Goal: Task Accomplishment & Management: Complete application form

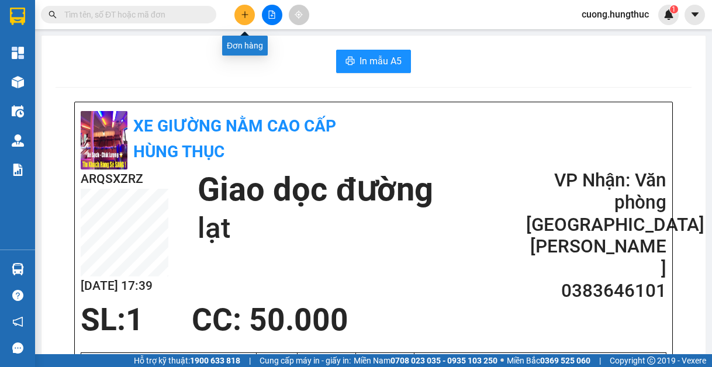
click at [243, 12] on icon "plus" at bounding box center [245, 15] width 8 height 8
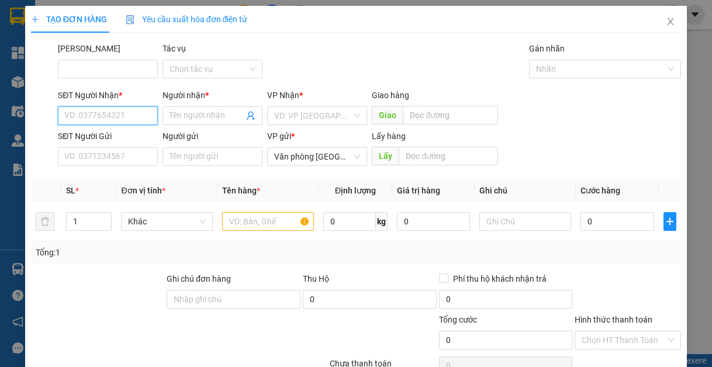
click at [119, 116] on input "SĐT Người Nhận *" at bounding box center [108, 115] width 100 height 19
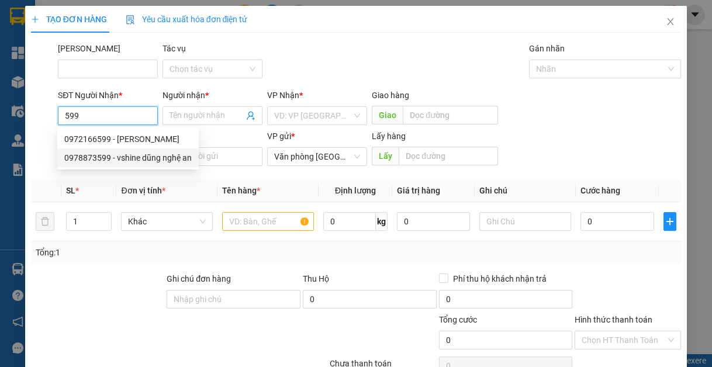
click at [127, 155] on div "0978873599 - vshine dũng nghệ an" at bounding box center [127, 157] width 127 height 13
type input "0978873599"
type input "vshine dũng nghệ an"
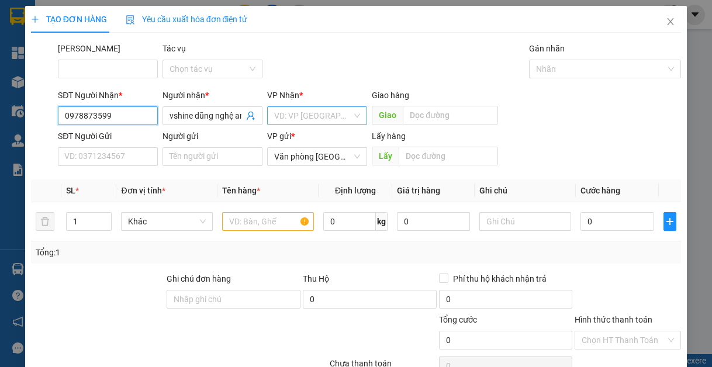
click at [348, 117] on div "VD: VP [GEOGRAPHIC_DATA]" at bounding box center [317, 115] width 100 height 19
type input "0978873599"
click at [336, 186] on body "Kết quả tìm kiếm ( 0 ) Bộ lọc No Data cuong.hungthuc 1 Tổng Quan Kho hàng mới Đ…" at bounding box center [356, 183] width 712 height 367
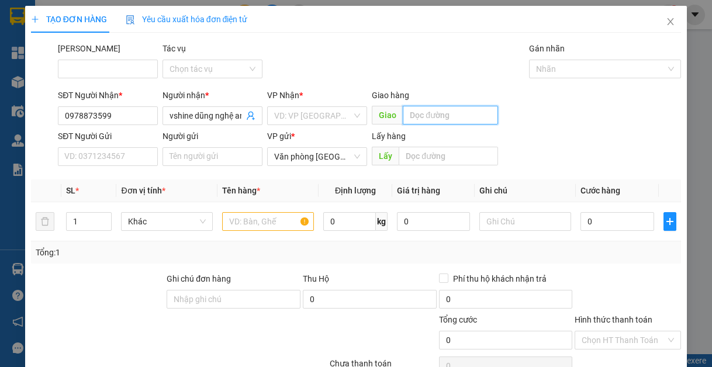
click at [428, 113] on input "text" at bounding box center [450, 115] width 95 height 19
type input "lạt"
click at [276, 220] on input "text" at bounding box center [268, 221] width 92 height 19
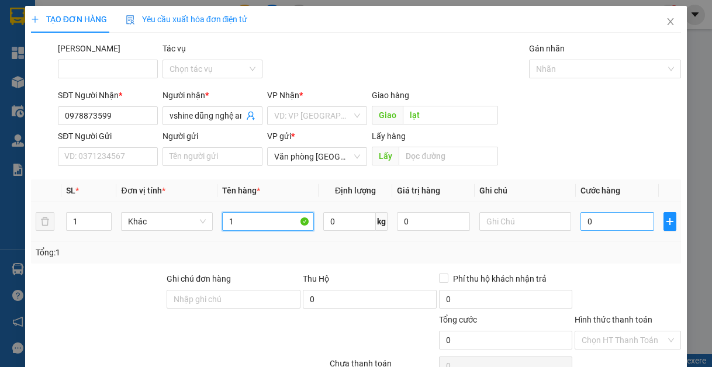
type input "1"
click at [602, 223] on input "0" at bounding box center [616, 221] width 73 height 19
type input "5"
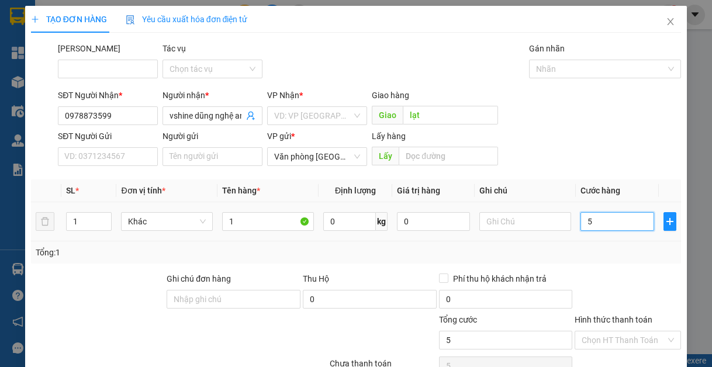
type input "50"
type input "500"
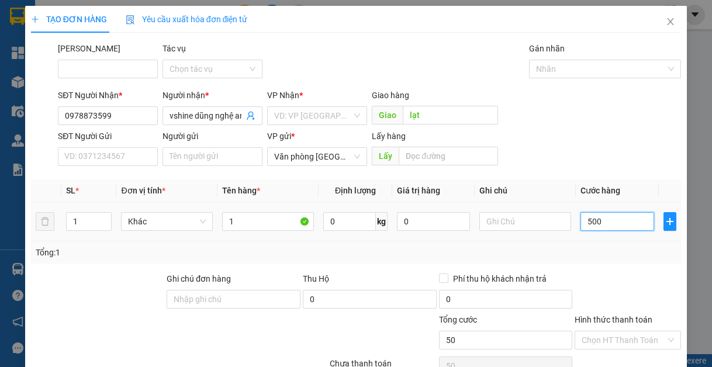
type input "500"
type input "5.000"
type input "50.000"
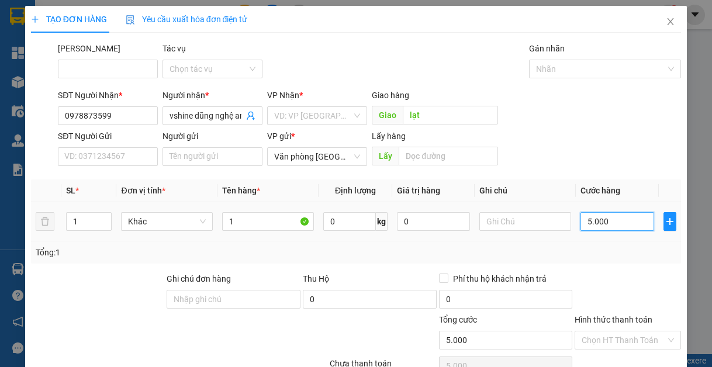
type input "50.000"
drag, startPoint x: 608, startPoint y: 341, endPoint x: 589, endPoint y: 335, distance: 20.0
click at [602, 338] on input "Hình thức thanh toán" at bounding box center [623, 340] width 84 height 18
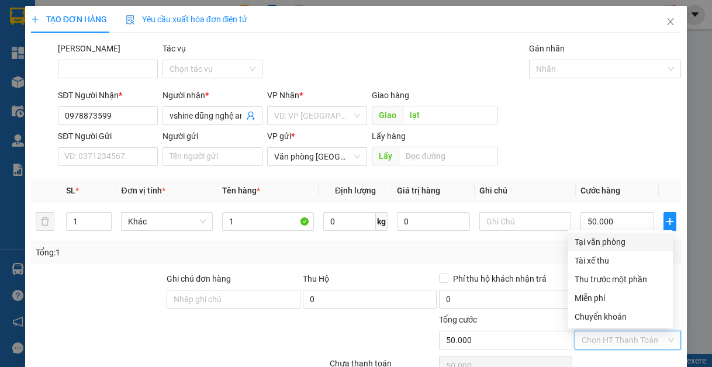
click at [618, 242] on div "Tại văn phòng" at bounding box center [619, 241] width 91 height 13
type input "0"
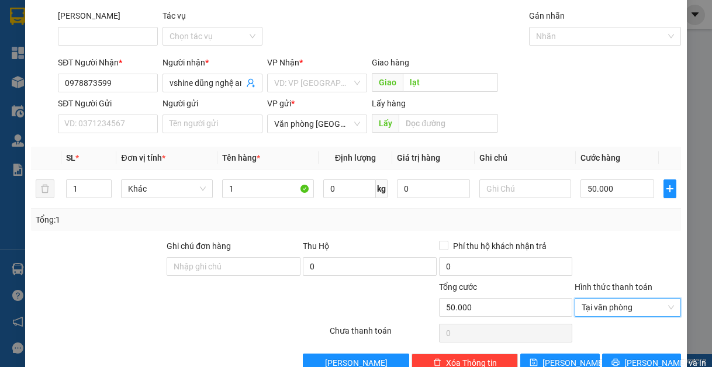
scroll to position [61, 0]
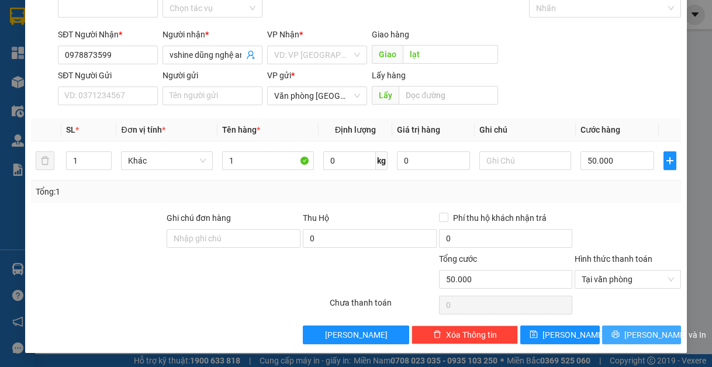
click at [614, 327] on button "[PERSON_NAME] và In" at bounding box center [641, 334] width 79 height 19
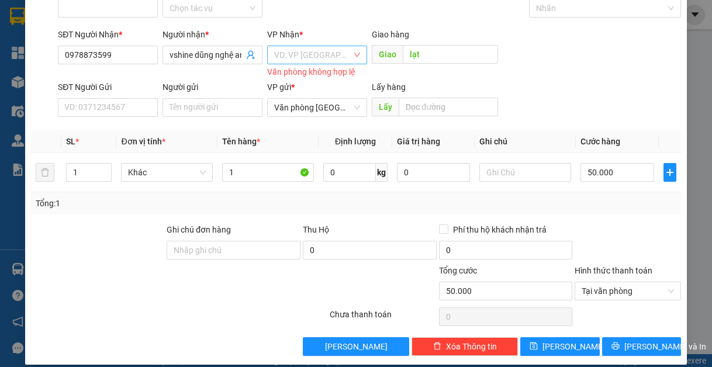
click at [340, 47] on input "search" at bounding box center [313, 55] width 78 height 18
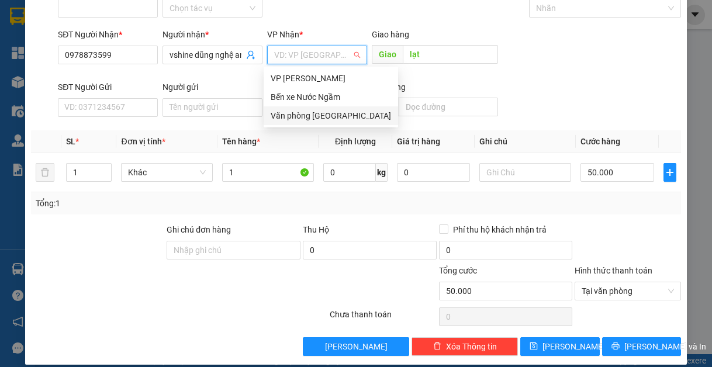
click at [317, 113] on div "Văn phòng [GEOGRAPHIC_DATA]" at bounding box center [331, 115] width 120 height 13
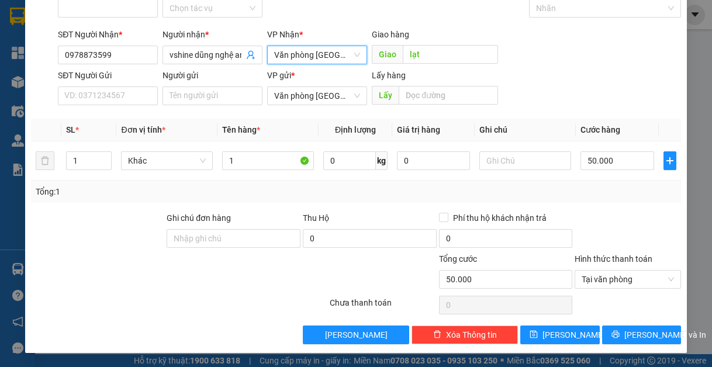
click at [640, 319] on div "Transit Pickup Surcharge Ids Transit Deliver Surcharge Ids Transit Deliver Surc…" at bounding box center [356, 162] width 650 height 363
click at [631, 337] on span "[PERSON_NAME] và In" at bounding box center [665, 334] width 82 height 13
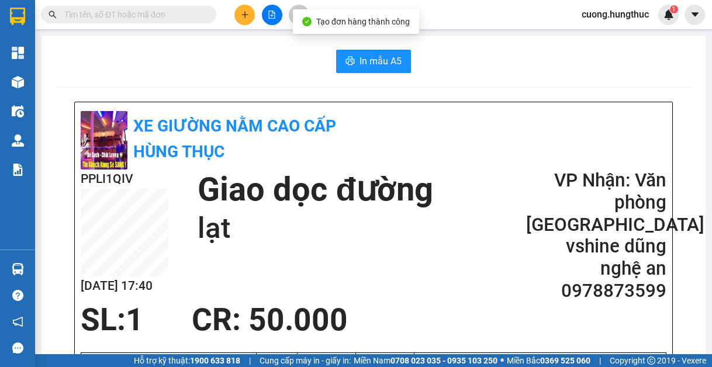
click at [373, 72] on button "In mẫu A5" at bounding box center [373, 61] width 75 height 23
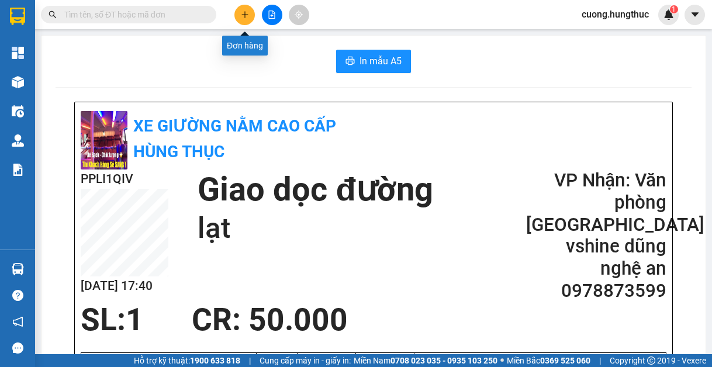
click at [247, 16] on icon "plus" at bounding box center [245, 15] width 8 height 8
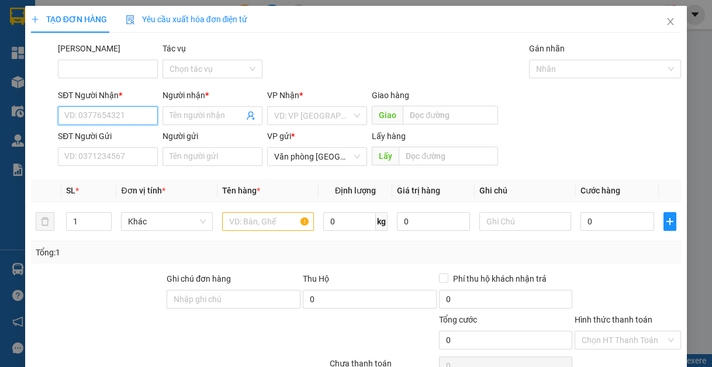
click at [134, 120] on input "SĐT Người Nhận *" at bounding box center [108, 115] width 100 height 19
type input "5"
click at [129, 140] on div "0972166599 - anh tuấn" at bounding box center [121, 139] width 115 height 13
type input "0972166599"
type input "anh tuấn"
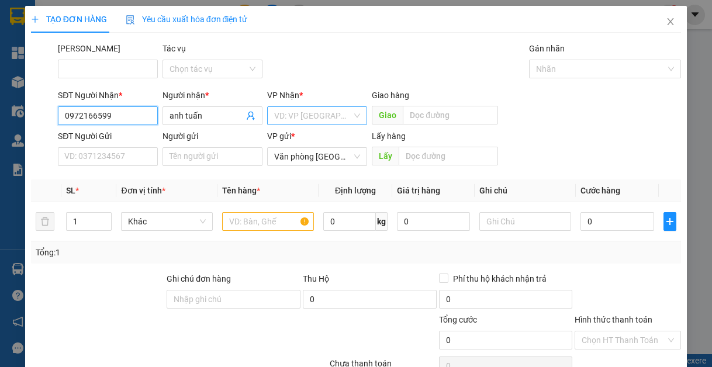
type input "0972166599"
click at [314, 120] on input "search" at bounding box center [313, 116] width 78 height 18
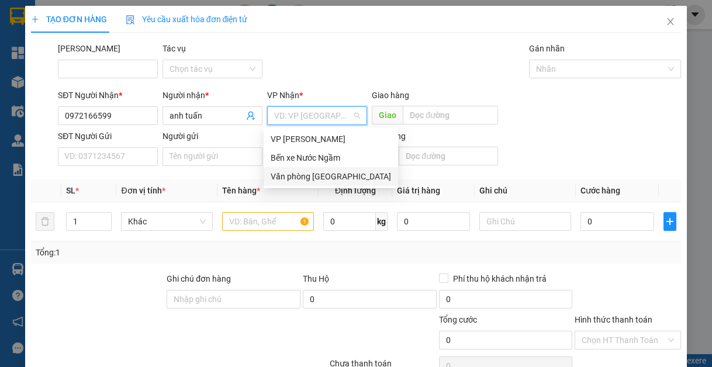
click at [327, 176] on div "Văn phòng [GEOGRAPHIC_DATA]" at bounding box center [331, 176] width 120 height 13
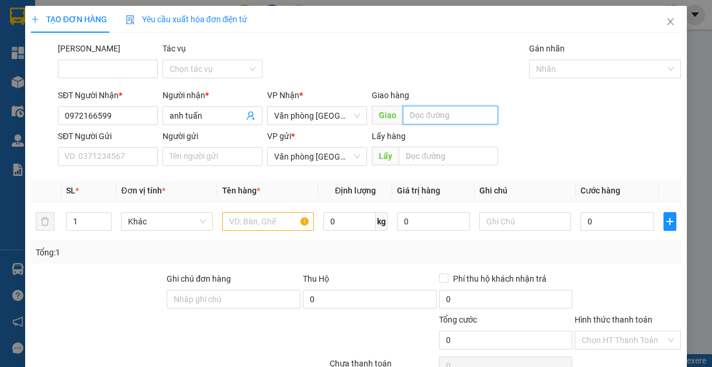
click at [427, 107] on input "text" at bounding box center [450, 115] width 95 height 19
type input "n"
type input "máy đường sông con"
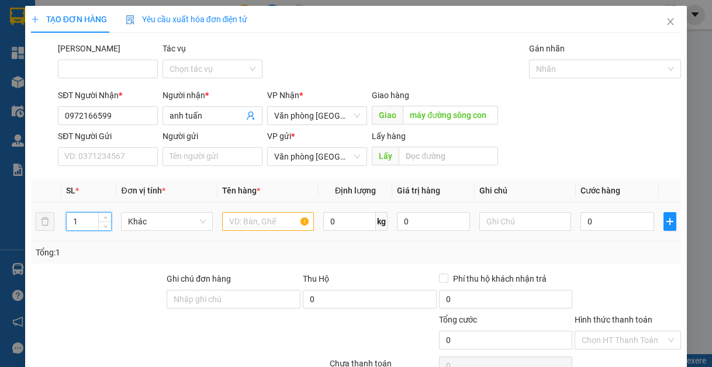
click at [92, 220] on input "1" at bounding box center [89, 222] width 44 height 18
type input "2"
click at [242, 224] on input "text" at bounding box center [268, 221] width 92 height 19
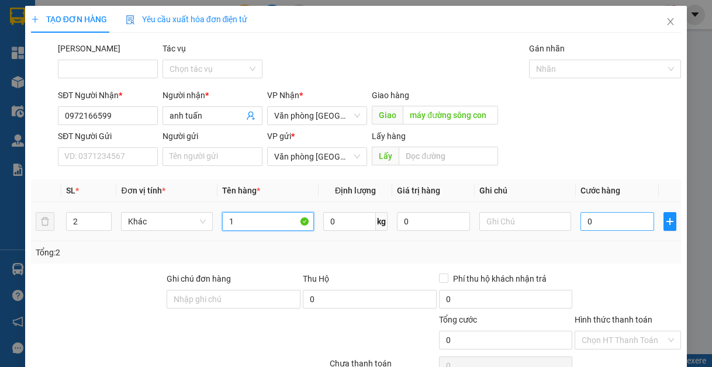
type input "1"
click at [587, 223] on input "0" at bounding box center [616, 221] width 73 height 19
type input "1"
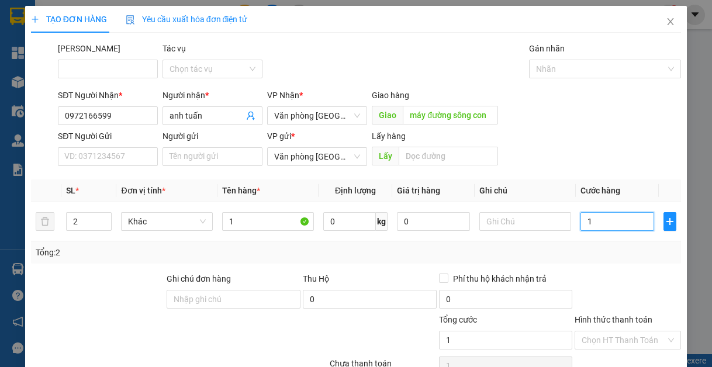
type input "15"
type input "150"
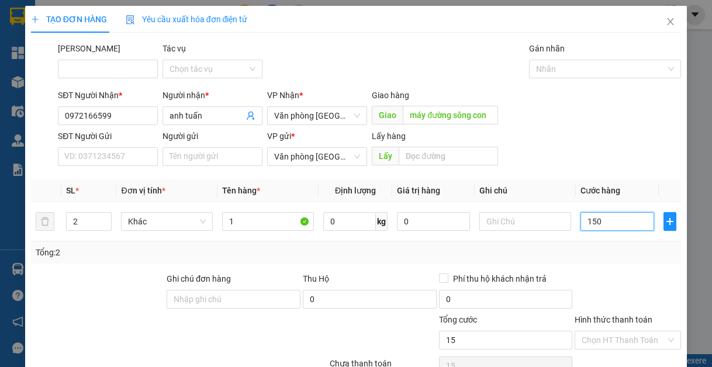
type input "150"
type input "1.500"
type input "15.000"
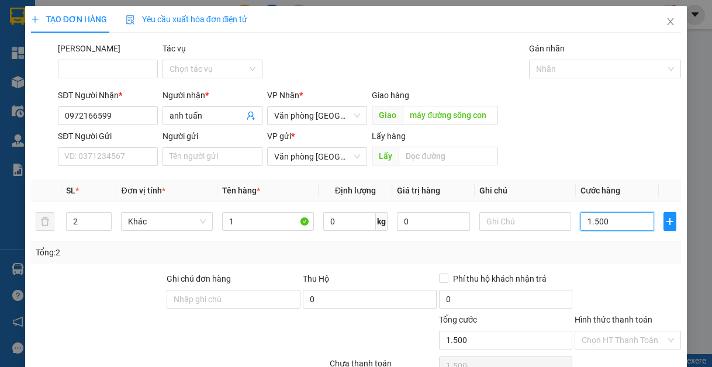
type input "15.000"
type input "150.000"
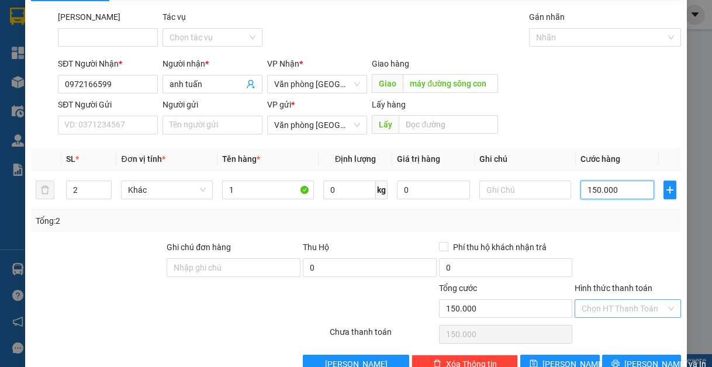
scroll to position [61, 0]
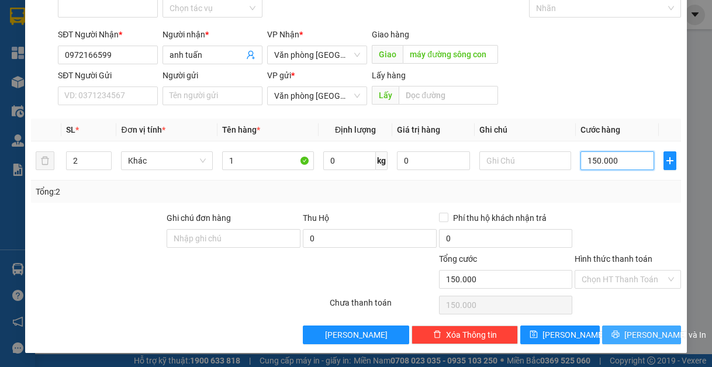
type input "150.000"
click at [636, 332] on span "[PERSON_NAME] và In" at bounding box center [665, 334] width 82 height 13
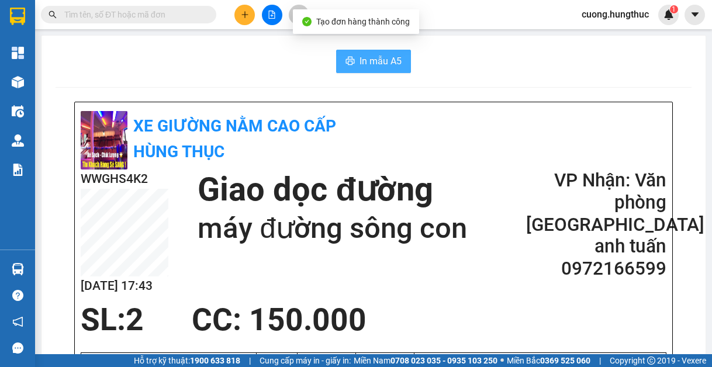
click at [387, 68] on span "In mẫu A5" at bounding box center [380, 61] width 42 height 15
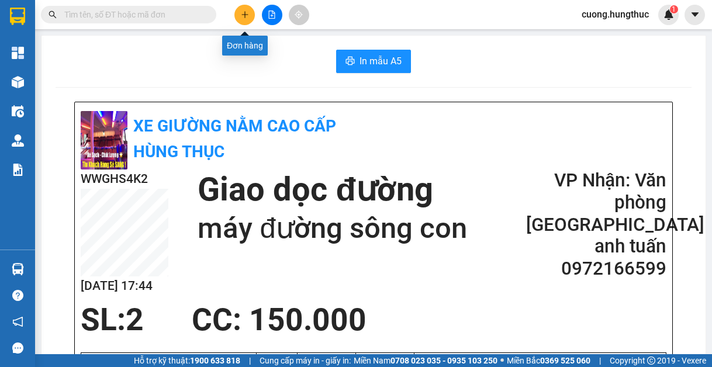
click at [241, 13] on icon "plus" at bounding box center [245, 15] width 8 height 8
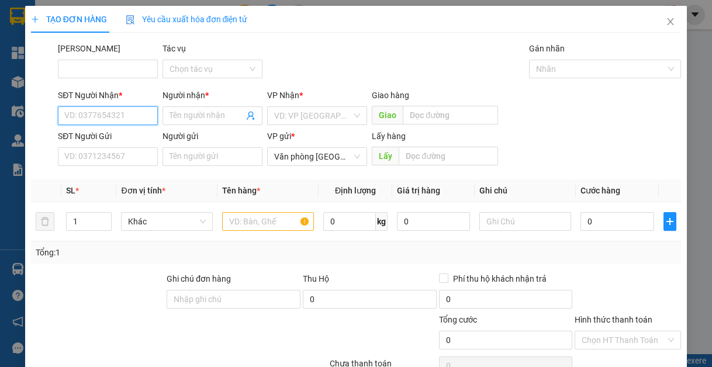
click at [115, 115] on input "SĐT Người Nhận *" at bounding box center [108, 115] width 100 height 19
click at [101, 136] on div "0972166599 - anh tuấn" at bounding box center [121, 139] width 115 height 13
type input "0972166599"
type input "anh tuấn"
type input "0972166599"
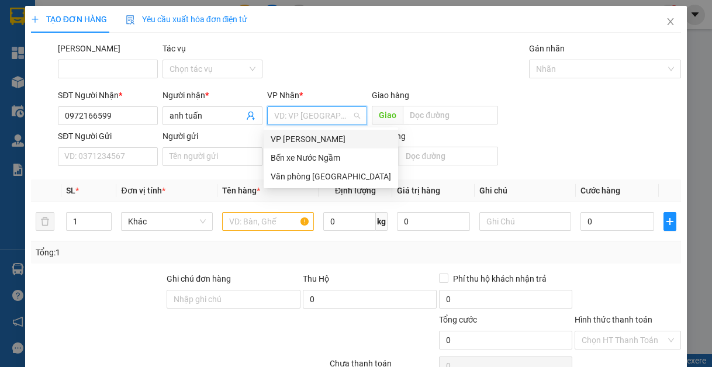
drag, startPoint x: 305, startPoint y: 119, endPoint x: 305, endPoint y: 112, distance: 6.4
click at [305, 112] on input "search" at bounding box center [313, 116] width 78 height 18
click at [308, 175] on div "Văn phòng [GEOGRAPHIC_DATA]" at bounding box center [331, 176] width 120 height 13
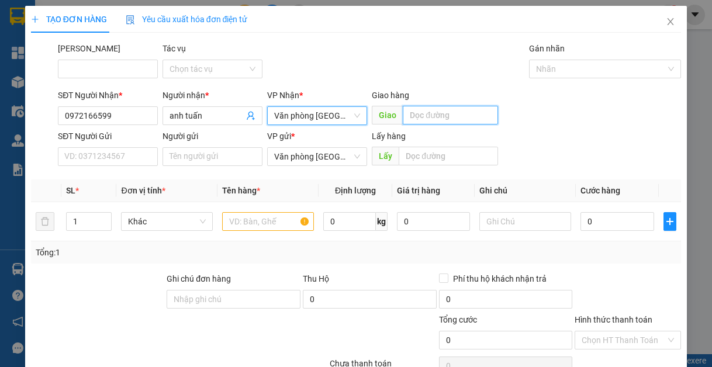
click at [425, 119] on input "text" at bounding box center [450, 115] width 95 height 19
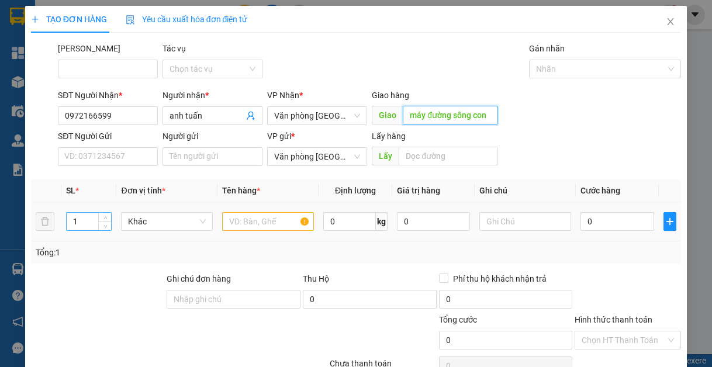
type input "máy đường sông con"
click at [77, 213] on input "1" at bounding box center [89, 222] width 44 height 18
type input "2"
click at [299, 220] on input "text" at bounding box center [268, 221] width 92 height 19
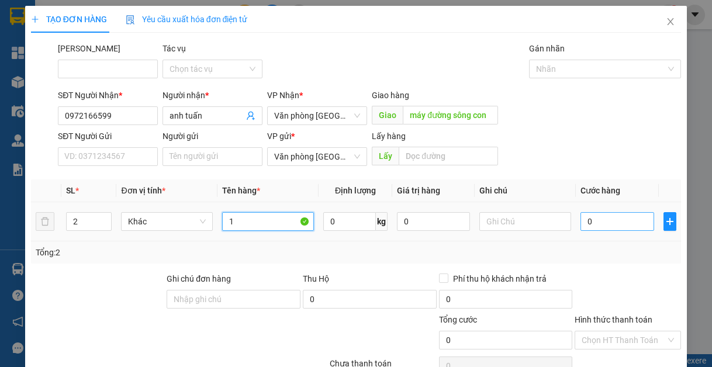
type input "1"
click at [600, 216] on input "0" at bounding box center [616, 221] width 73 height 19
type input "2"
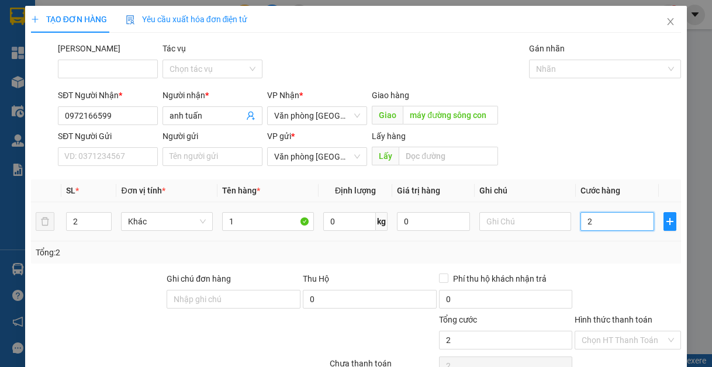
type input "20"
type input "200"
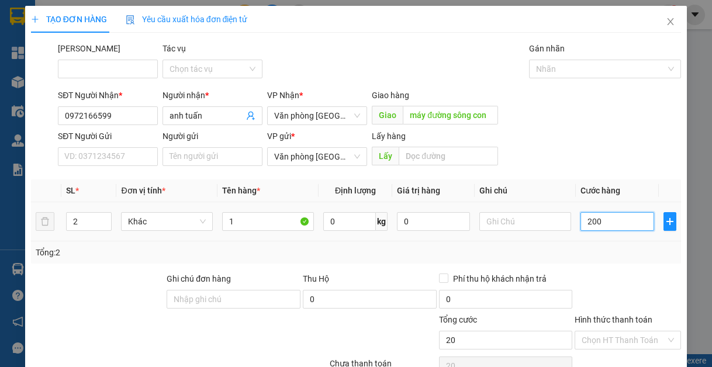
type input "200"
type input "2.000"
type input "20.000"
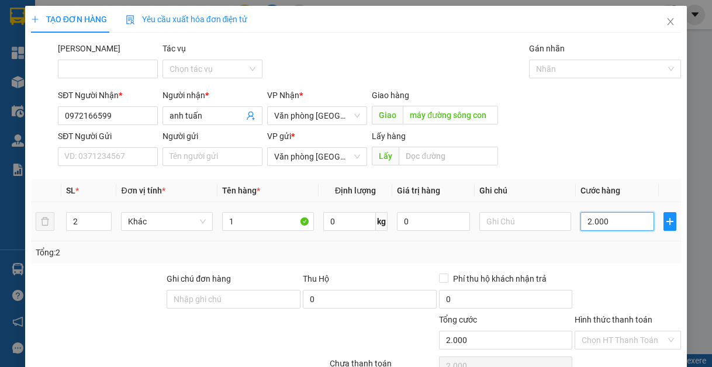
type input "20.000"
type input "200.000"
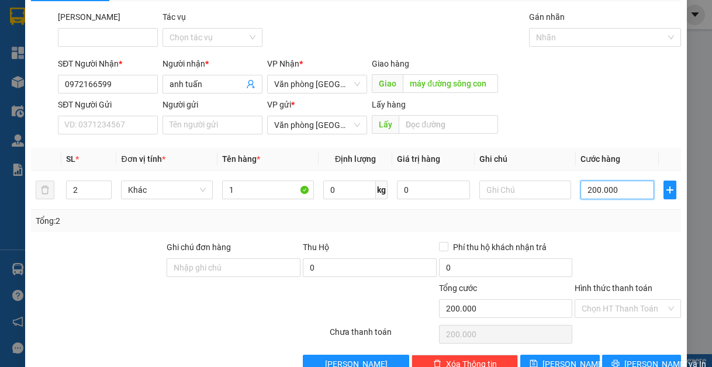
scroll to position [61, 0]
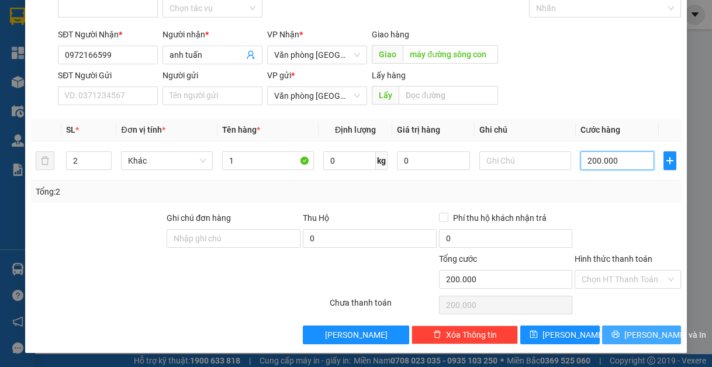
type input "200.000"
click at [629, 328] on span "[PERSON_NAME] và In" at bounding box center [665, 334] width 82 height 13
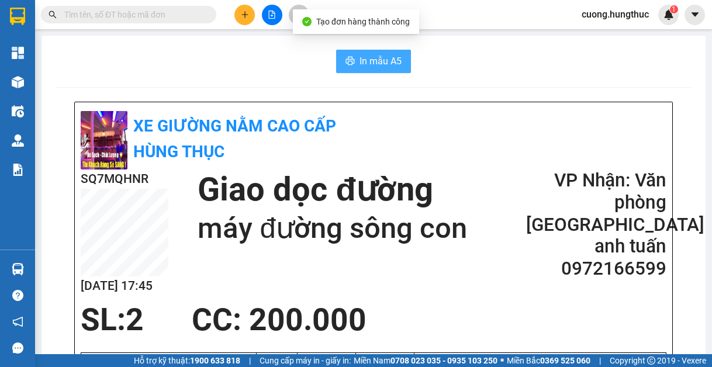
click at [369, 58] on span "In mẫu A5" at bounding box center [380, 61] width 42 height 15
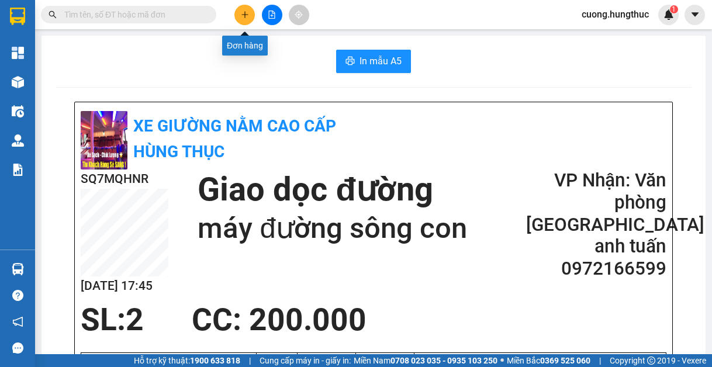
click at [247, 13] on icon "plus" at bounding box center [245, 15] width 8 height 8
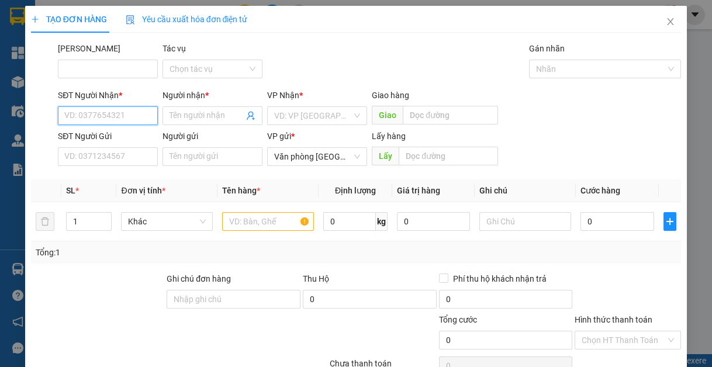
click at [105, 119] on input "SĐT Người Nhận *" at bounding box center [108, 115] width 100 height 19
click at [103, 140] on div "0972166599 - anh tuấn" at bounding box center [121, 139] width 115 height 13
type input "0972166599"
type input "anh tuấn"
type input "0972166599"
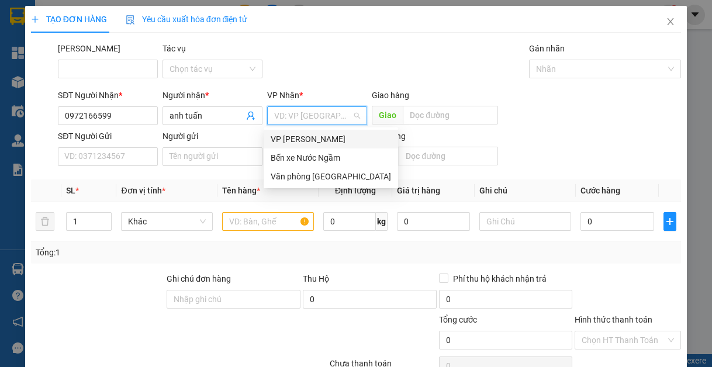
click at [304, 120] on input "search" at bounding box center [313, 116] width 78 height 18
click at [306, 179] on div "Văn phòng [GEOGRAPHIC_DATA]" at bounding box center [331, 176] width 120 height 13
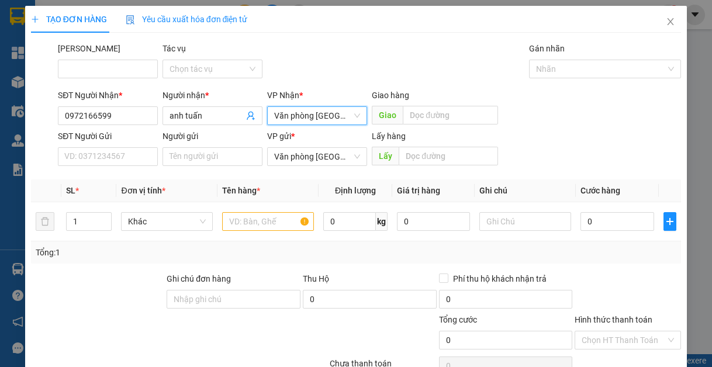
click at [434, 101] on div "Giao hàng" at bounding box center [435, 95] width 126 height 13
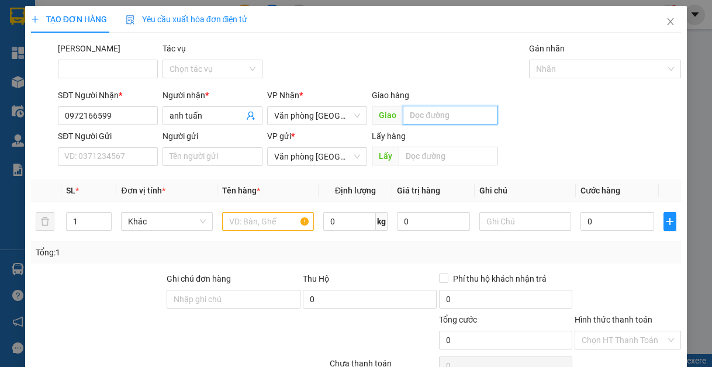
click at [437, 115] on input "text" at bounding box center [450, 115] width 95 height 19
type input "máy đường sông con"
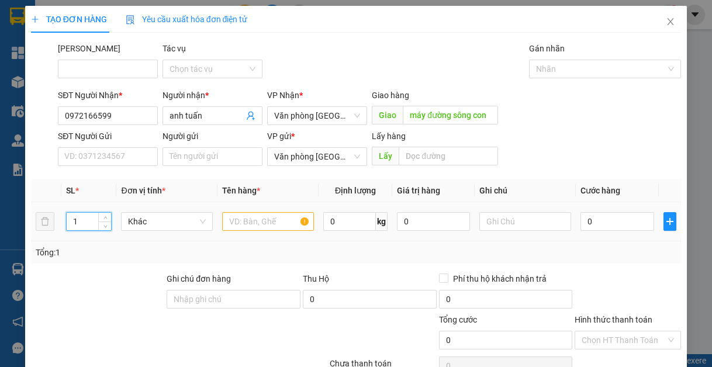
click at [77, 222] on input "1" at bounding box center [89, 222] width 44 height 18
type input "2"
click at [291, 222] on input "text" at bounding box center [268, 221] width 92 height 19
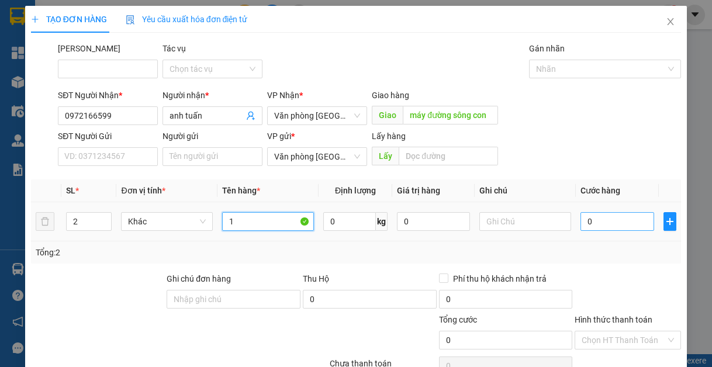
type input "1"
click at [589, 220] on input "0" at bounding box center [616, 221] width 73 height 19
type input "2"
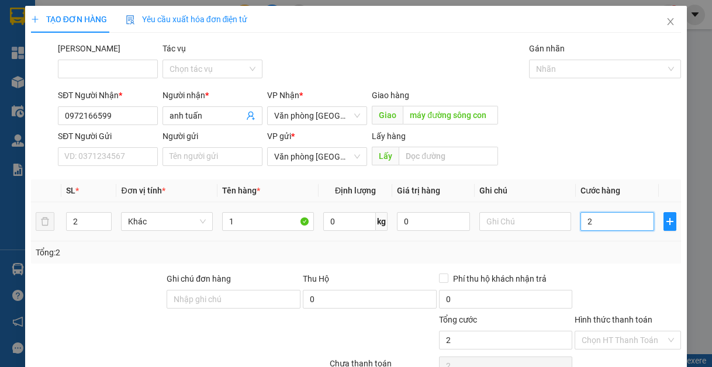
type input "20"
type input "200"
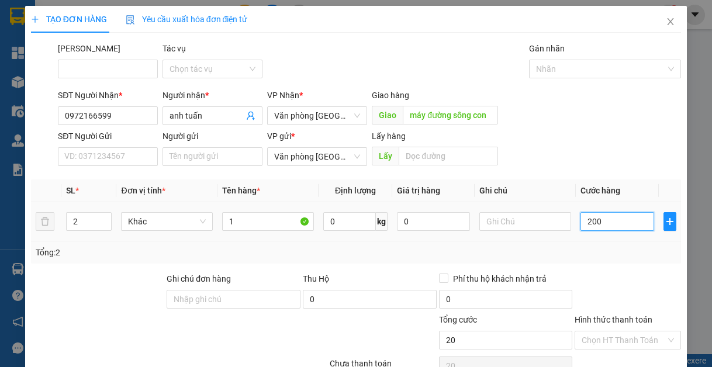
type input "200"
type input "2.000"
type input "20.000"
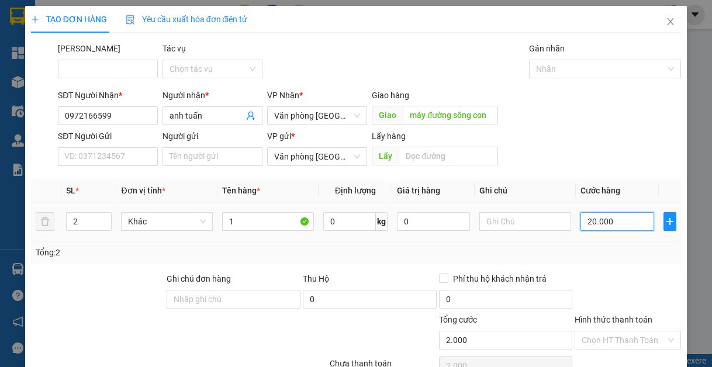
type input "20.000"
type input "200.000"
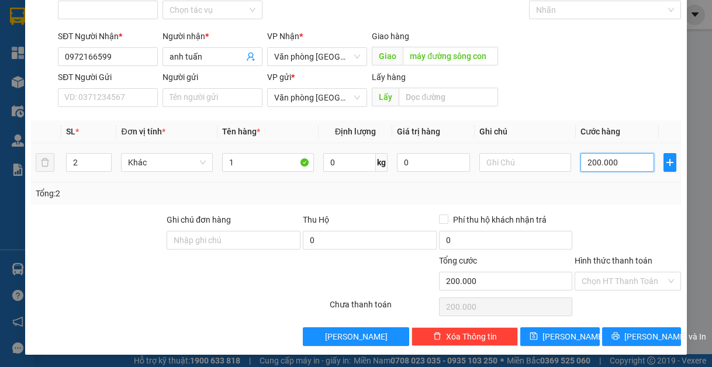
scroll to position [61, 0]
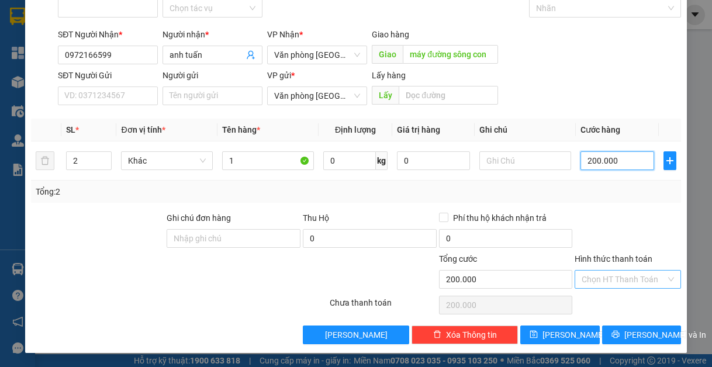
type input "200.000"
click at [628, 276] on input "Hình thức thanh toán" at bounding box center [623, 280] width 84 height 18
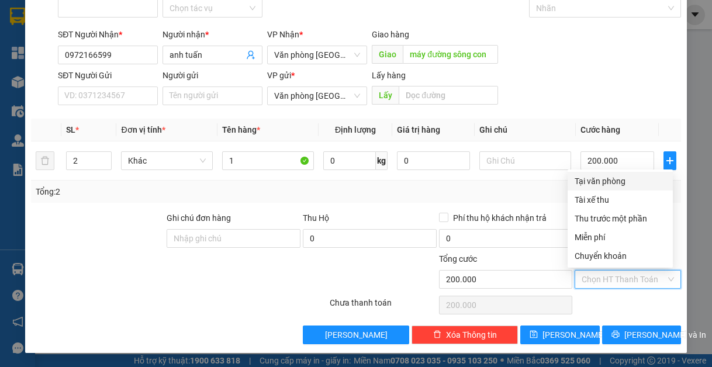
click at [609, 181] on div "Tại văn phòng" at bounding box center [619, 181] width 91 height 13
type input "0"
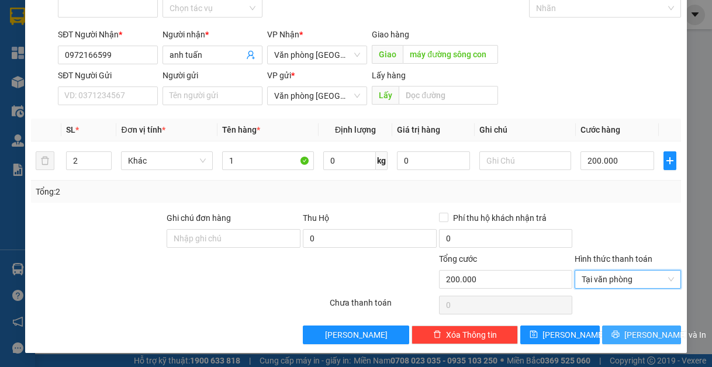
click at [615, 331] on icon "printer" at bounding box center [615, 334] width 8 height 8
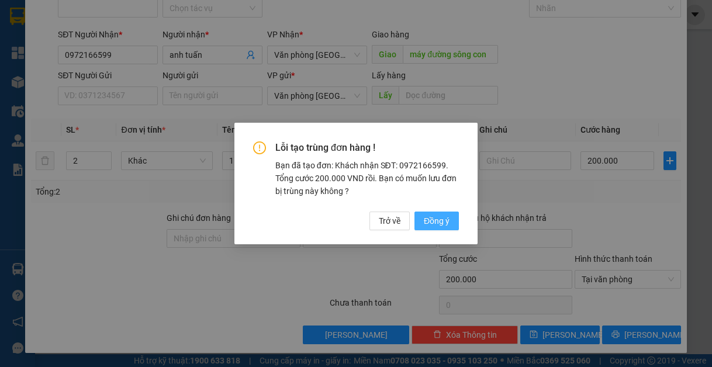
click at [436, 218] on span "Đồng ý" at bounding box center [437, 220] width 26 height 13
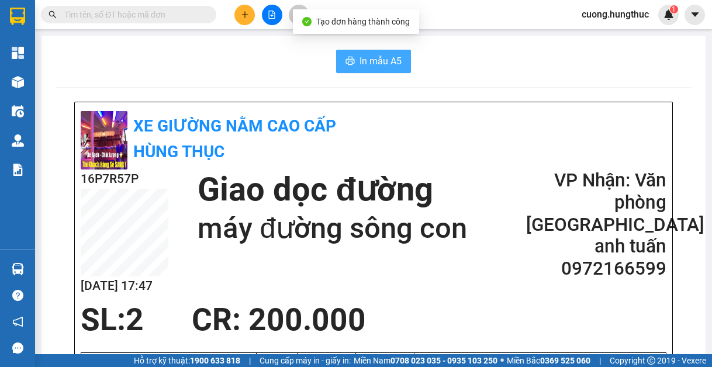
click at [383, 60] on span "In mẫu A5" at bounding box center [380, 61] width 42 height 15
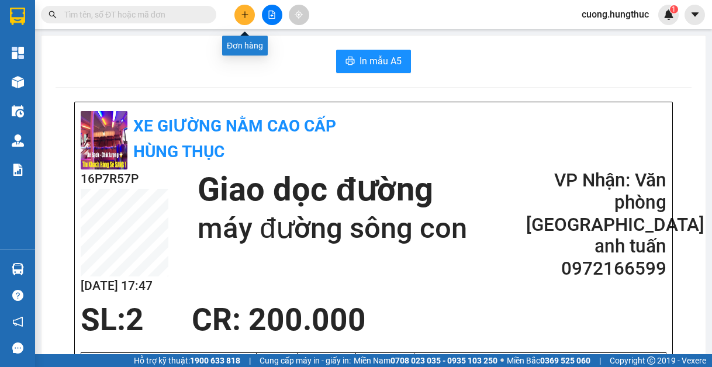
click at [246, 13] on icon "plus" at bounding box center [245, 15] width 8 height 8
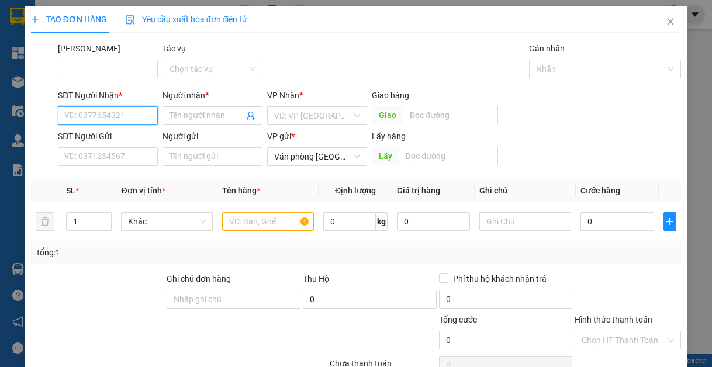
click at [134, 119] on input "SĐT Người Nhận *" at bounding box center [108, 115] width 100 height 19
click at [113, 145] on div "0326764547 - nguyễn thị phương anh" at bounding box center [121, 139] width 129 height 19
type input "0326764547"
type input "nguyễn thị phương anh"
type input "0326764547"
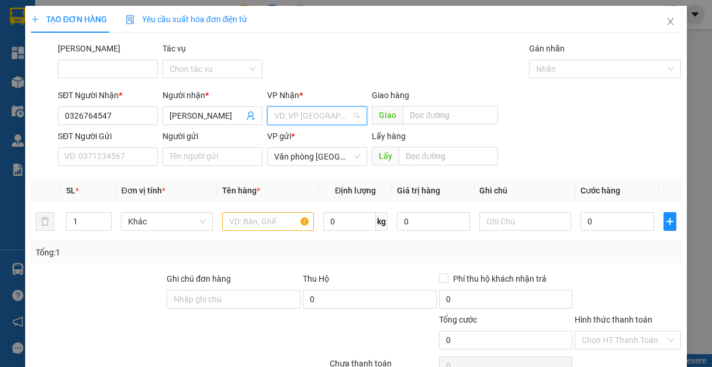
click at [309, 112] on input "search" at bounding box center [313, 116] width 78 height 18
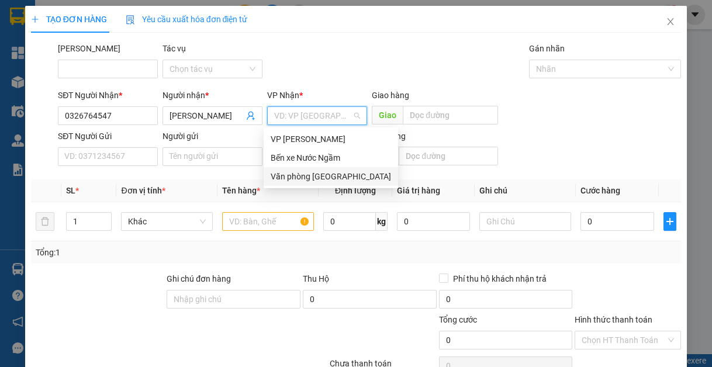
click at [311, 176] on div "Văn phòng [GEOGRAPHIC_DATA]" at bounding box center [331, 176] width 120 height 13
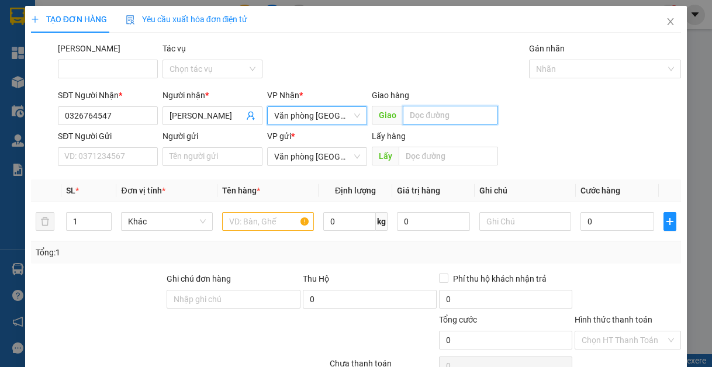
click at [434, 115] on input "text" at bounding box center [450, 115] width 95 height 19
type input "lạt"
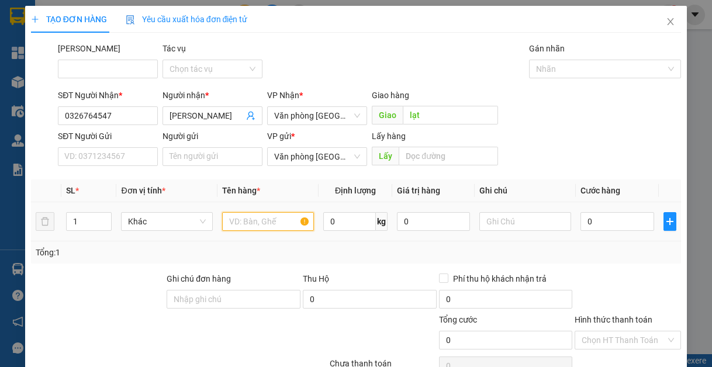
click at [247, 223] on input "text" at bounding box center [268, 221] width 92 height 19
type input "1"
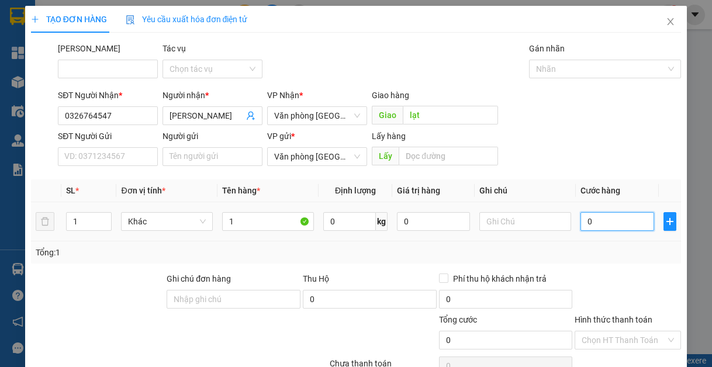
click at [594, 221] on input "0" at bounding box center [616, 221] width 73 height 19
type input "5"
type input "50"
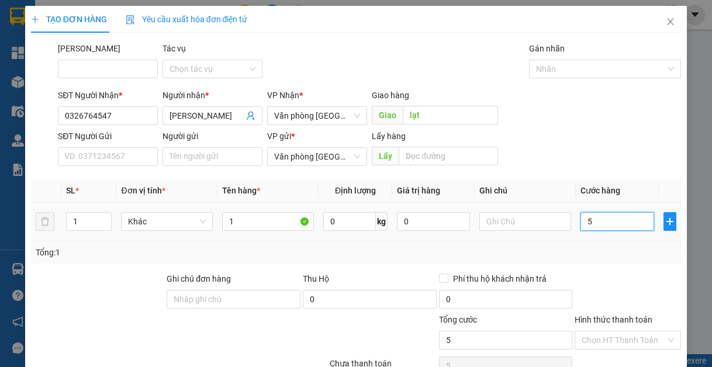
type input "50"
type input "500"
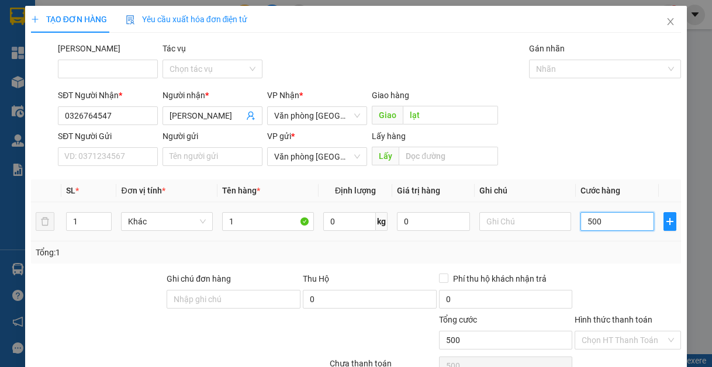
type input "5.000"
type input "50.000"
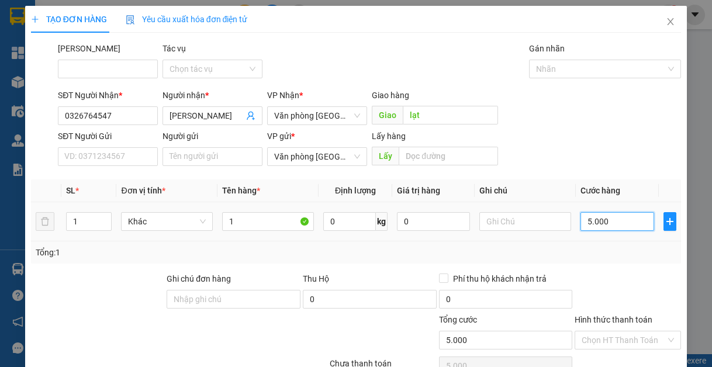
type input "50.000"
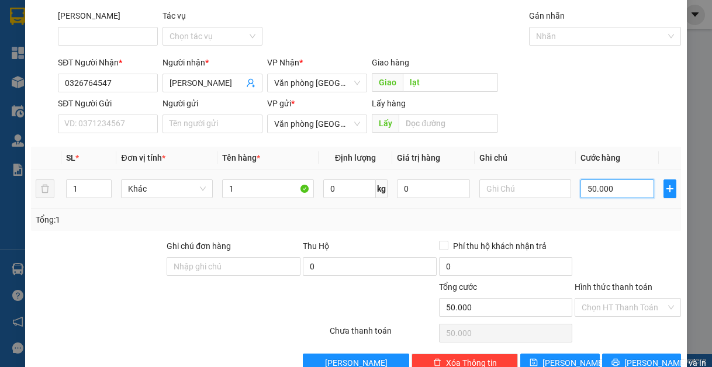
scroll to position [61, 0]
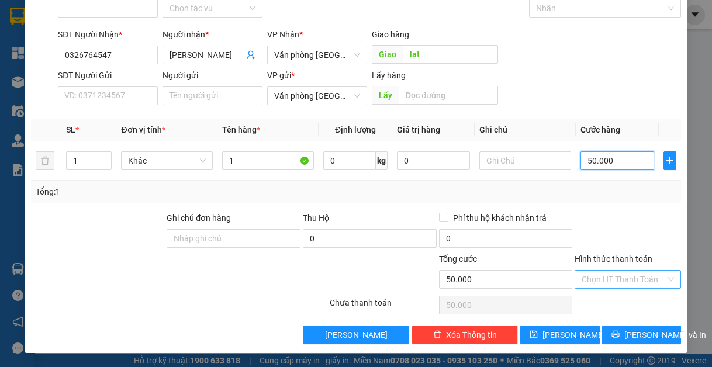
type input "50.000"
click at [624, 281] on input "Hình thức thanh toán" at bounding box center [623, 280] width 84 height 18
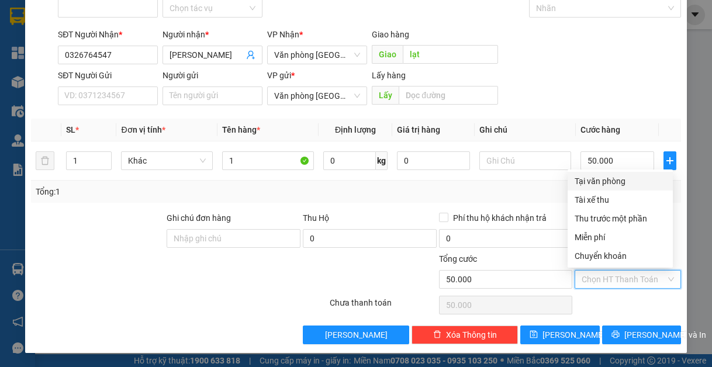
click at [623, 178] on div "Tại văn phòng" at bounding box center [619, 181] width 91 height 13
type input "0"
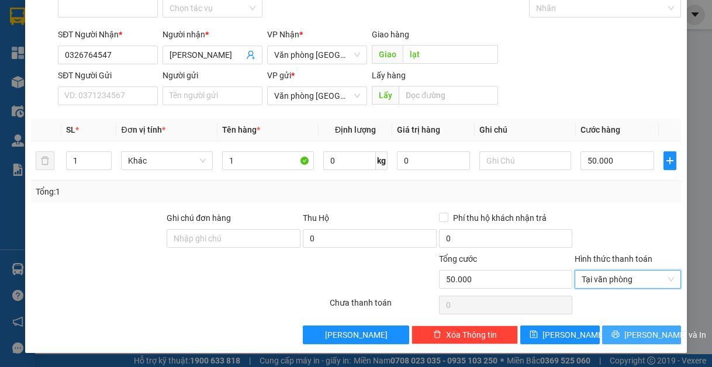
click at [632, 335] on span "[PERSON_NAME] và In" at bounding box center [665, 334] width 82 height 13
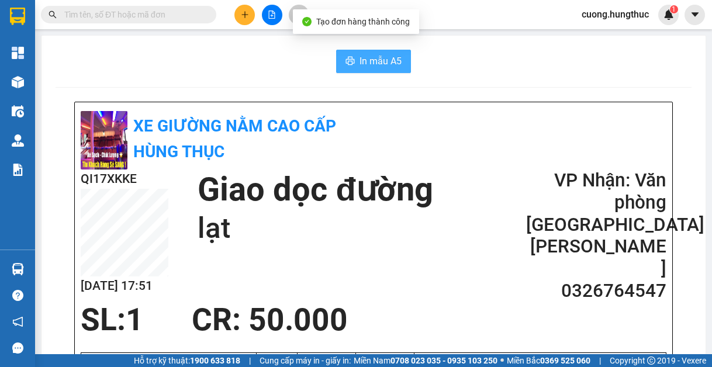
click at [379, 64] on span "In mẫu A5" at bounding box center [380, 61] width 42 height 15
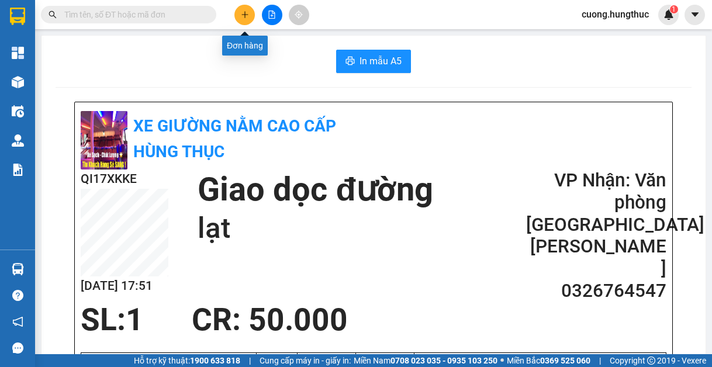
click at [244, 11] on icon "plus" at bounding box center [245, 15] width 8 height 8
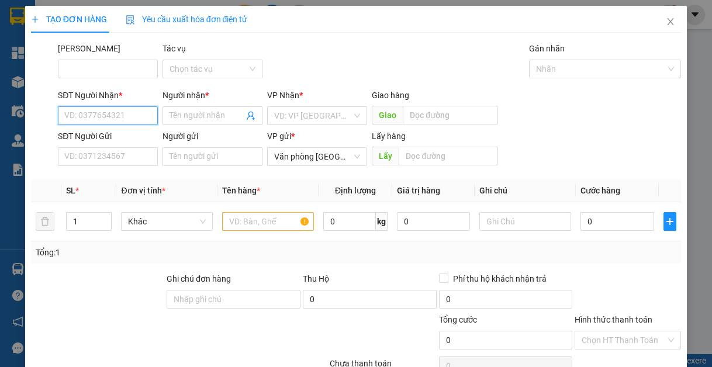
click at [147, 115] on input "SĐT Người Nhận *" at bounding box center [108, 115] width 100 height 19
click at [150, 145] on div "0834666566 - nhung dương" at bounding box center [115, 139] width 102 height 13
type input "0834666566"
type input "nhung dương"
type input "0834666566"
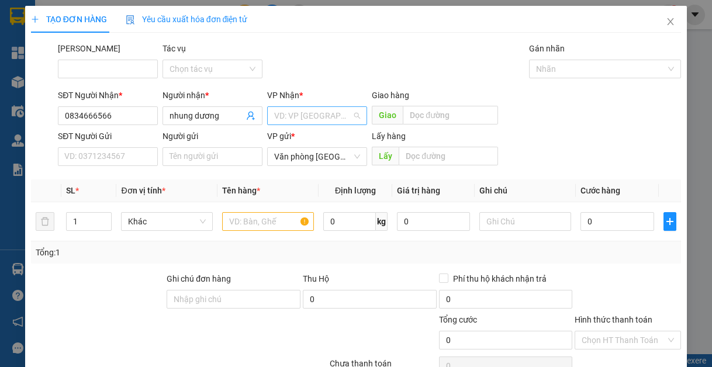
click at [313, 116] on input "search" at bounding box center [313, 116] width 78 height 18
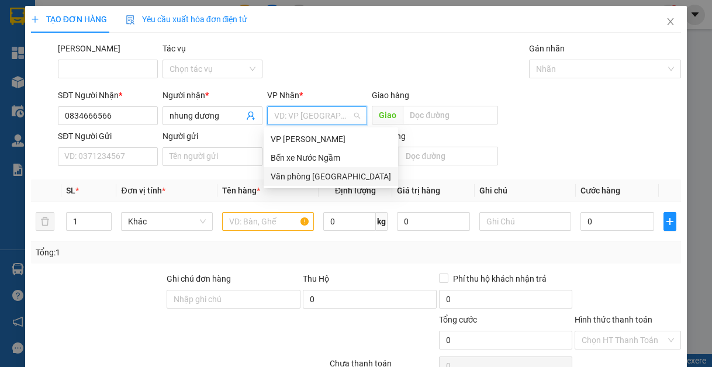
click at [311, 171] on div "Văn phòng [GEOGRAPHIC_DATA]" at bounding box center [331, 176] width 120 height 13
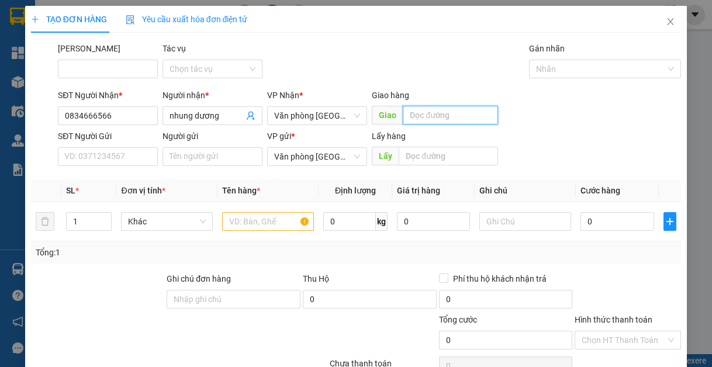
click at [410, 116] on input "text" at bounding box center [450, 115] width 95 height 19
type input "lạt"
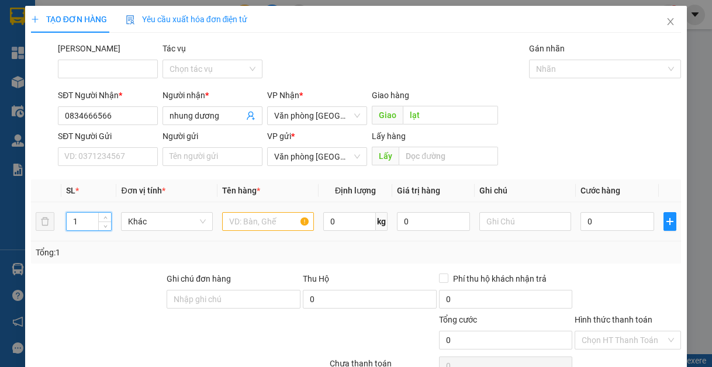
click at [78, 220] on input "1" at bounding box center [89, 222] width 44 height 18
type input "2"
click at [254, 221] on input "text" at bounding box center [268, 221] width 92 height 19
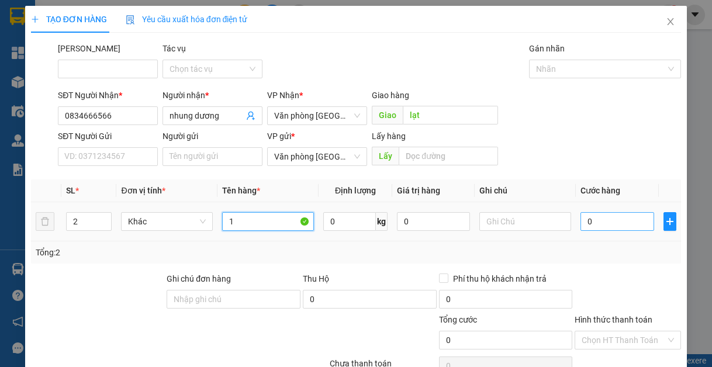
type input "1"
click at [590, 227] on input "0" at bounding box center [616, 221] width 73 height 19
type input "1"
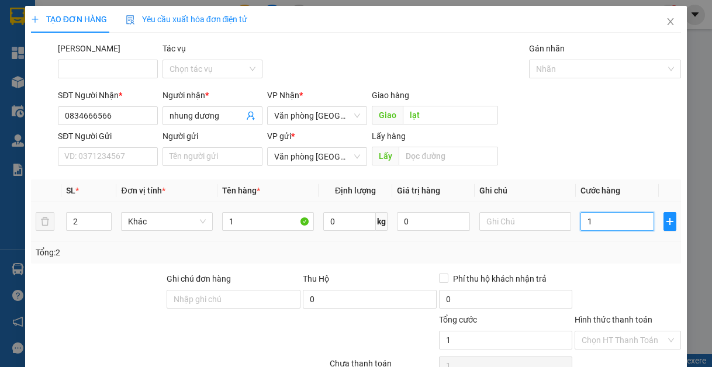
type input "10"
type input "100"
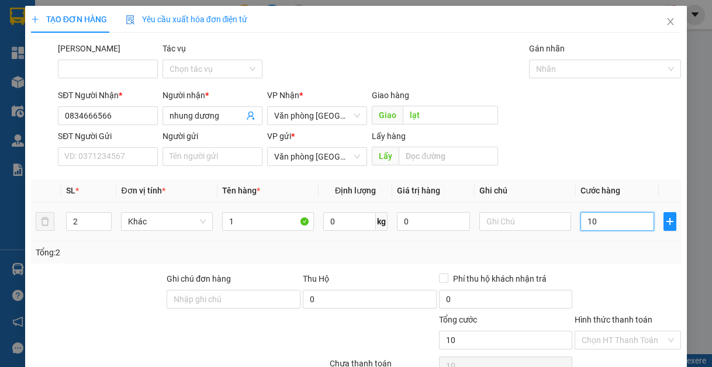
type input "100"
type input "1.000"
type input "10.000"
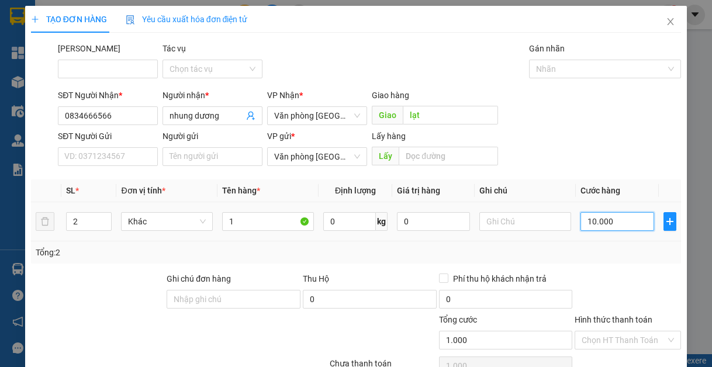
type input "10.000"
type input "100.000"
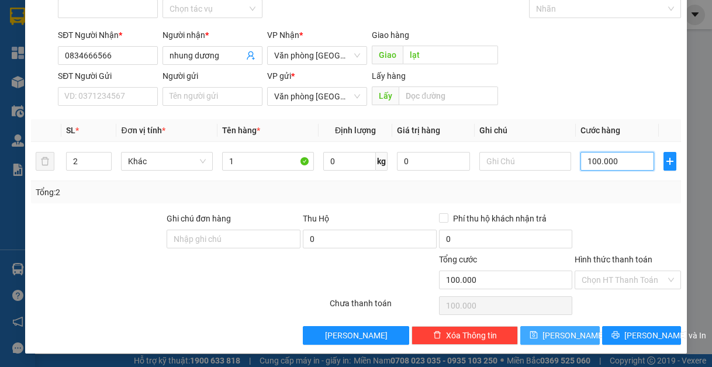
scroll to position [61, 0]
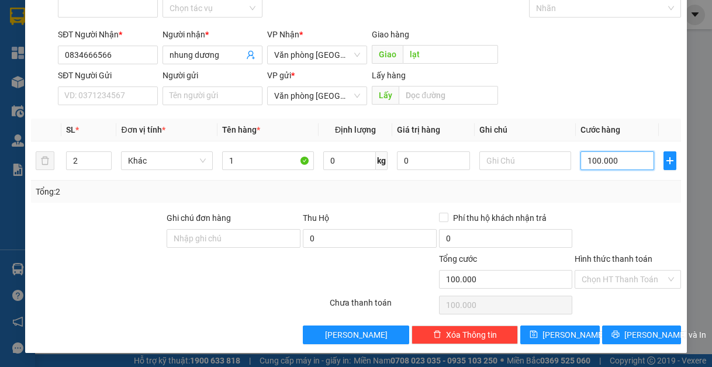
type input "100.000"
click at [622, 345] on div "TẠO ĐƠN HÀNG Yêu cầu xuất hóa đơn điện tử Transit Pickup Surcharge Ids Transit …" at bounding box center [356, 149] width 662 height 408
click at [618, 337] on icon "printer" at bounding box center [615, 334] width 8 height 8
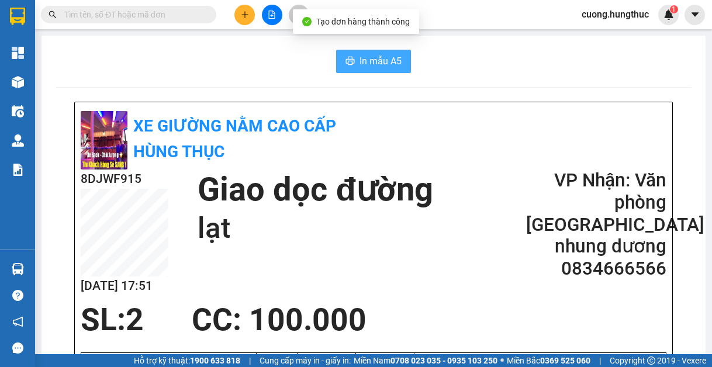
click at [369, 57] on span "In mẫu A5" at bounding box center [380, 61] width 42 height 15
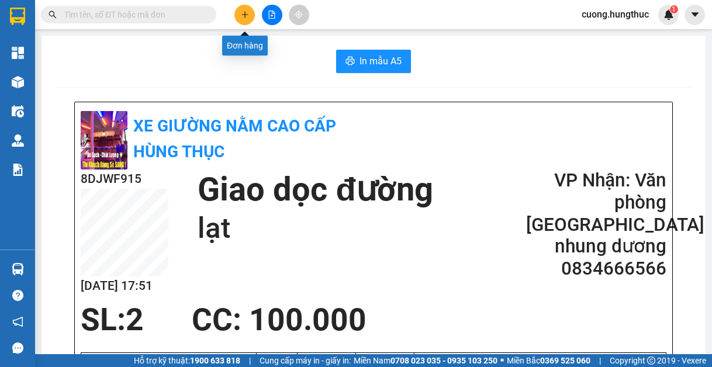
click at [237, 16] on button at bounding box center [244, 15] width 20 height 20
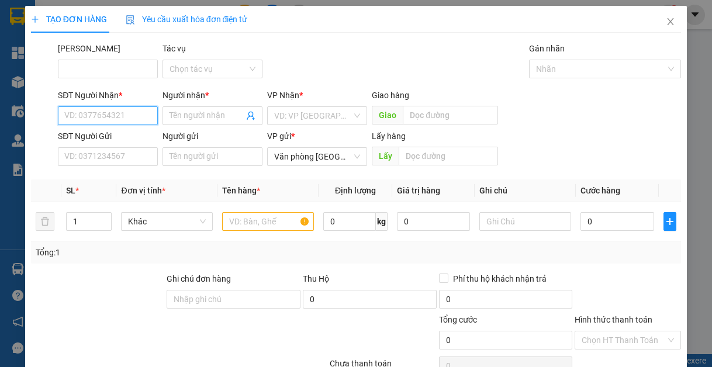
click at [99, 116] on input "SĐT Người Nhận *" at bounding box center [108, 115] width 100 height 19
click at [92, 112] on input "407" at bounding box center [108, 115] width 100 height 19
type input "4"
click at [105, 140] on div "0966454610 - chị trường" at bounding box center [109, 139] width 90 height 13
type input "0966454610"
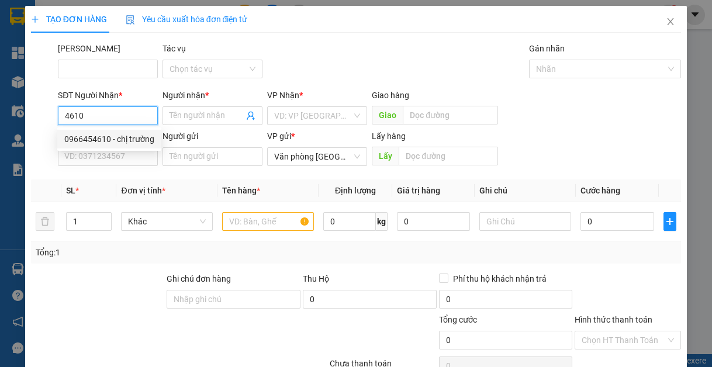
type input "chị trường"
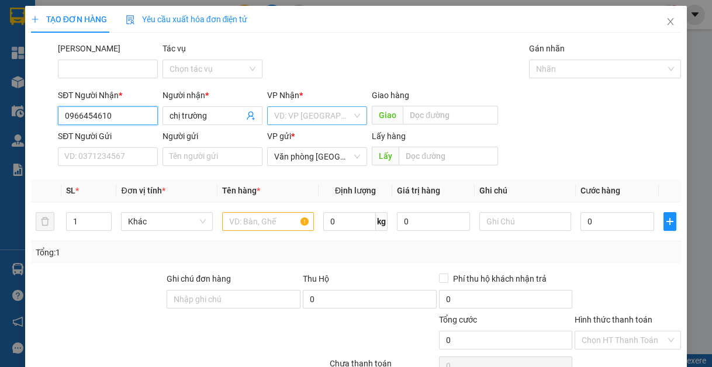
type input "0966454610"
click at [309, 115] on input "search" at bounding box center [313, 116] width 78 height 18
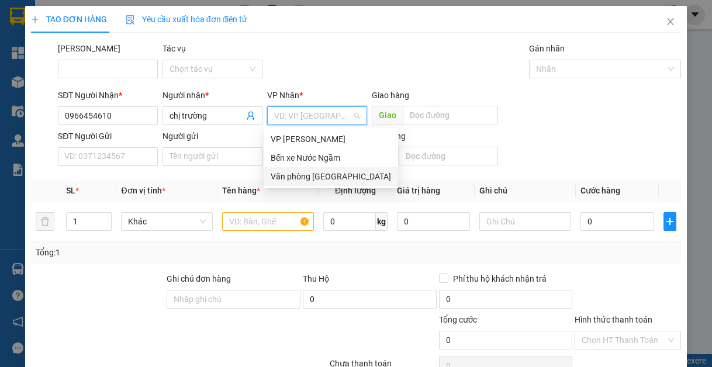
click at [318, 182] on div "Văn phòng [GEOGRAPHIC_DATA]" at bounding box center [331, 176] width 120 height 13
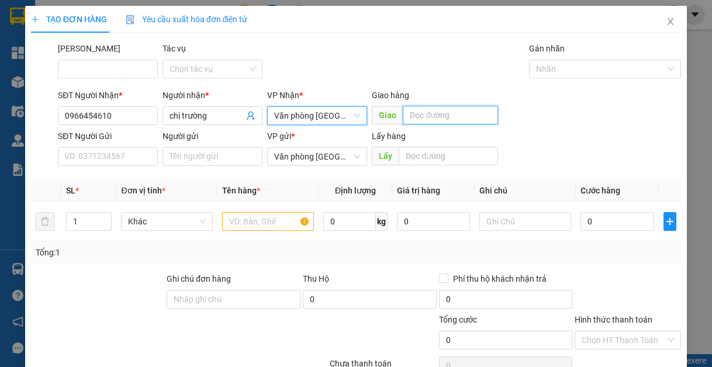
click at [438, 115] on input "text" at bounding box center [450, 115] width 95 height 19
type input "lạt"
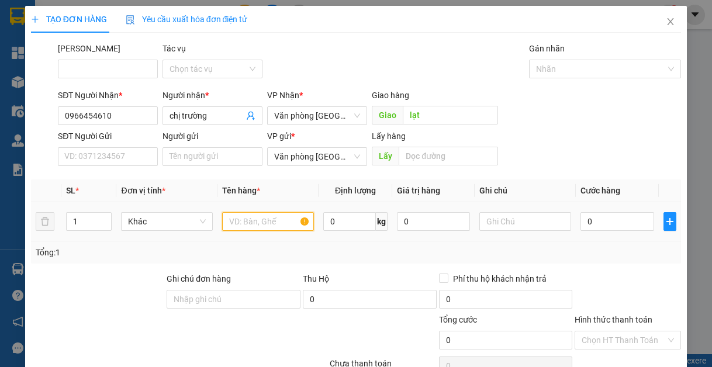
click at [235, 218] on input "text" at bounding box center [268, 221] width 92 height 19
type input "1"
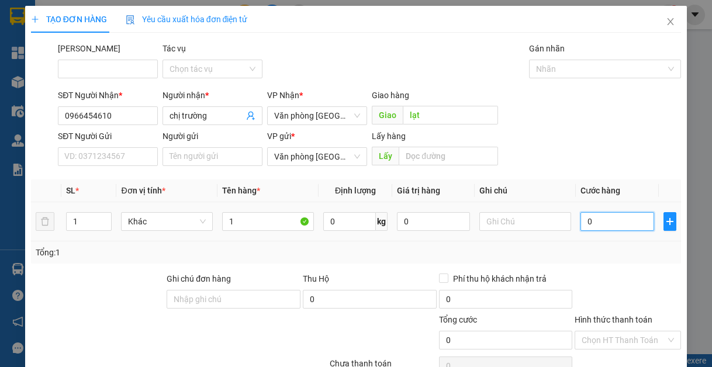
click at [602, 226] on input "0" at bounding box center [616, 221] width 73 height 19
type input "4"
type input "40"
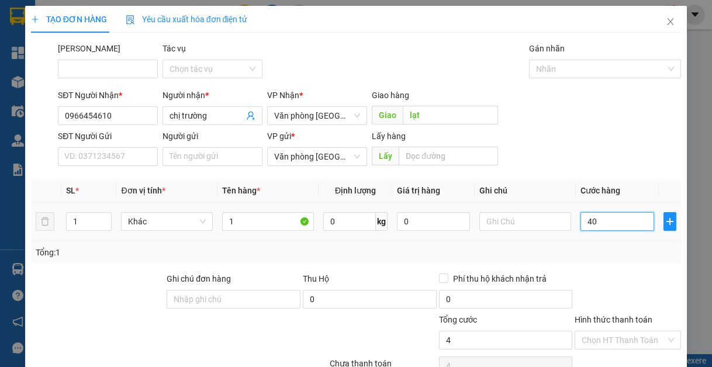
type input "40"
type input "400"
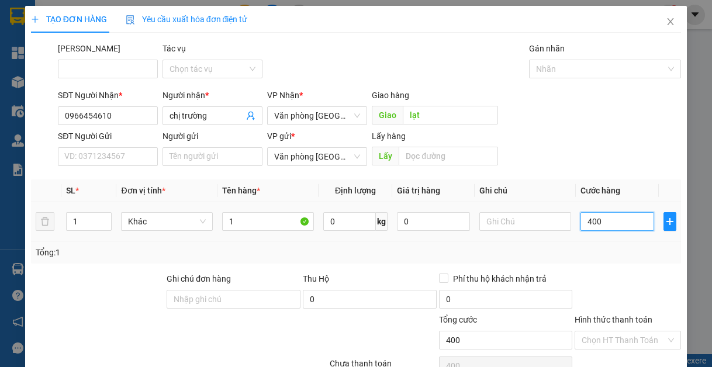
type input "4.000"
type input "40.000"
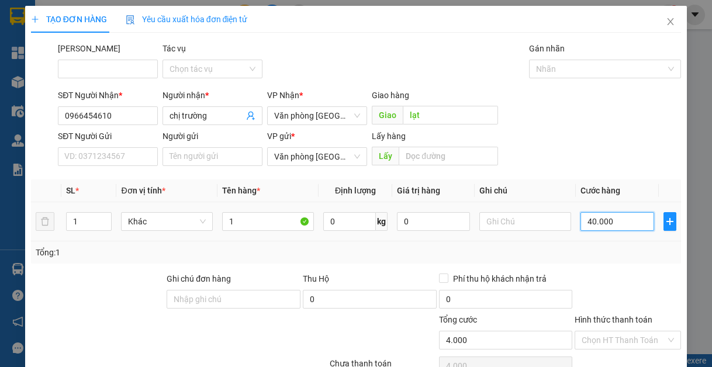
type input "40.000"
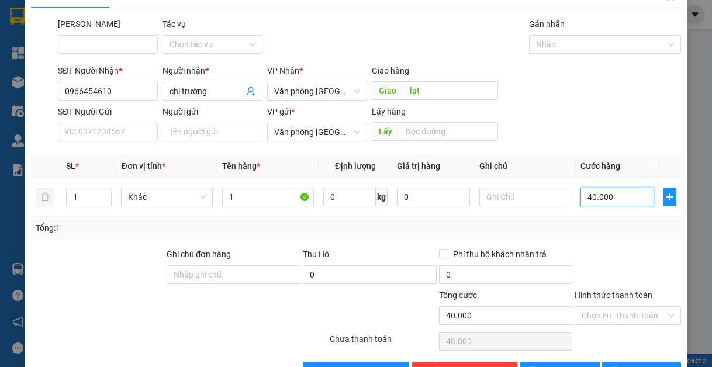
scroll to position [61, 0]
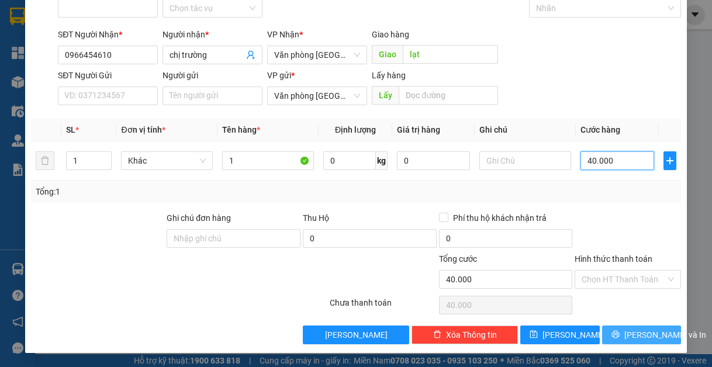
type input "40.000"
click at [622, 336] on button "[PERSON_NAME] và In" at bounding box center [641, 334] width 79 height 19
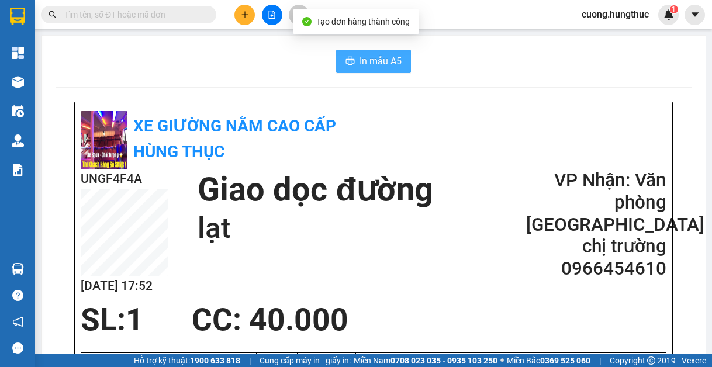
click at [361, 54] on span "In mẫu A5" at bounding box center [380, 61] width 42 height 15
click at [380, 66] on span "In mẫu A5" at bounding box center [380, 61] width 42 height 15
click at [346, 62] on icon "printer" at bounding box center [350, 61] width 9 height 8
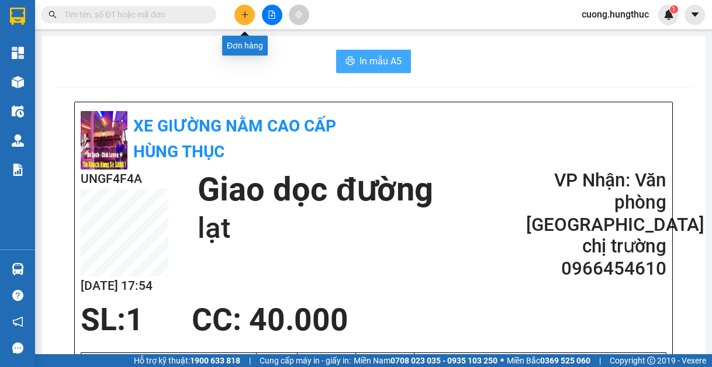
click at [244, 15] on icon "plus" at bounding box center [245, 15] width 8 height 8
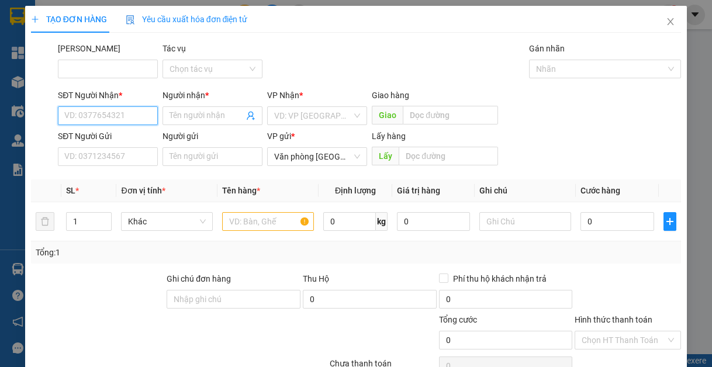
click at [109, 117] on input "SĐT Người Nhận *" at bounding box center [108, 115] width 100 height 19
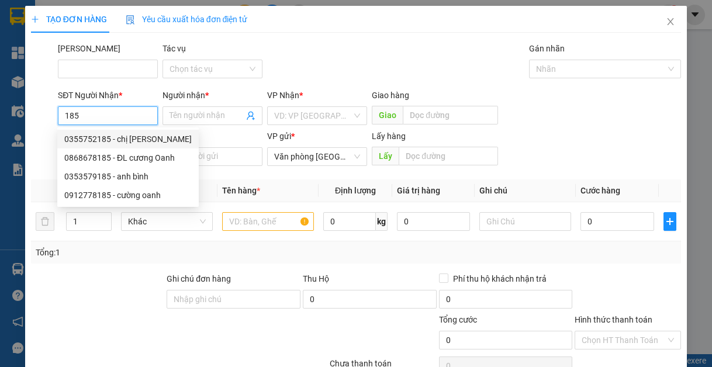
click at [88, 119] on input "185" at bounding box center [108, 115] width 100 height 19
type input "1"
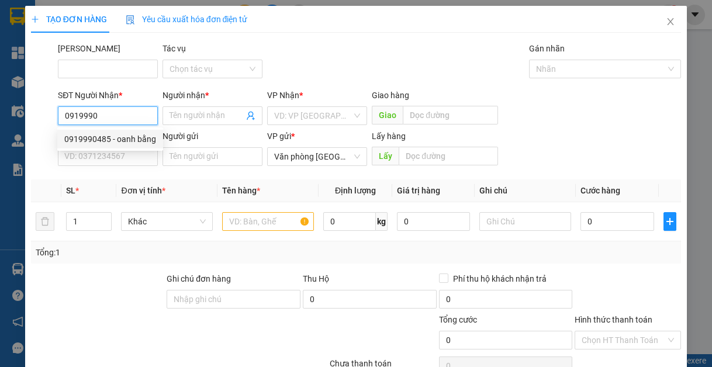
click at [146, 141] on div "0919990485 - oanh bằng" at bounding box center [110, 139] width 92 height 13
type input "0919990485"
type input "oanh bằng"
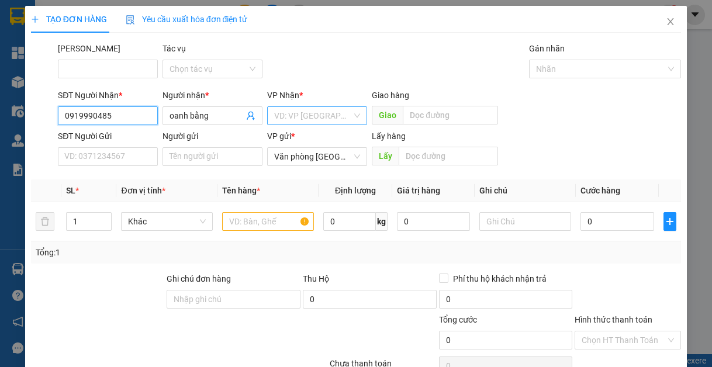
type input "0919990485"
click at [287, 115] on input "search" at bounding box center [313, 116] width 78 height 18
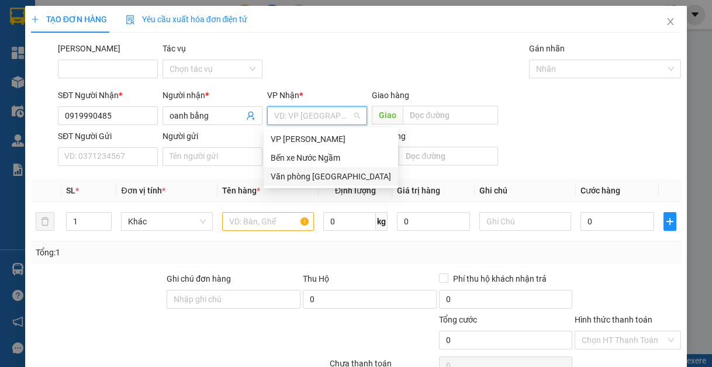
click at [301, 181] on div "Văn phòng [GEOGRAPHIC_DATA]" at bounding box center [331, 176] width 120 height 13
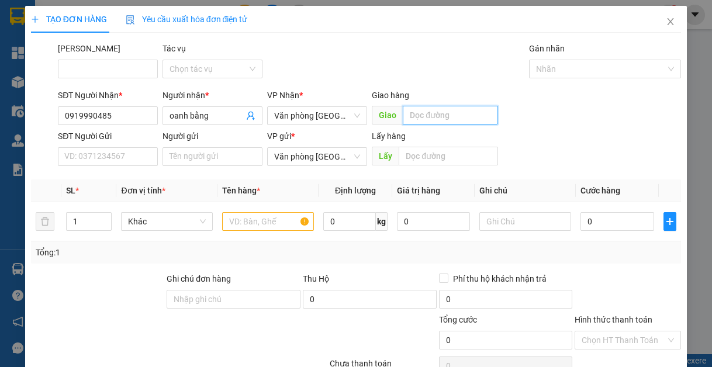
click at [422, 124] on input "text" at bounding box center [450, 115] width 95 height 19
type input "lạt"
click at [278, 217] on input "text" at bounding box center [268, 221] width 92 height 19
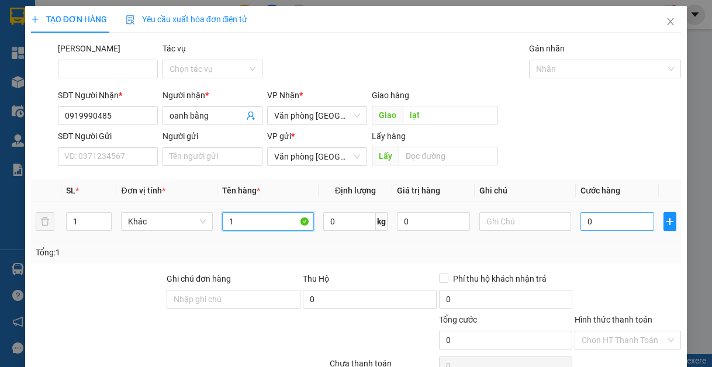
type input "1"
click at [630, 217] on input "0" at bounding box center [616, 221] width 73 height 19
type input "7"
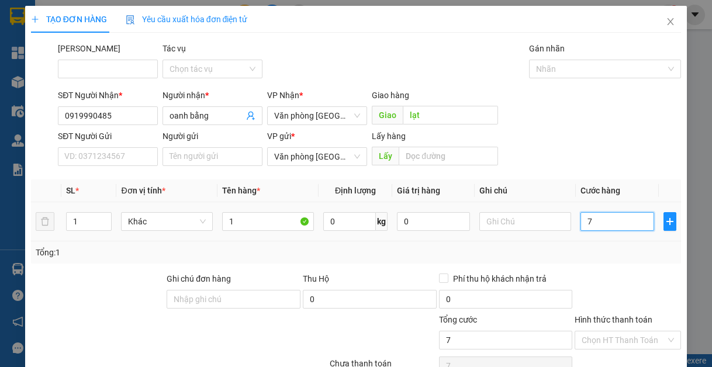
type input "70"
type input "700"
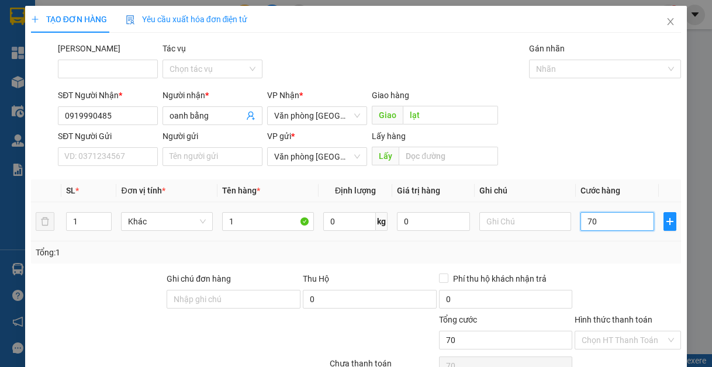
type input "700"
type input "7.000"
type input "700"
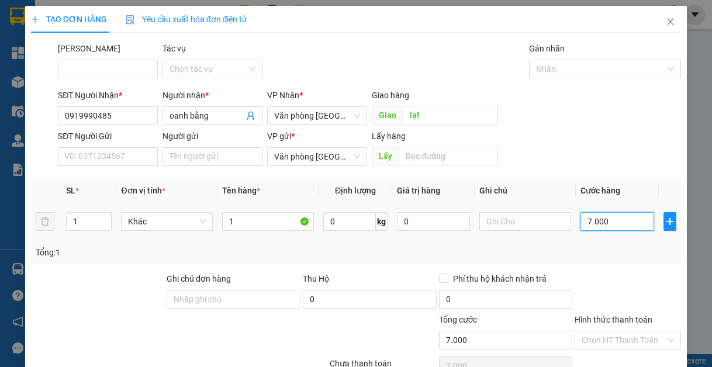
type input "700"
type input "70"
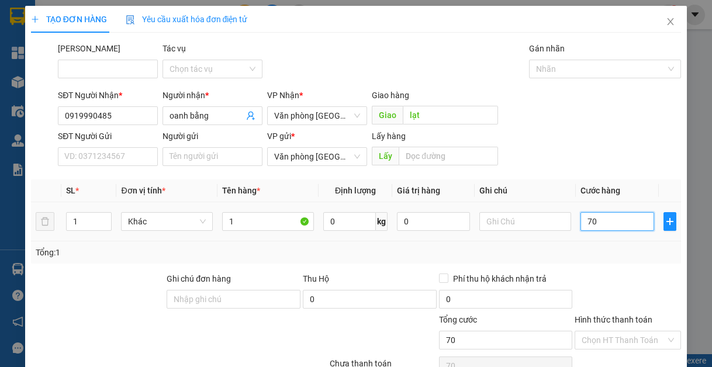
type input "7"
type input "0"
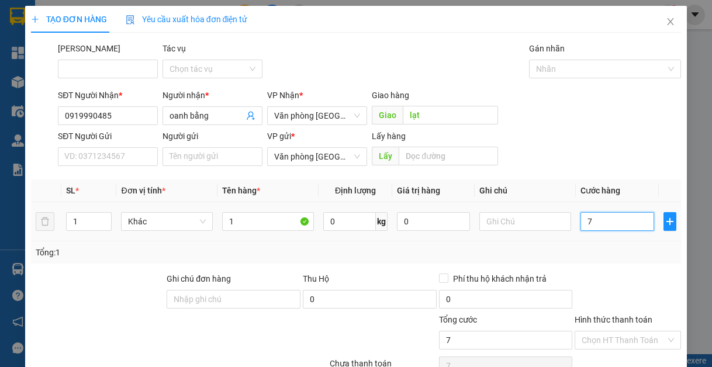
type input "0"
click at [580, 219] on input "0" at bounding box center [616, 221] width 73 height 19
type input "50"
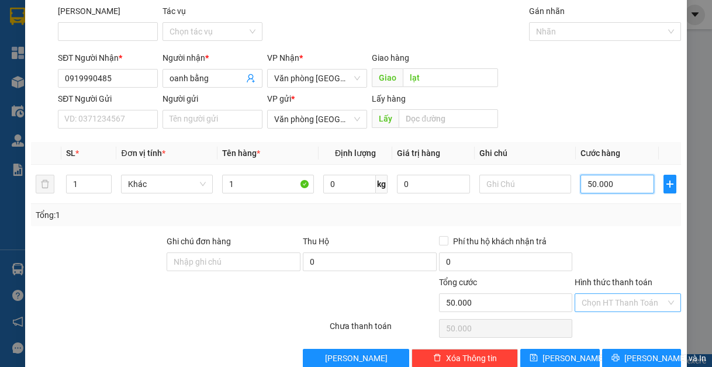
scroll to position [61, 0]
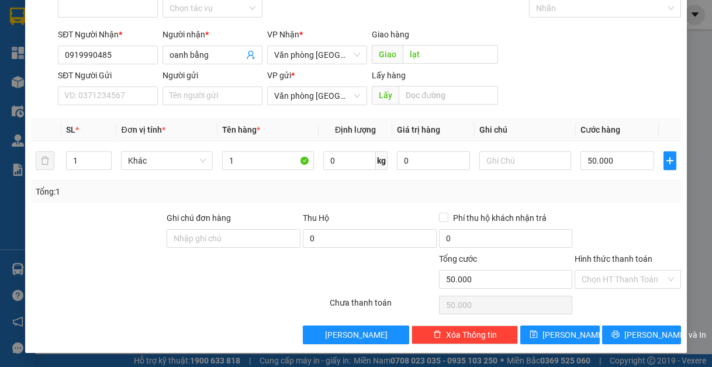
click at [619, 344] on div "TẠO ĐƠN HÀNG Yêu cầu xuất hóa đơn điện tử Transit Pickup Surcharge Ids Transit …" at bounding box center [356, 149] width 662 height 408
click at [622, 340] on button "[PERSON_NAME] và In" at bounding box center [641, 334] width 79 height 19
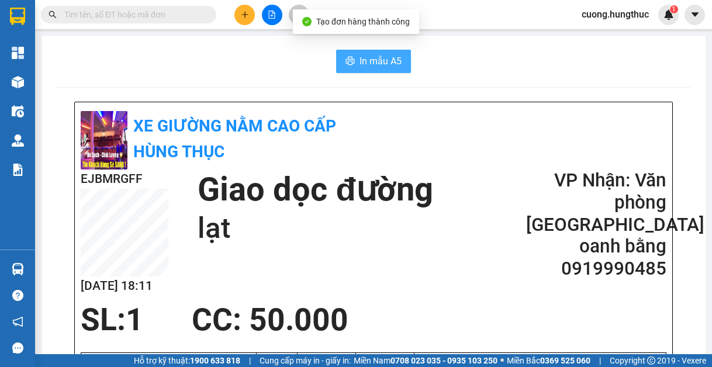
click at [359, 64] on span "In mẫu A5" at bounding box center [380, 61] width 42 height 15
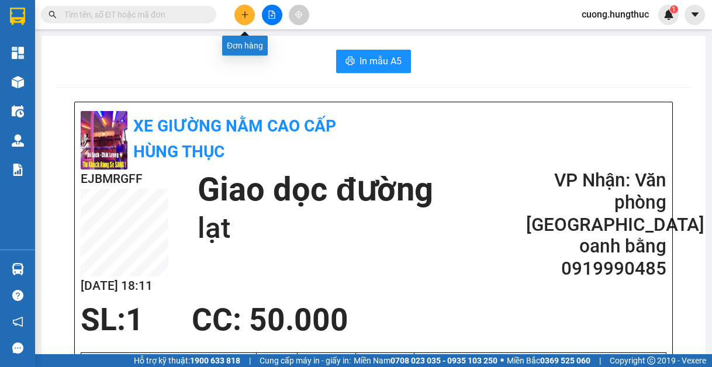
click at [250, 21] on button at bounding box center [244, 15] width 20 height 20
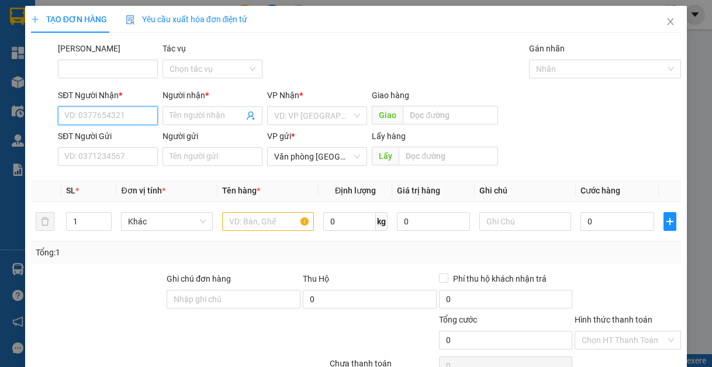
click at [112, 116] on input "SĐT Người Nhận *" at bounding box center [108, 115] width 100 height 19
click at [82, 140] on div "0352694093 - GARA CHÍNH HIỀN" at bounding box center [125, 139] width 122 height 13
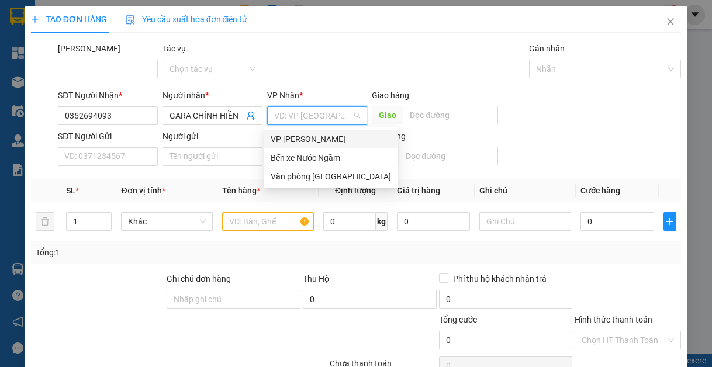
click at [335, 112] on input "search" at bounding box center [313, 116] width 78 height 18
click at [312, 170] on div "Văn phòng [GEOGRAPHIC_DATA]" at bounding box center [331, 176] width 120 height 13
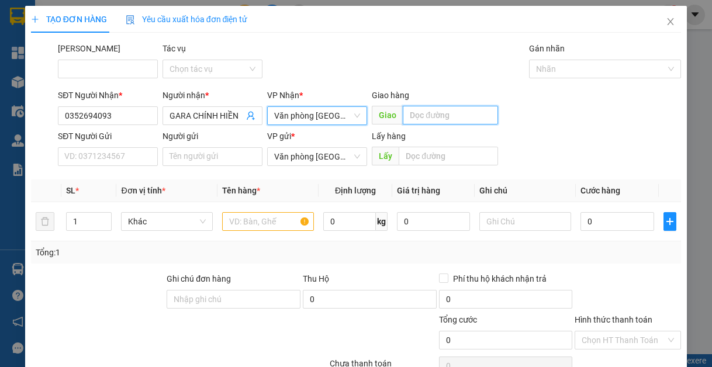
click at [444, 120] on input "text" at bounding box center [450, 115] width 95 height 19
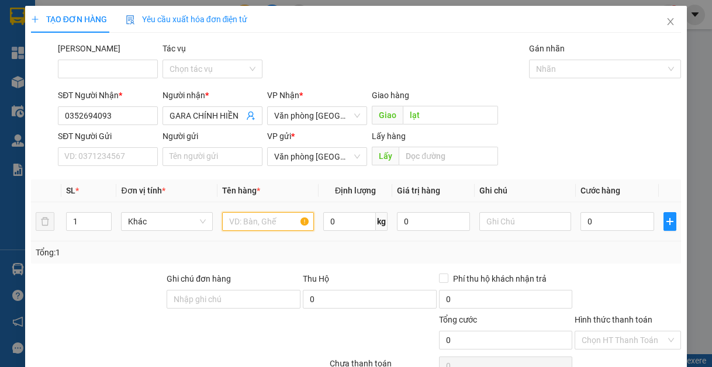
click at [286, 221] on input "text" at bounding box center [268, 221] width 92 height 19
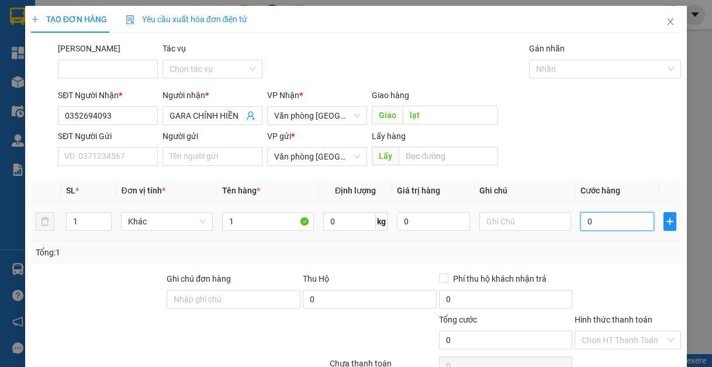
click at [633, 216] on input "0" at bounding box center [616, 221] width 73 height 19
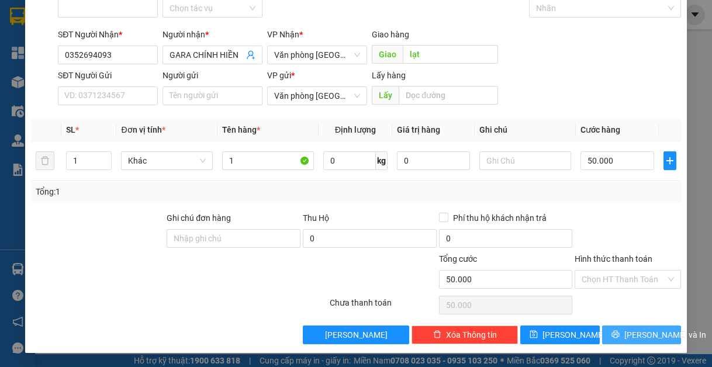
click at [622, 329] on button "[PERSON_NAME] và In" at bounding box center [641, 334] width 79 height 19
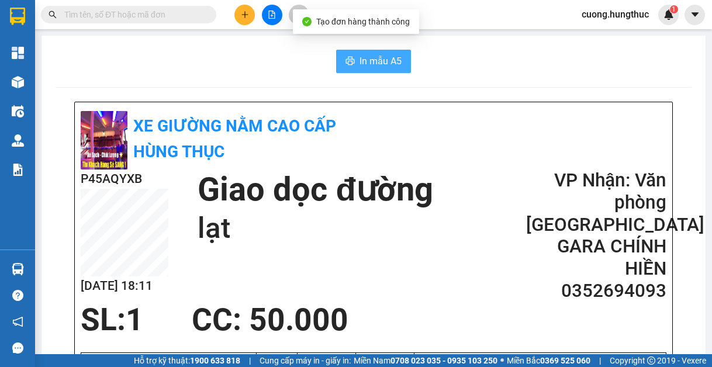
click at [375, 65] on span "In mẫu A5" at bounding box center [380, 61] width 42 height 15
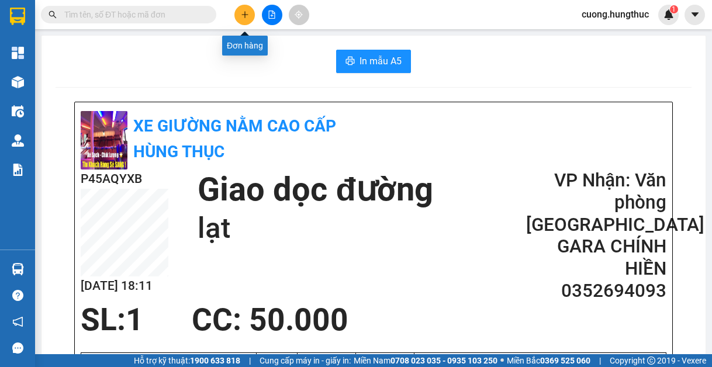
click at [252, 15] on button at bounding box center [244, 15] width 20 height 20
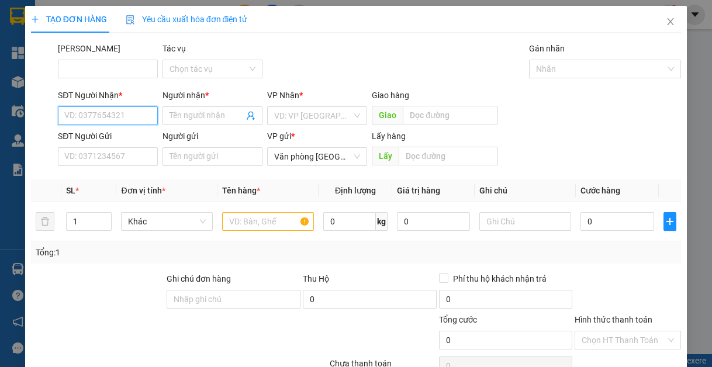
click at [99, 115] on input "SĐT Người Nhận *" at bounding box center [108, 115] width 100 height 19
click at [126, 141] on div "0989929460 - anh quyền" at bounding box center [109, 139] width 91 height 13
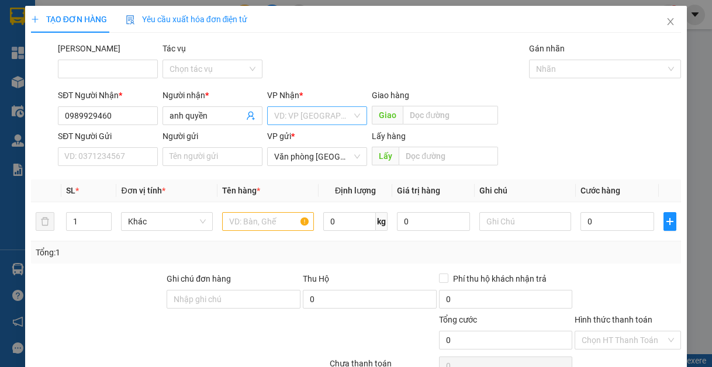
click at [314, 113] on input "search" at bounding box center [313, 116] width 78 height 18
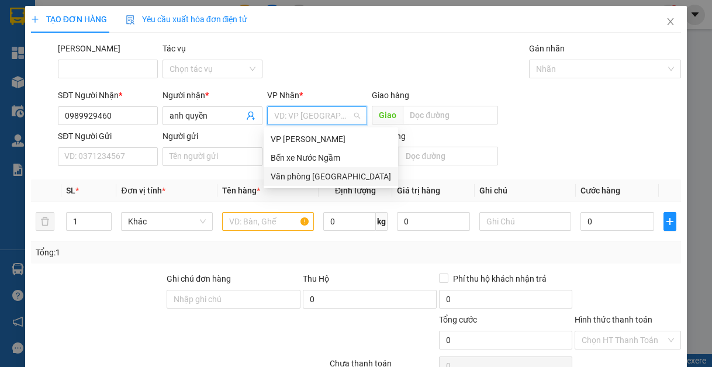
click at [309, 177] on div "Văn phòng [GEOGRAPHIC_DATA]" at bounding box center [331, 176] width 120 height 13
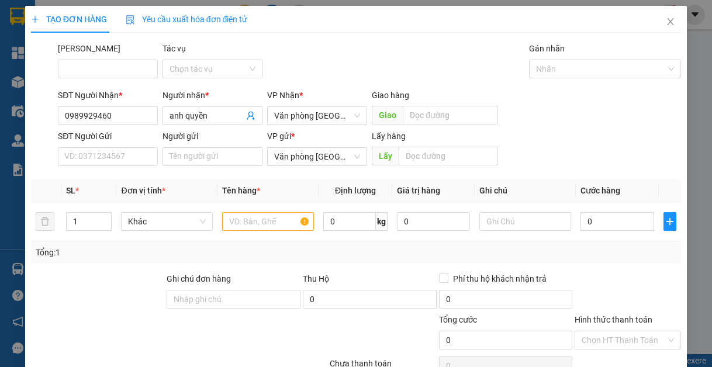
click at [407, 60] on div "Mã ĐH Tác vụ Chọn tác vụ Gán nhãn Nhãn" at bounding box center [370, 62] width 628 height 41
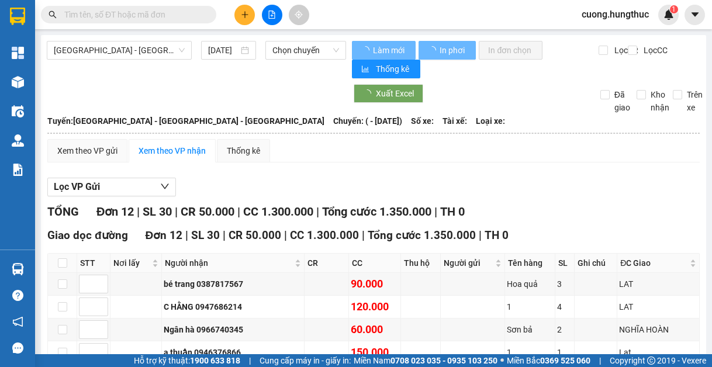
type input "[DATE]"
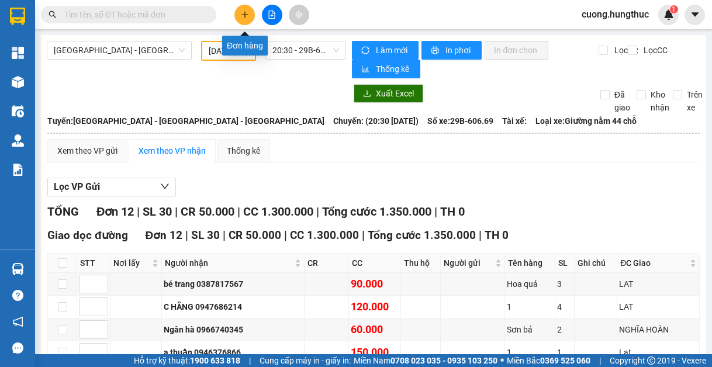
click at [244, 5] on button at bounding box center [244, 15] width 20 height 20
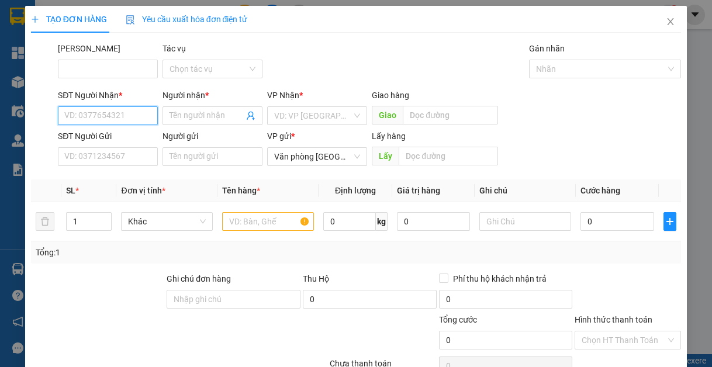
click at [86, 111] on input "SĐT Người Nhận *" at bounding box center [108, 115] width 100 height 19
click at [125, 137] on div "0383646101 - anh ngọc" at bounding box center [107, 139] width 86 height 13
type input "0383646101"
type input "anh ngọc"
type input "0383646101"
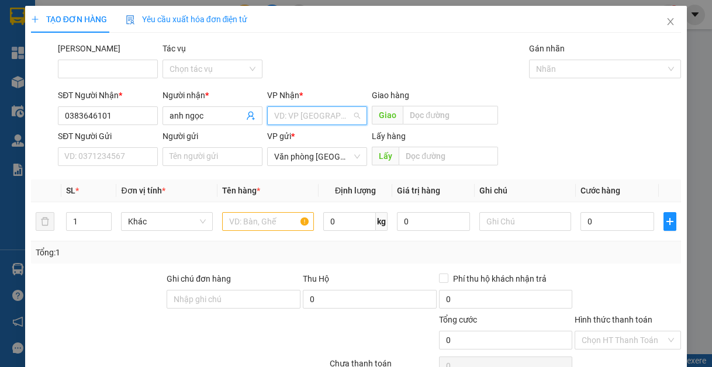
click at [314, 121] on input "search" at bounding box center [313, 116] width 78 height 18
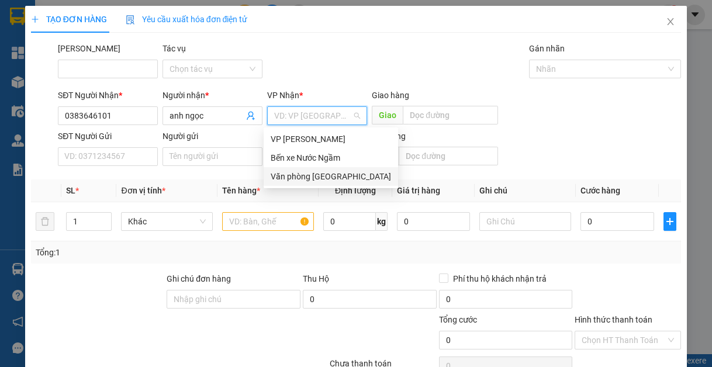
click at [321, 181] on div "Văn phòng [GEOGRAPHIC_DATA]" at bounding box center [331, 176] width 120 height 13
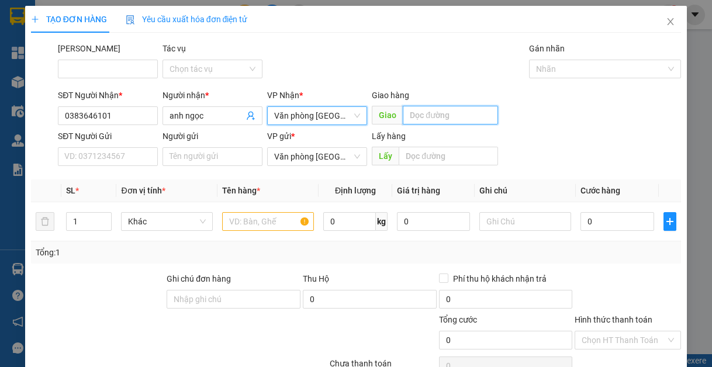
click at [426, 116] on input "text" at bounding box center [450, 115] width 95 height 19
type input "lạt"
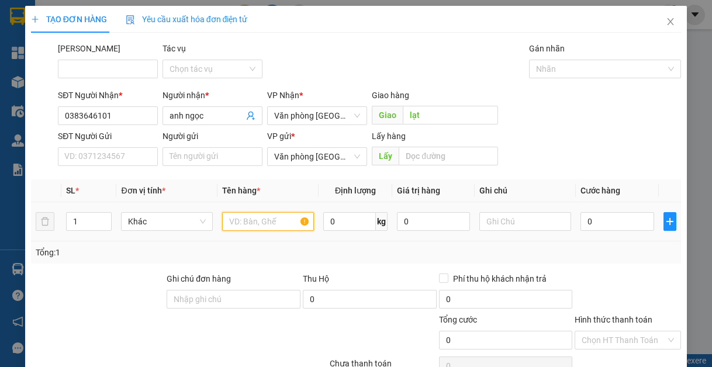
click at [272, 226] on input "text" at bounding box center [268, 221] width 92 height 19
type input "1"
click at [591, 229] on div "0" at bounding box center [616, 221] width 73 height 23
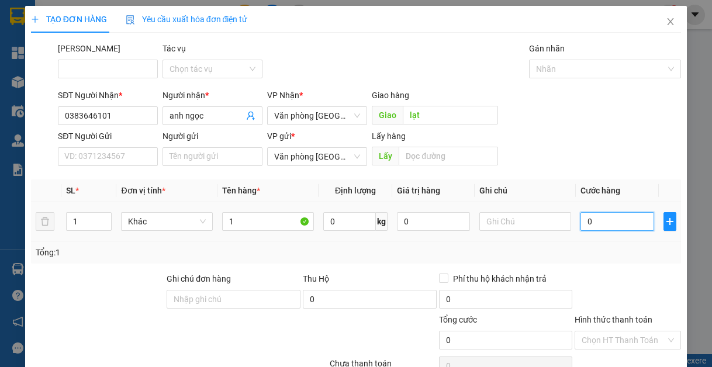
click at [591, 229] on input "0" at bounding box center [616, 221] width 73 height 19
type input "5"
type input "50"
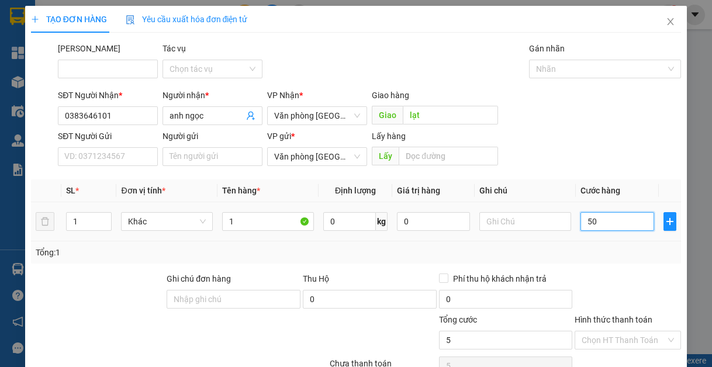
type input "50"
type input "500"
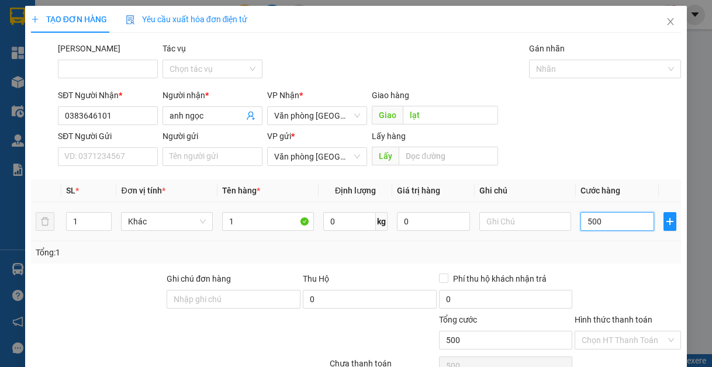
type input "5.000"
type input "50.000"
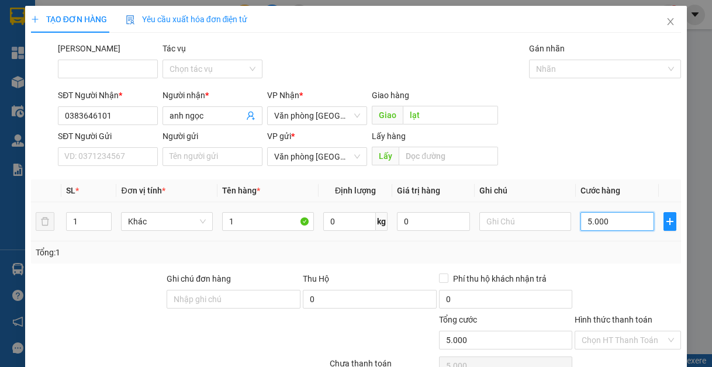
type input "50.000"
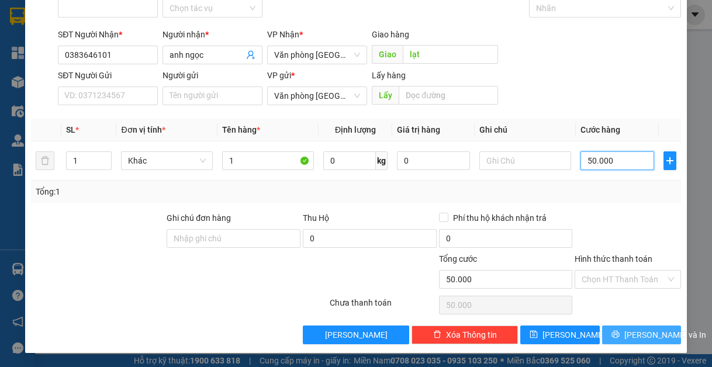
type input "50.000"
click at [622, 328] on button "[PERSON_NAME] và In" at bounding box center [641, 334] width 79 height 19
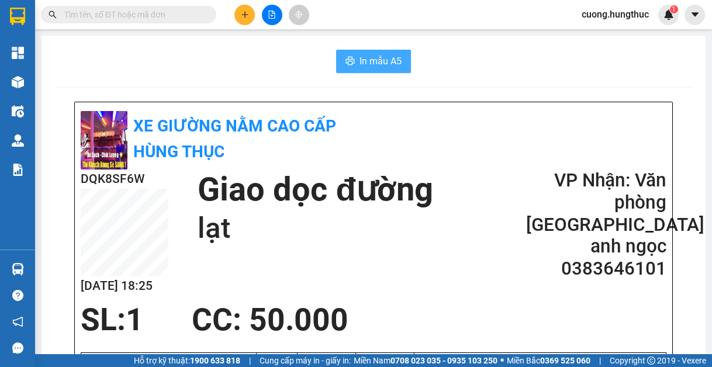
click at [389, 61] on span "In mẫu A5" at bounding box center [380, 61] width 42 height 15
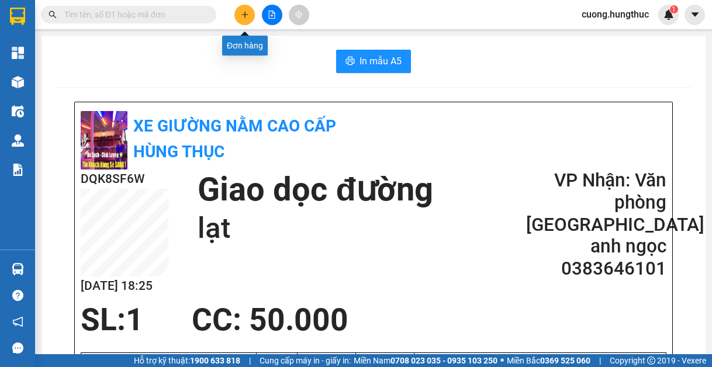
click at [248, 19] on button at bounding box center [244, 15] width 20 height 20
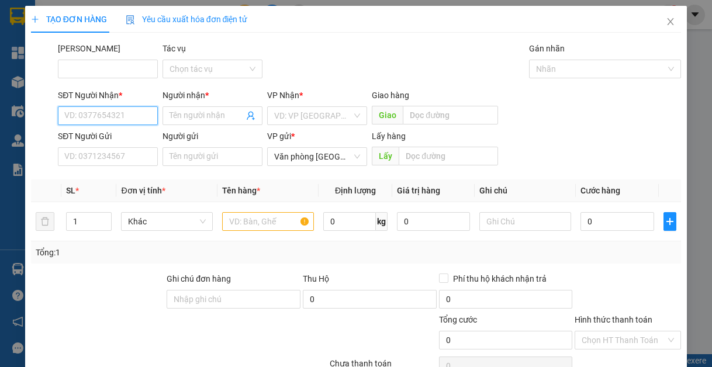
click at [88, 109] on input "SĐT Người Nhận *" at bounding box center [108, 115] width 100 height 19
click at [134, 134] on div "0943136668 - Đồng điện" at bounding box center [108, 139] width 89 height 13
type input "0943136668"
type input "Đồng điện"
type input "0943136668"
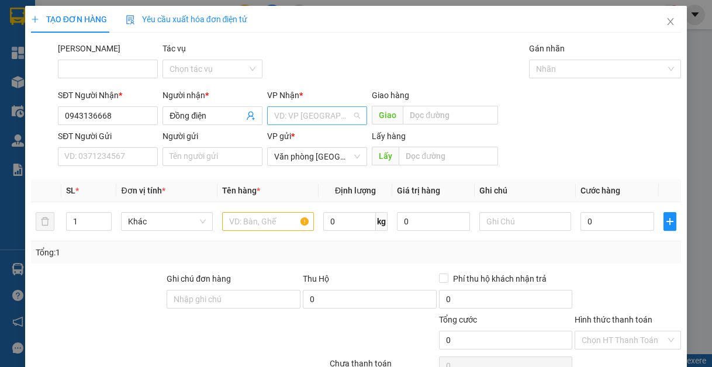
click at [302, 115] on input "search" at bounding box center [313, 116] width 78 height 18
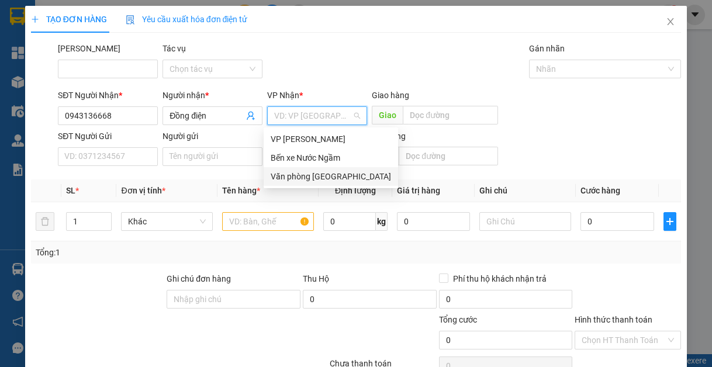
click at [283, 174] on div "Văn phòng [GEOGRAPHIC_DATA]" at bounding box center [331, 176] width 120 height 13
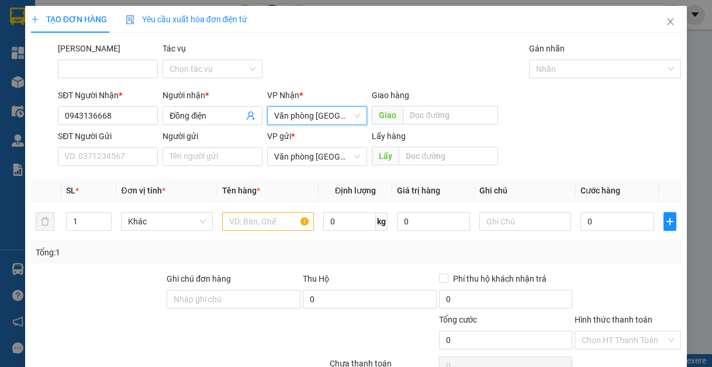
click at [457, 105] on div "Giao hàng" at bounding box center [435, 98] width 126 height 18
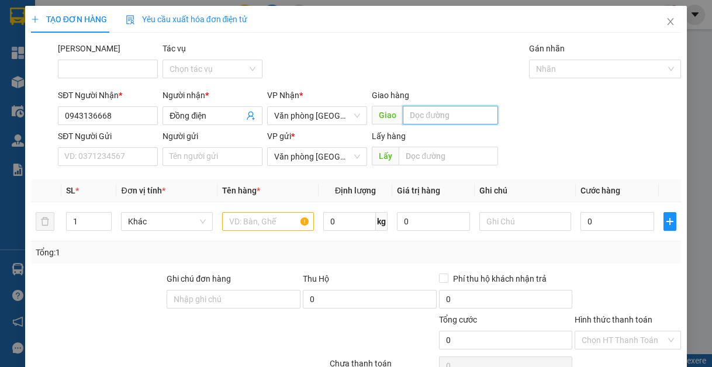
click at [442, 112] on input "text" at bounding box center [450, 115] width 95 height 19
type input "lạt"
click at [253, 228] on input "text" at bounding box center [268, 221] width 92 height 19
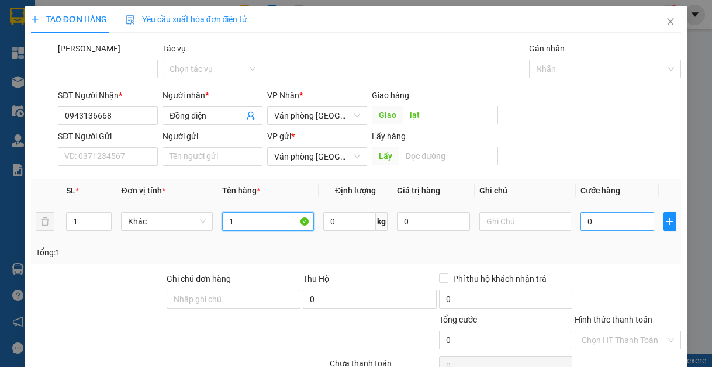
type input "1"
click at [618, 226] on input "0" at bounding box center [616, 221] width 73 height 19
type input "5"
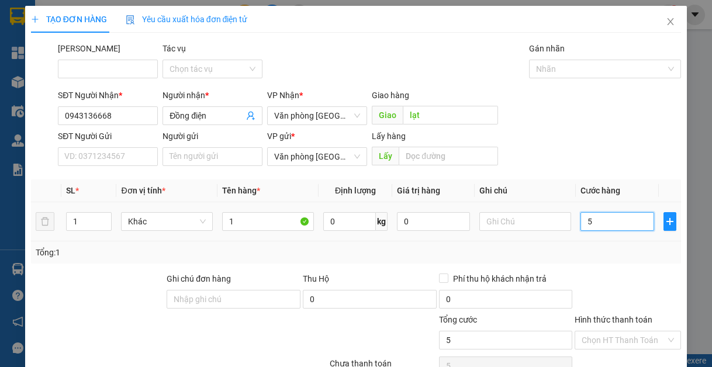
type input "50"
type input "500"
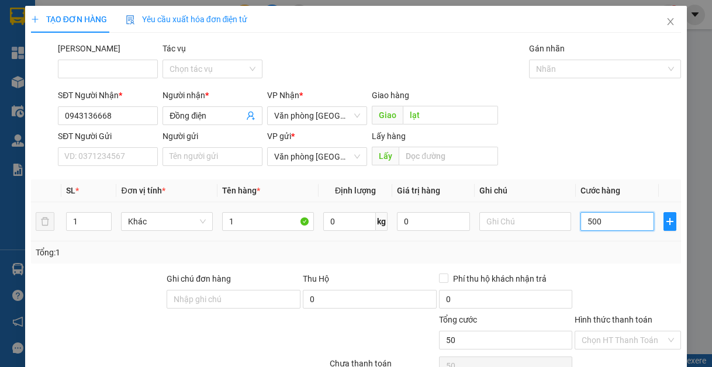
type input "500"
type input "5.000"
type input "50.000"
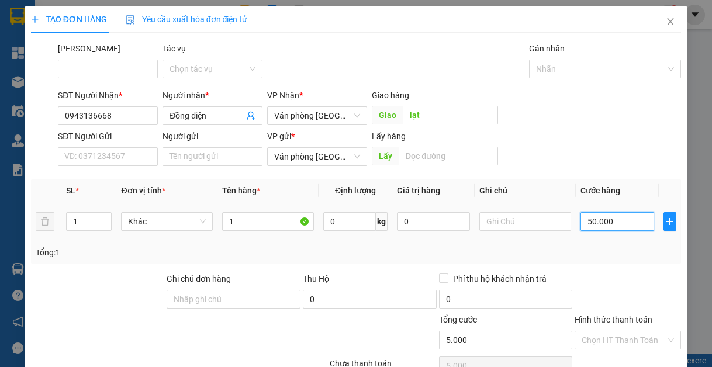
type input "50.000"
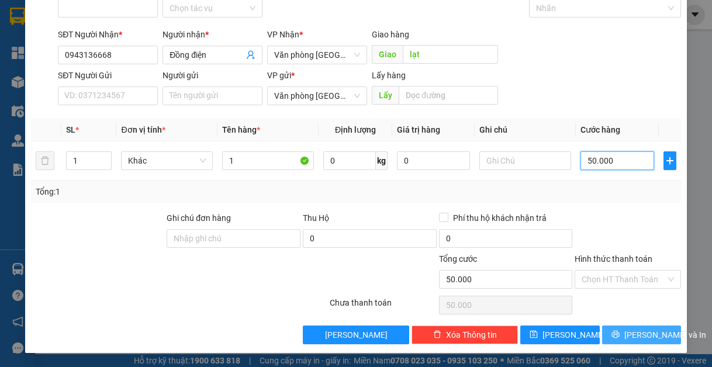
type input "50.000"
click at [618, 329] on button "[PERSON_NAME] và In" at bounding box center [641, 334] width 79 height 19
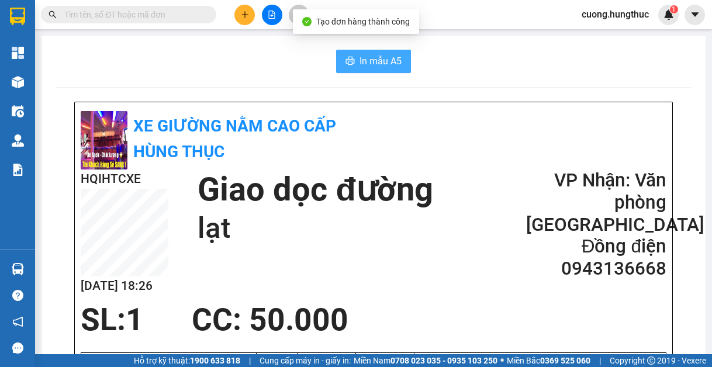
click at [401, 57] on button "In mẫu A5" at bounding box center [373, 61] width 75 height 23
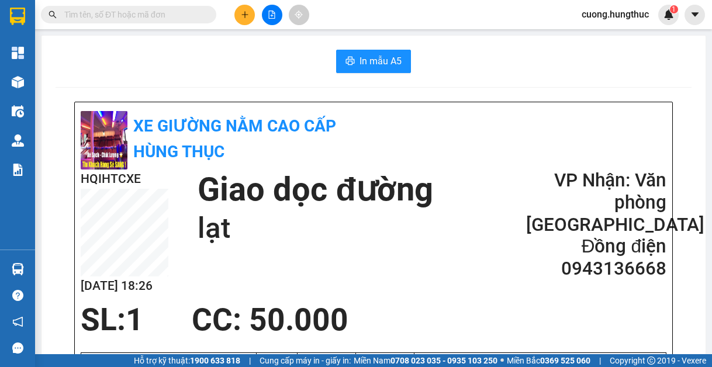
click at [623, 62] on div "In mẫu A5" at bounding box center [374, 61] width 636 height 23
click at [244, 15] on icon "plus" at bounding box center [244, 14] width 6 height 1
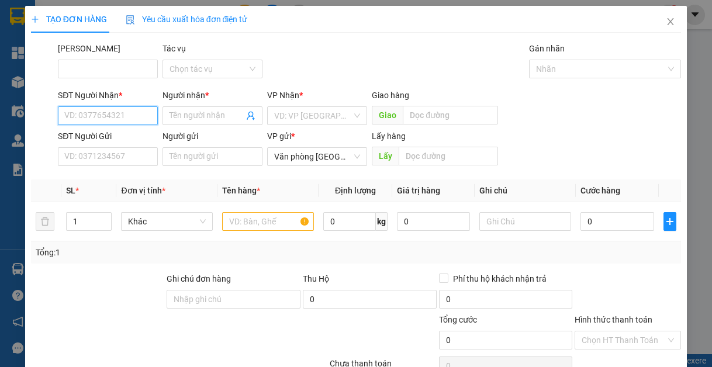
click at [151, 117] on input "SĐT Người Nhận *" at bounding box center [108, 115] width 100 height 19
type input "0384174133"
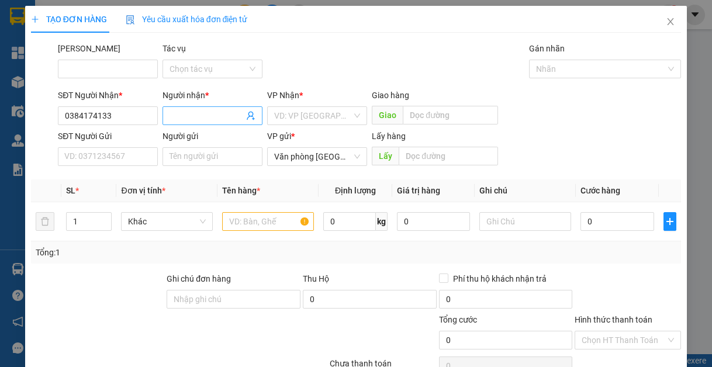
click at [176, 113] on input "Người nhận *" at bounding box center [206, 115] width 74 height 13
type input "t"
type input "chị thủy"
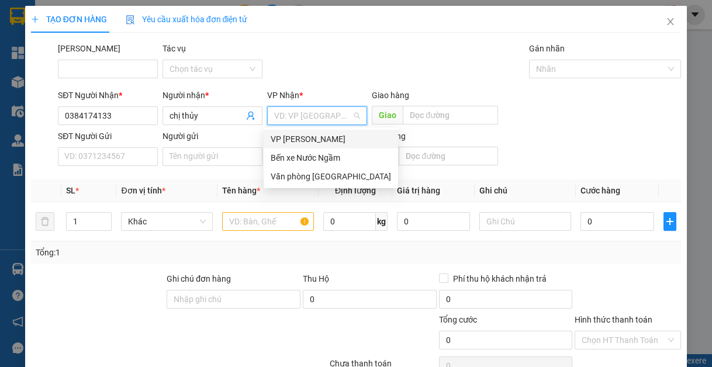
drag, startPoint x: 324, startPoint y: 119, endPoint x: 310, endPoint y: 188, distance: 70.9
click at [323, 118] on input "search" at bounding box center [313, 116] width 78 height 18
click at [344, 178] on div "Văn phòng [GEOGRAPHIC_DATA]" at bounding box center [331, 176] width 120 height 13
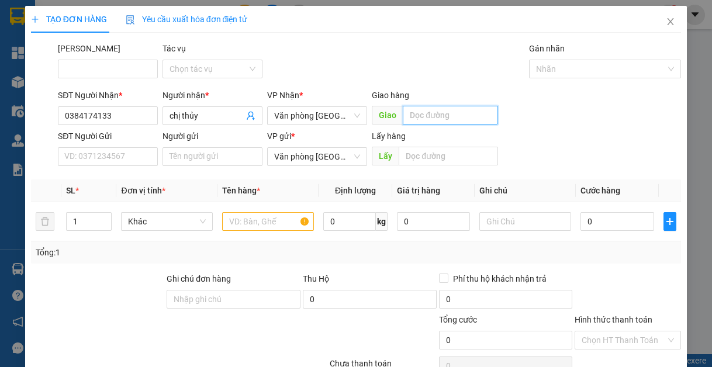
click at [459, 120] on input "text" at bounding box center [450, 115] width 95 height 19
type input "lạt"
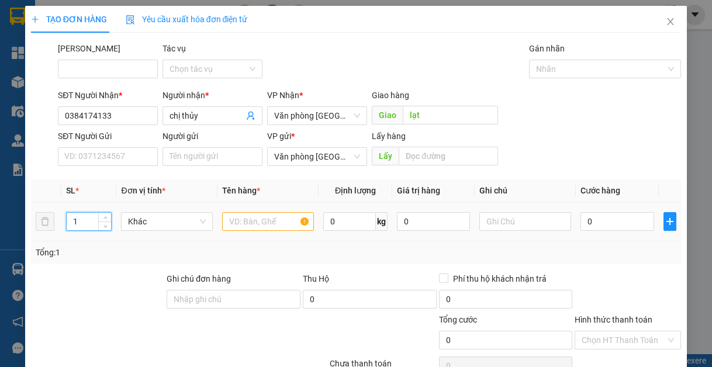
click at [85, 223] on input "1" at bounding box center [89, 222] width 44 height 18
type input "3"
click at [250, 217] on input "text" at bounding box center [268, 221] width 92 height 19
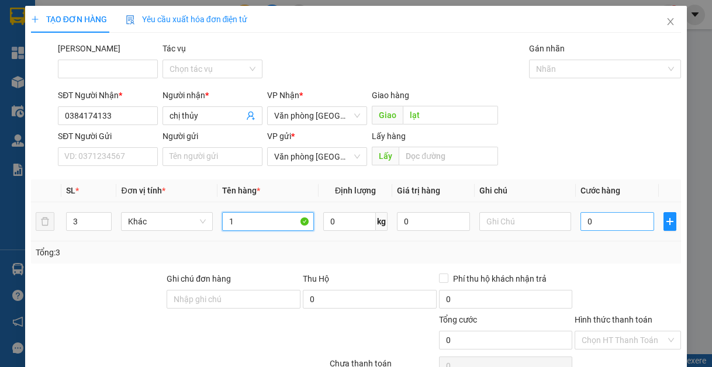
type input "1"
click at [588, 220] on input "0" at bounding box center [616, 221] width 73 height 19
type input "1"
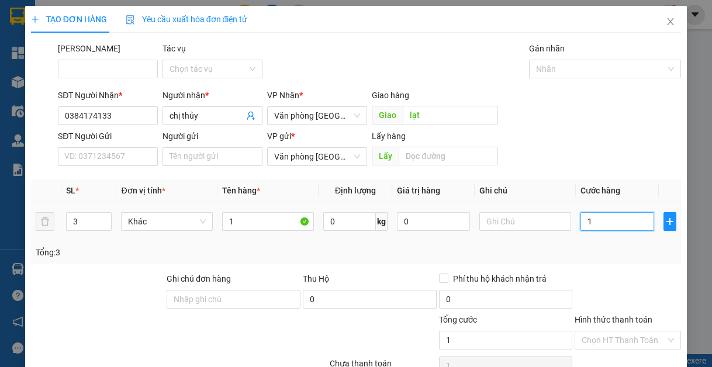
type input "15"
type input "150"
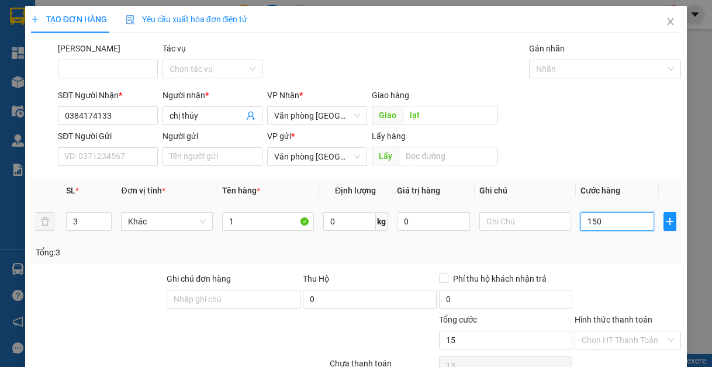
type input "150"
type input "1.500"
type input "15.000"
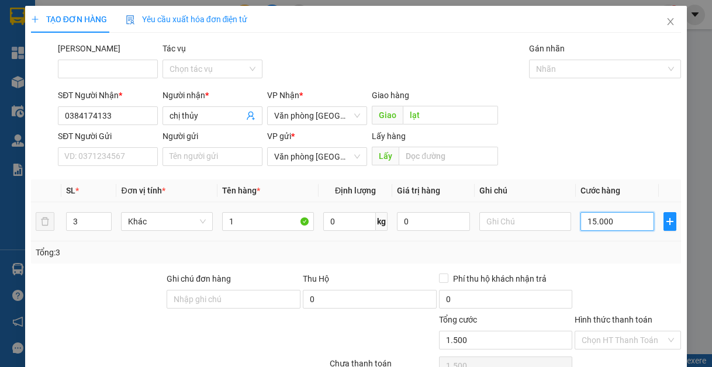
type input "15.000"
type input "150.000"
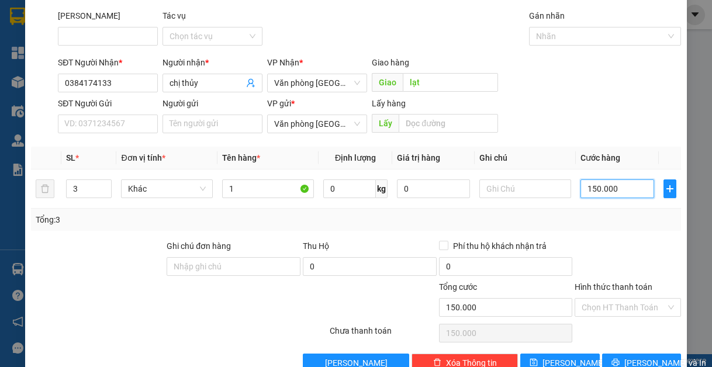
scroll to position [61, 0]
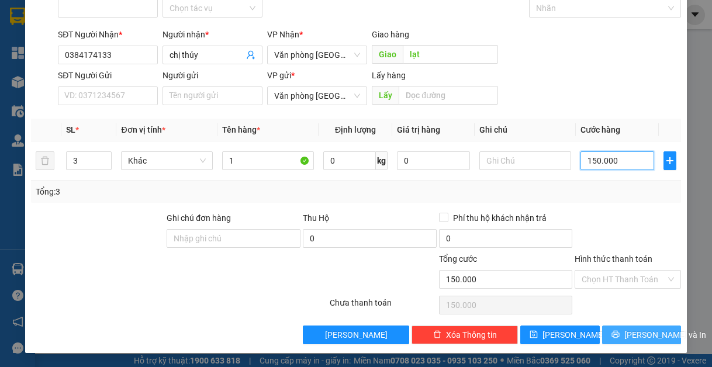
type input "150.000"
click at [631, 328] on span "[PERSON_NAME] và In" at bounding box center [665, 334] width 82 height 13
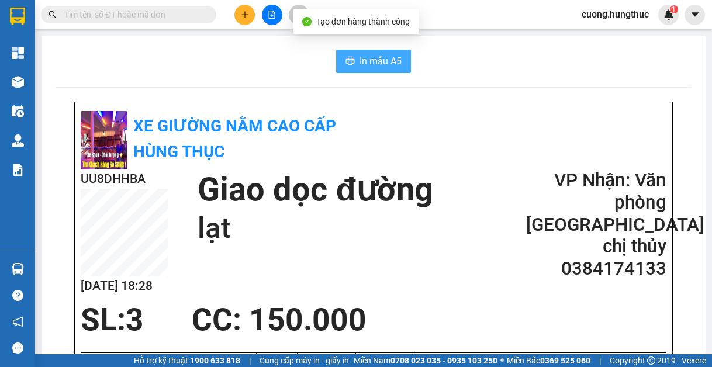
click at [379, 56] on span "In mẫu A5" at bounding box center [380, 61] width 42 height 15
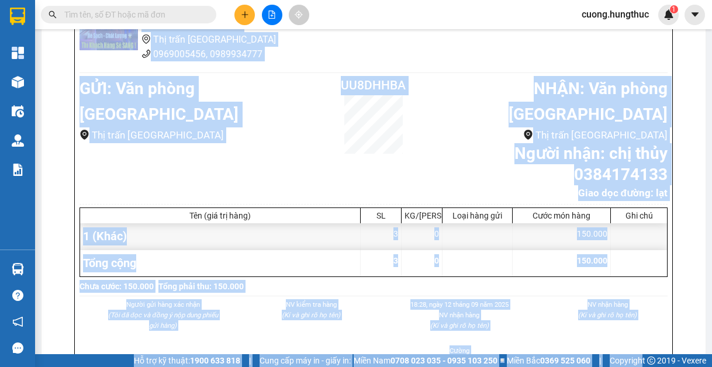
scroll to position [553, 0]
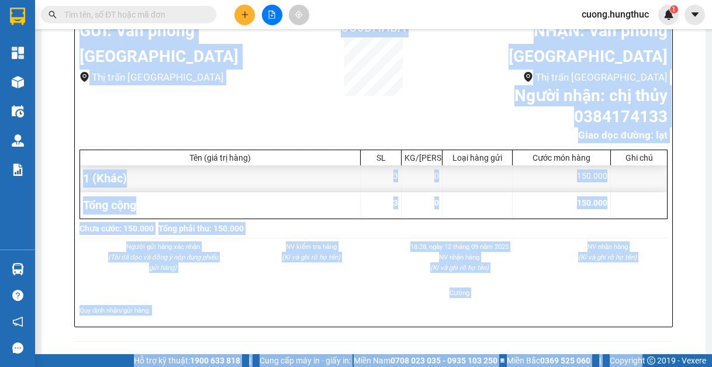
drag, startPoint x: 638, startPoint y: 348, endPoint x: 643, endPoint y: 357, distance: 10.2
click at [643, 357] on section "Kết quả tìm kiếm ( 0 ) Bộ lọc No Data cuong.hungthuc 1 Tổng Quan Kho hàng mới Đ…" at bounding box center [356, 183] width 712 height 367
click at [244, 19] on button at bounding box center [244, 15] width 20 height 20
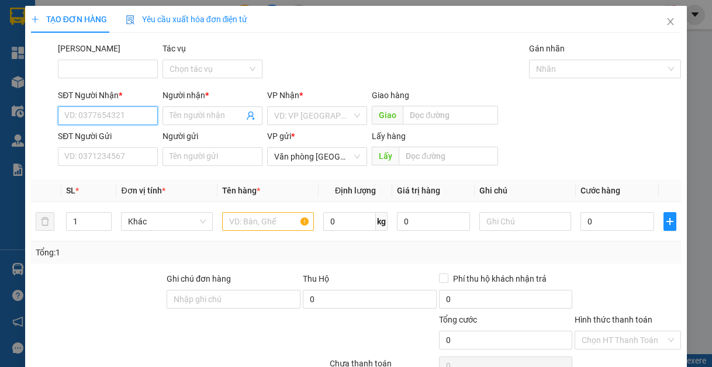
click at [103, 112] on input "SĐT Người Nhận *" at bounding box center [108, 115] width 100 height 19
click at [140, 141] on div "0979545303 - bảo an" at bounding box center [106, 139] width 85 height 13
type input "0979545303"
type input "bảo an"
type input "0979545303"
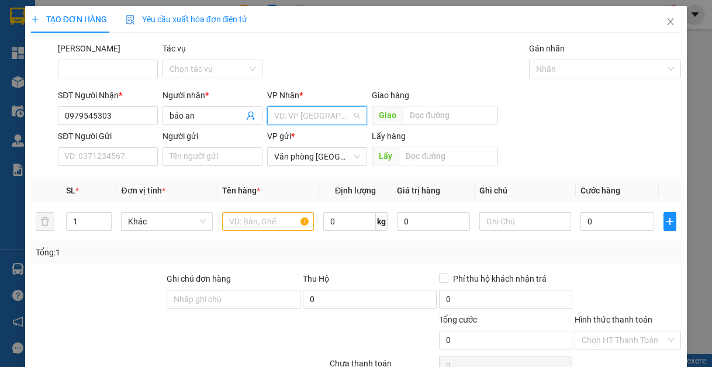
click at [326, 119] on input "search" at bounding box center [313, 116] width 78 height 18
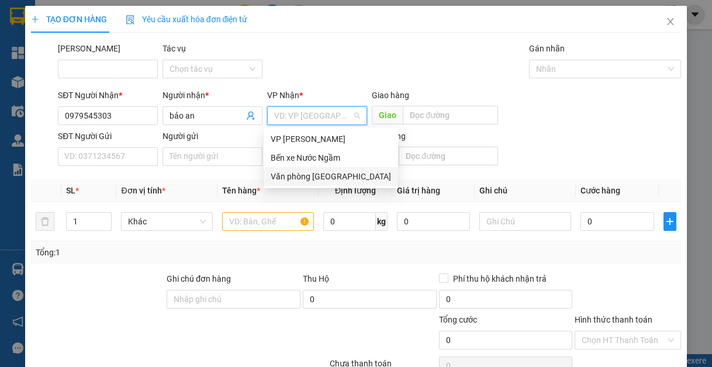
click at [323, 182] on div "Văn phòng [GEOGRAPHIC_DATA]" at bounding box center [331, 176] width 120 height 13
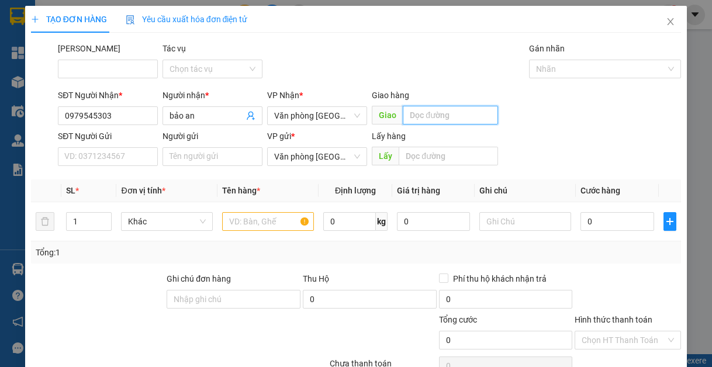
click at [440, 123] on input "text" at bounding box center [450, 115] width 95 height 19
type input "lạt"
click at [232, 214] on input "text" at bounding box center [268, 221] width 92 height 19
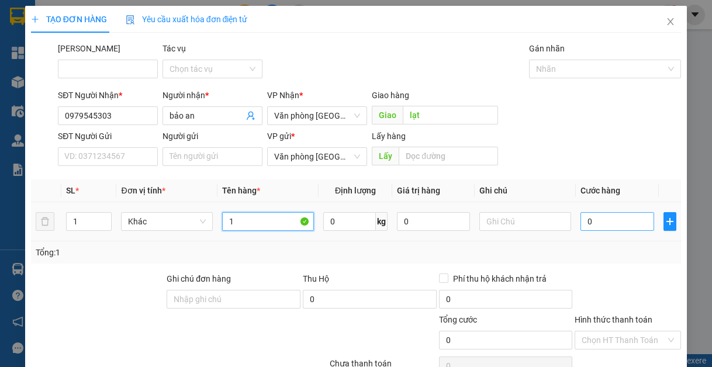
type input "1"
click at [616, 221] on input "0" at bounding box center [616, 221] width 73 height 19
type input "7"
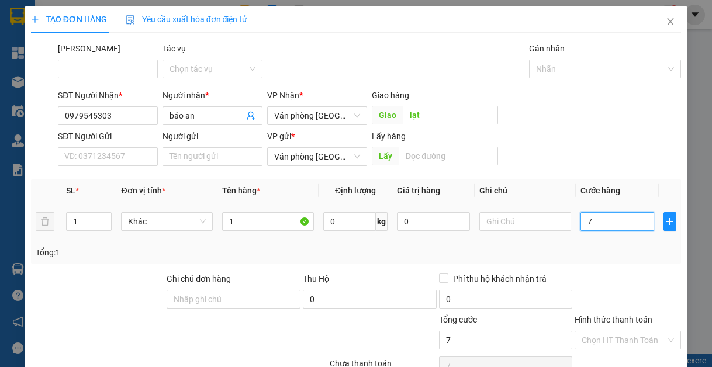
type input "70"
type input "700"
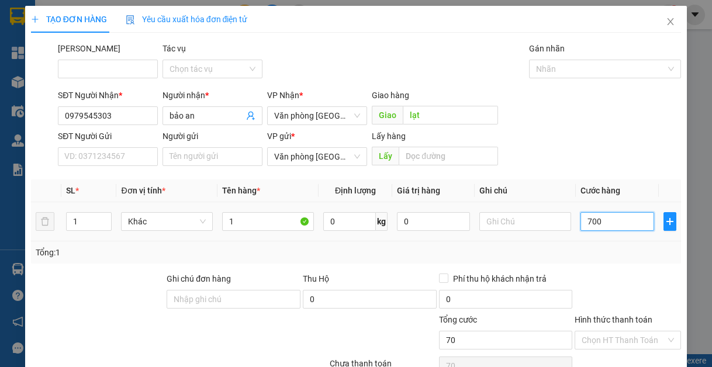
type input "700"
type input "7.000"
type input "70.000"
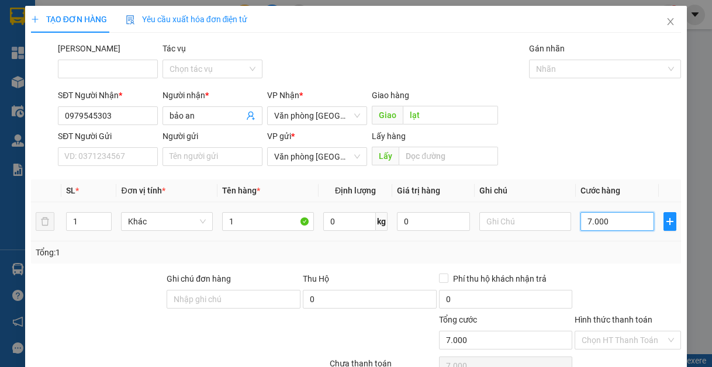
type input "70.000"
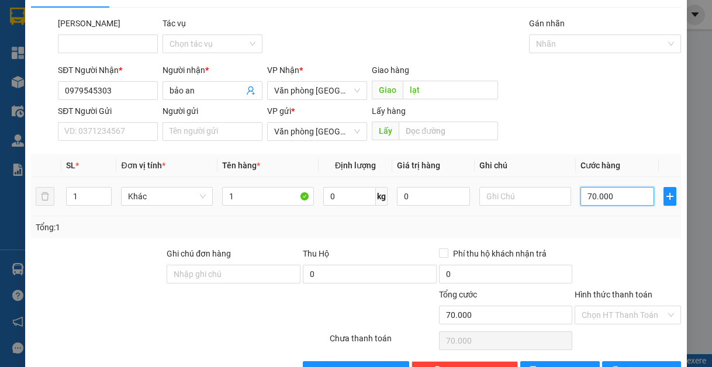
scroll to position [61, 0]
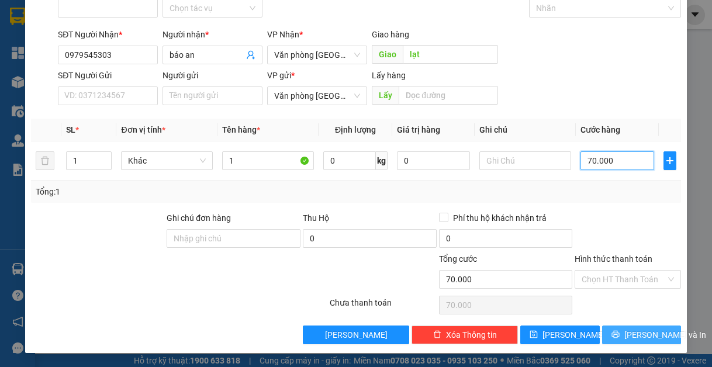
type input "70.000"
click at [636, 338] on span "[PERSON_NAME] và In" at bounding box center [665, 334] width 82 height 13
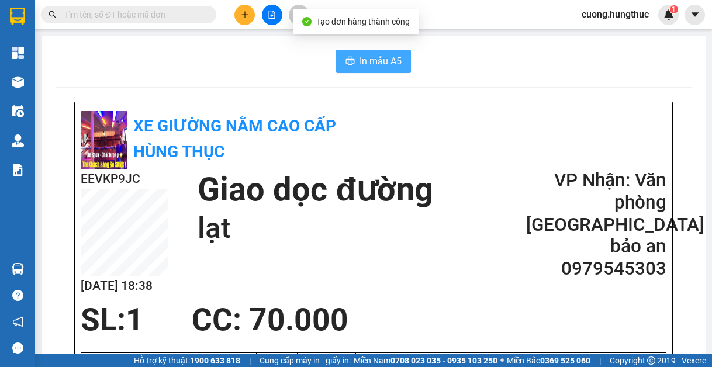
click at [388, 57] on span "In mẫu A5" at bounding box center [380, 61] width 42 height 15
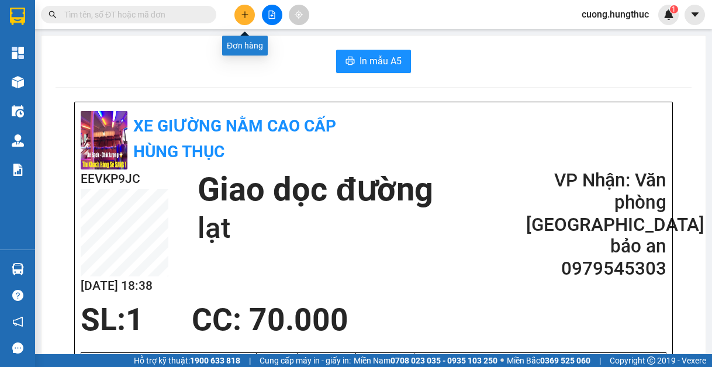
click at [245, 20] on button at bounding box center [244, 15] width 20 height 20
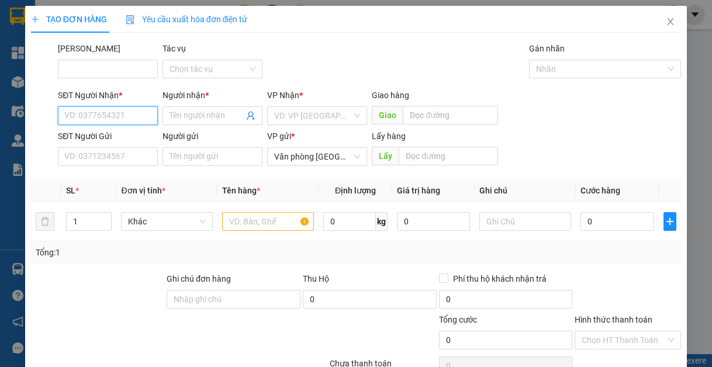
click at [135, 120] on input "SĐT Người Nhận *" at bounding box center [108, 115] width 100 height 19
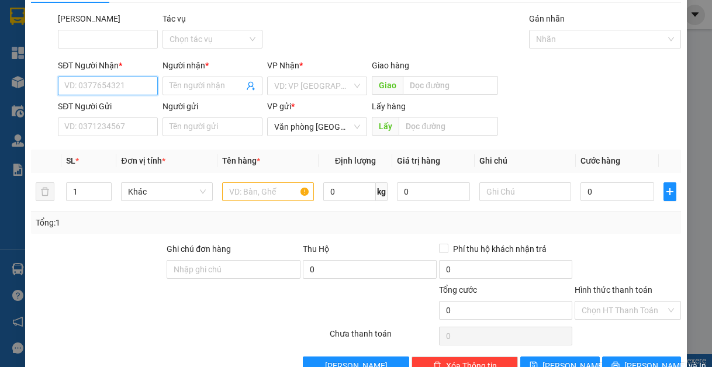
scroll to position [58, 0]
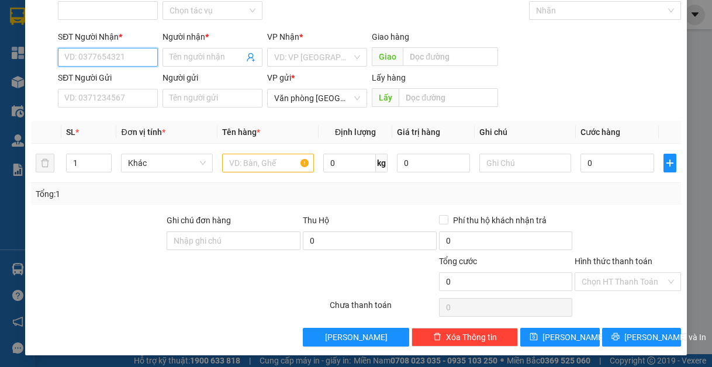
click at [97, 61] on input "SĐT Người Nhận *" at bounding box center [108, 57] width 100 height 19
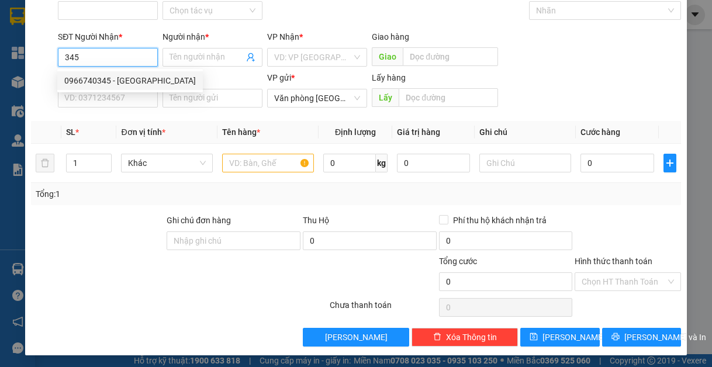
click at [142, 82] on div "0966740345 - [GEOGRAPHIC_DATA]" at bounding box center [129, 80] width 131 height 13
type input "0966740345"
type input "Ngân hà"
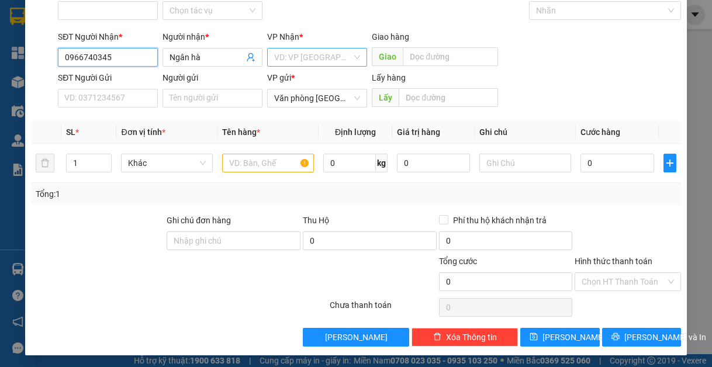
type input "0966740345"
click at [304, 64] on input "search" at bounding box center [313, 58] width 78 height 18
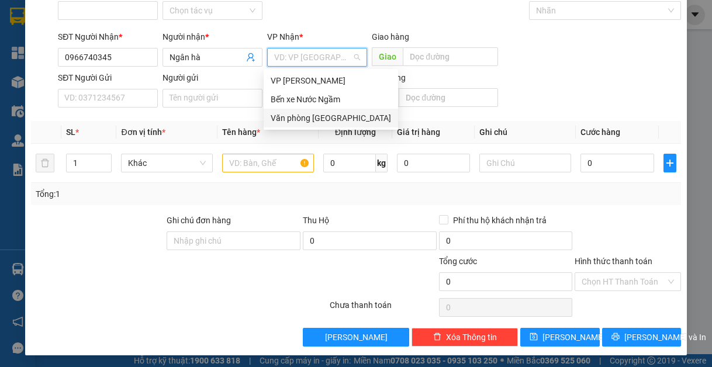
click at [311, 126] on div "Văn phòng [GEOGRAPHIC_DATA]" at bounding box center [331, 118] width 134 height 19
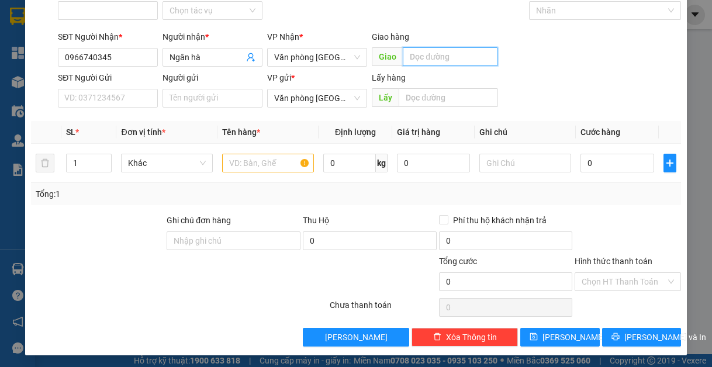
click at [441, 59] on input "text" at bounding box center [450, 56] width 95 height 19
type input "cừa"
click at [83, 160] on input "1" at bounding box center [89, 163] width 44 height 18
type input "5"
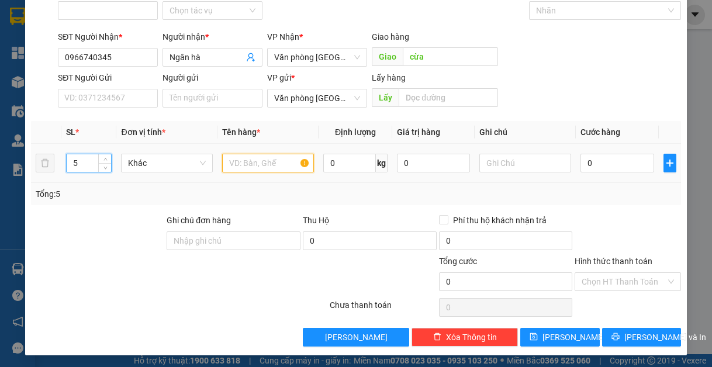
click at [259, 158] on input "text" at bounding box center [268, 163] width 92 height 19
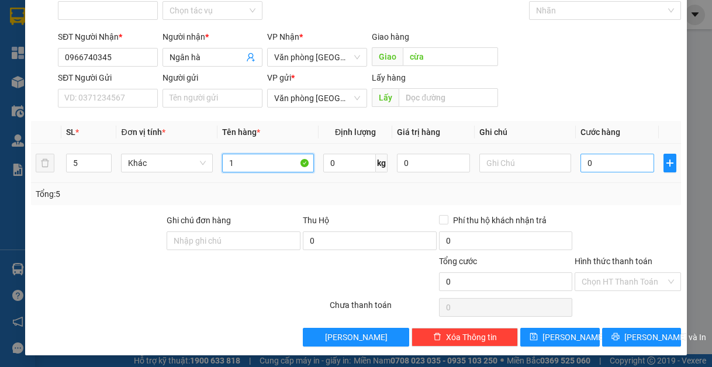
type input "1"
type input "15"
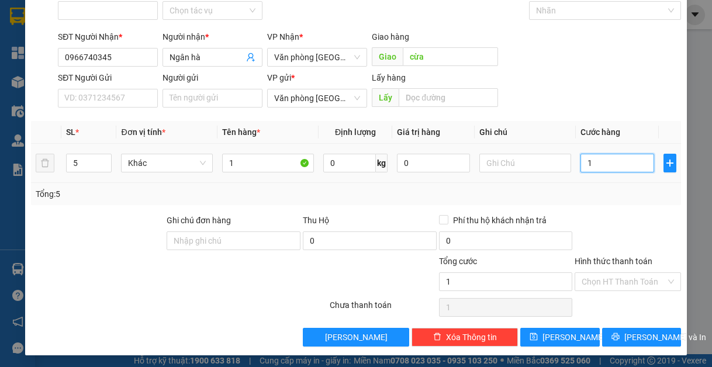
type input "15"
type input "150"
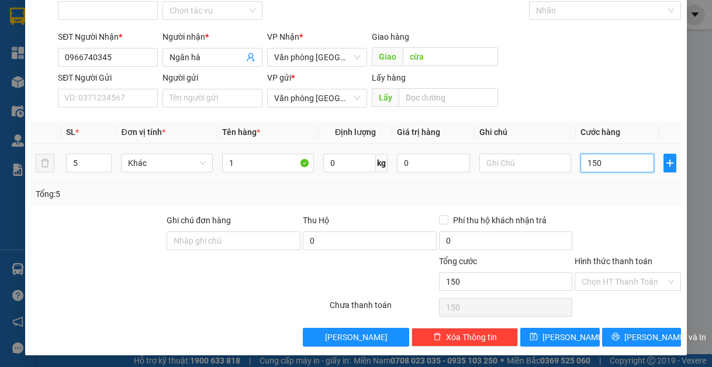
type input "1.500"
type input "15.000"
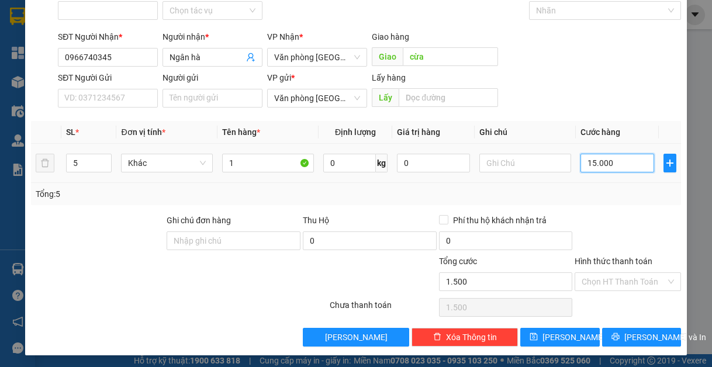
type input "15.000"
type input "150.000"
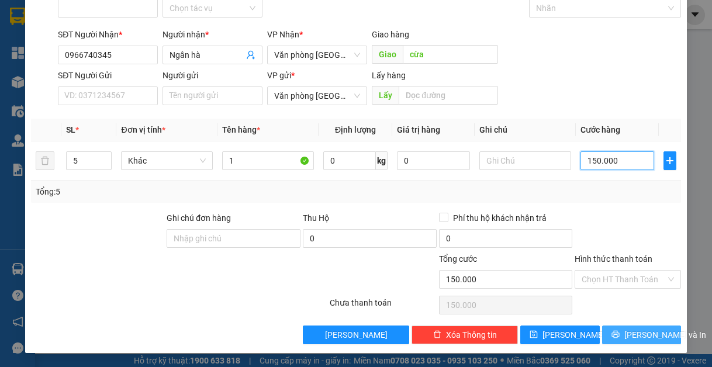
type input "150.000"
click at [615, 328] on button "[PERSON_NAME] và In" at bounding box center [641, 334] width 79 height 19
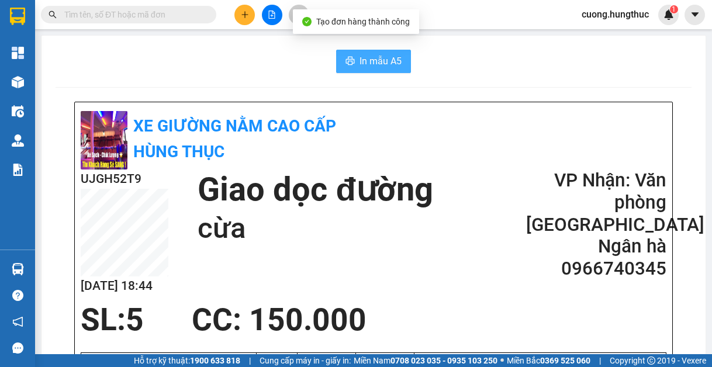
click at [390, 69] on button "In mẫu A5" at bounding box center [373, 61] width 75 height 23
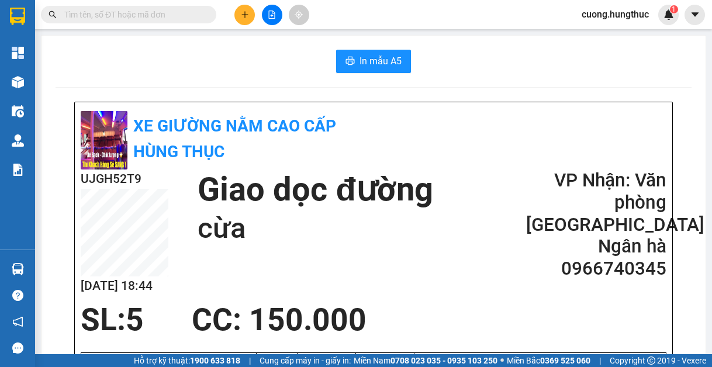
click at [576, 331] on div "SL: 5 CC : 150.000" at bounding box center [367, 319] width 586 height 35
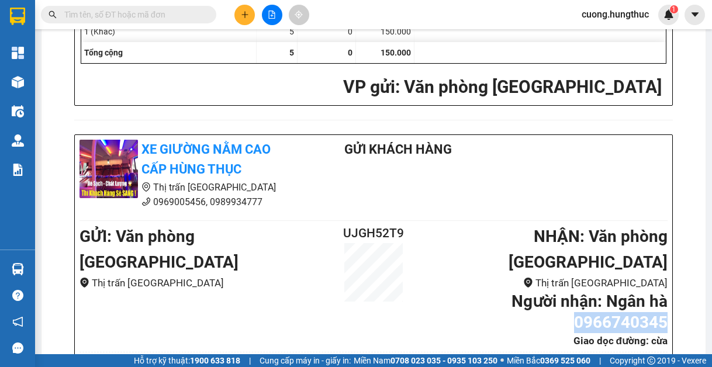
click at [576, 331] on div "XE GIƯỜNG NẰM CAO CẤP HÙNG THỤC Thị trấn [GEOGRAPHIC_DATA] 0969005456, 09899347…" at bounding box center [373, 334] width 597 height 398
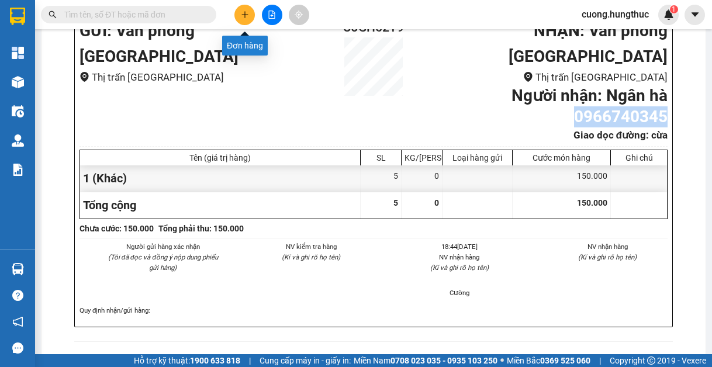
click at [243, 17] on icon "plus" at bounding box center [245, 15] width 8 height 8
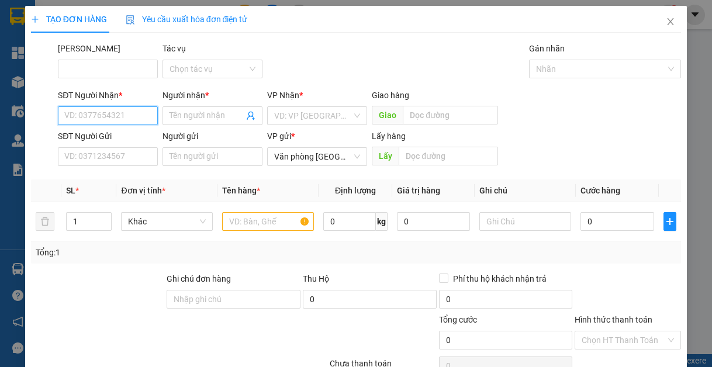
click at [102, 120] on input "SĐT Người Nhận *" at bounding box center [108, 115] width 100 height 19
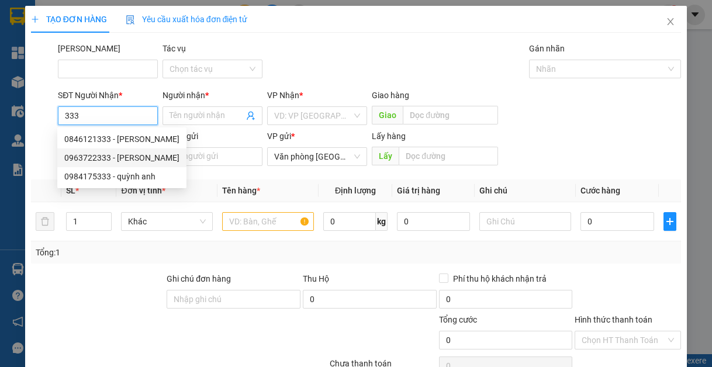
click at [163, 154] on div "0963722333 - [PERSON_NAME]" at bounding box center [121, 157] width 115 height 13
type input "0963722333"
type input "[PERSON_NAME]"
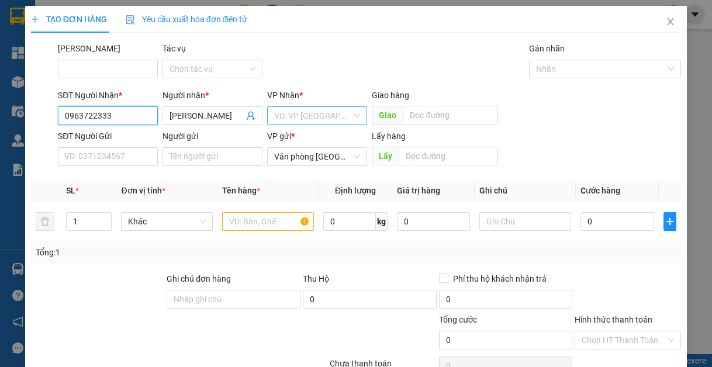
type input "0963722333"
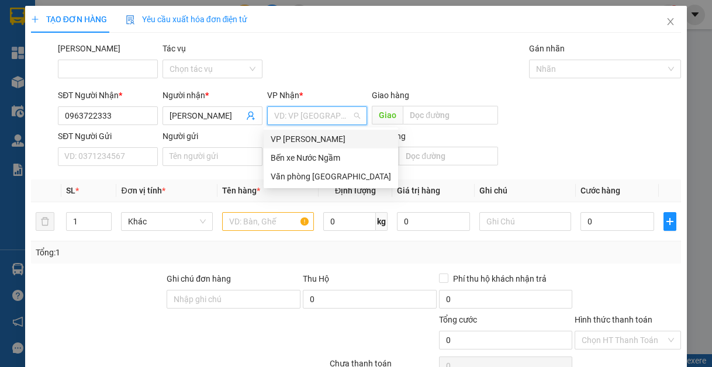
click at [296, 113] on input "search" at bounding box center [313, 116] width 78 height 18
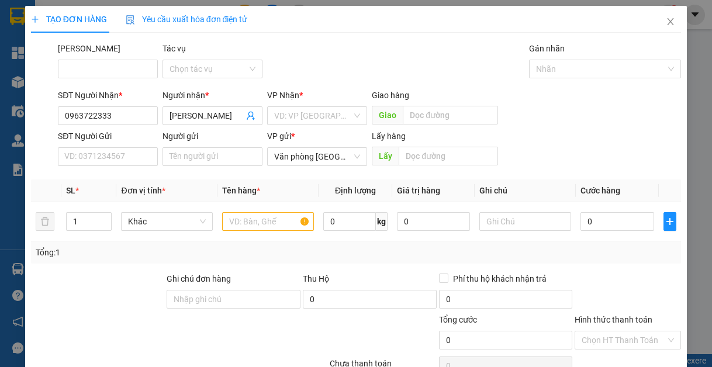
click at [305, 186] on body "Kết quả tìm kiếm ( 0 ) Bộ lọc No Data cuong.hungthuc 1 Tổng Quan Kho hàng mới Đ…" at bounding box center [356, 183] width 712 height 367
click at [403, 117] on input "text" at bounding box center [450, 115] width 95 height 19
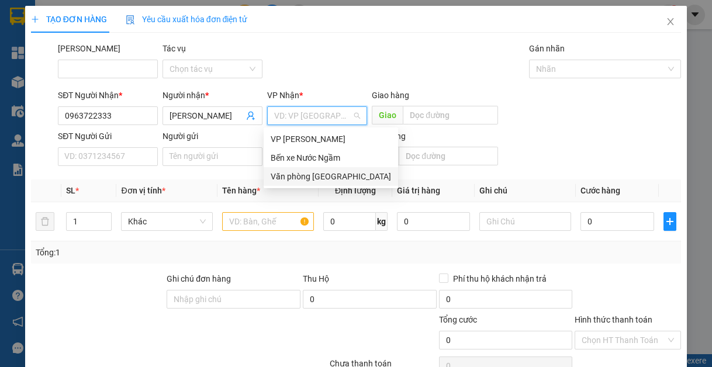
click at [345, 111] on input "search" at bounding box center [313, 116] width 78 height 18
click at [311, 172] on div "Văn phòng [GEOGRAPHIC_DATA]" at bounding box center [331, 176] width 120 height 13
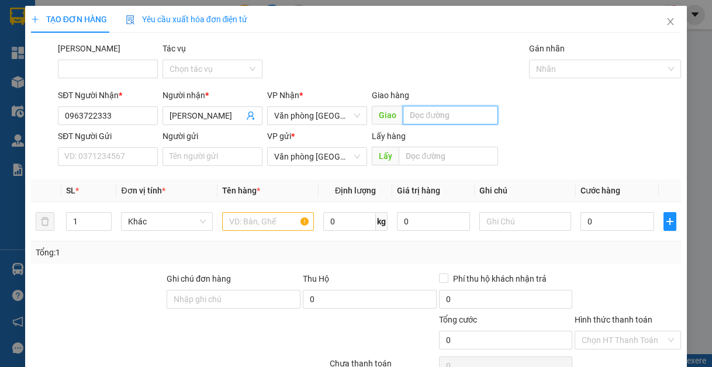
click at [433, 117] on input "text" at bounding box center [450, 115] width 95 height 19
type input "lạt"
click at [242, 226] on input "text" at bounding box center [268, 221] width 92 height 19
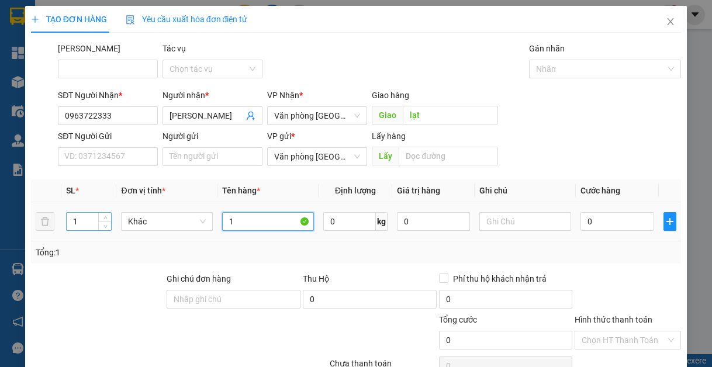
type input "1"
click at [78, 222] on input "1" at bounding box center [89, 222] width 44 height 18
type input "5"
click at [596, 211] on div "0" at bounding box center [616, 221] width 73 height 23
click at [595, 217] on input "0" at bounding box center [616, 221] width 73 height 19
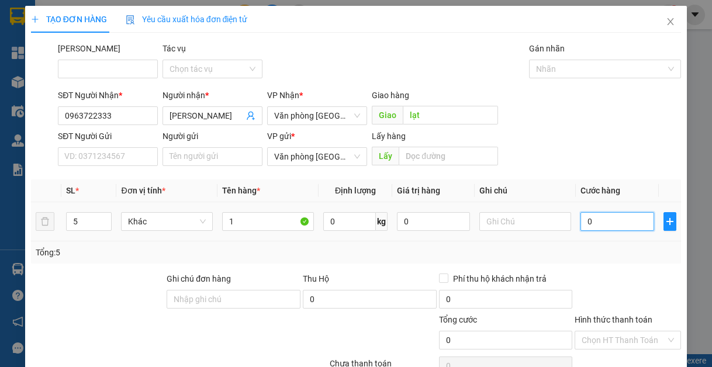
type input "5"
type input "50"
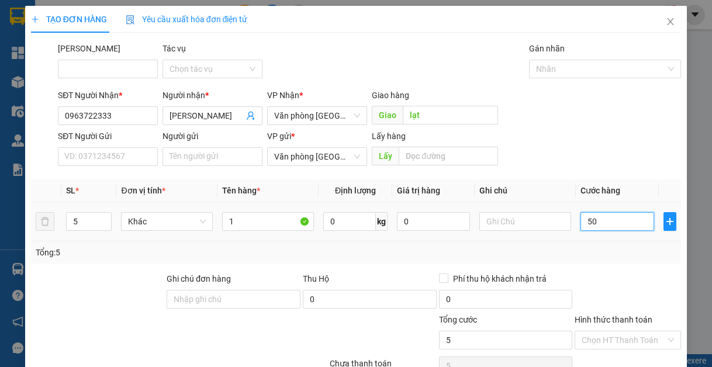
type input "50"
type input "500"
type input "5.000"
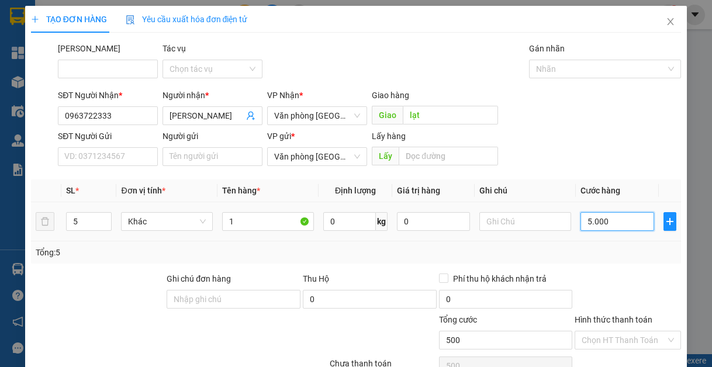
type input "5.000"
type input "50.000"
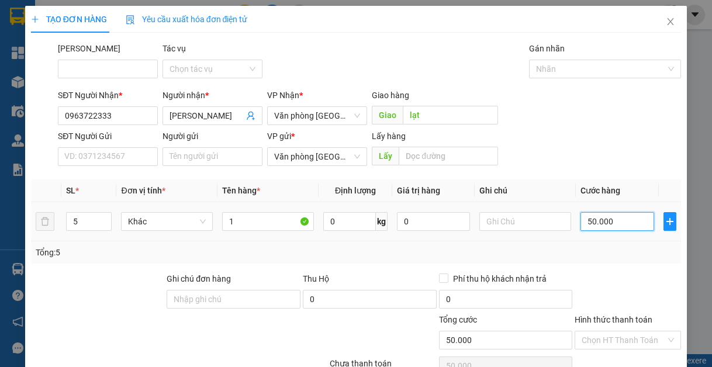
type input "500.000"
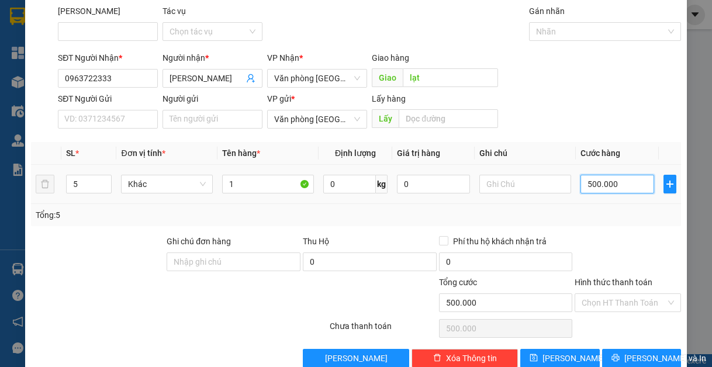
scroll to position [61, 0]
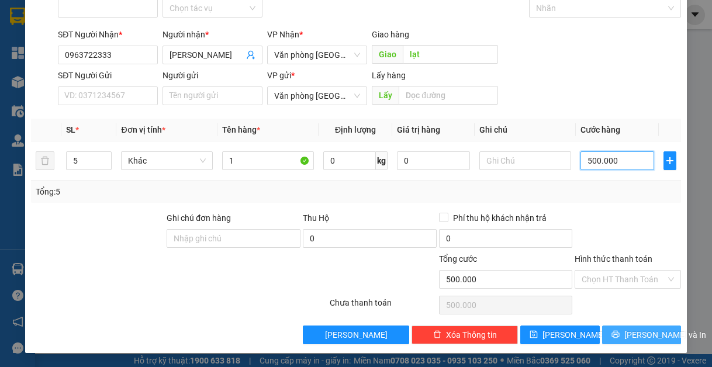
type input "500.000"
click at [617, 325] on button "[PERSON_NAME] và In" at bounding box center [641, 334] width 79 height 19
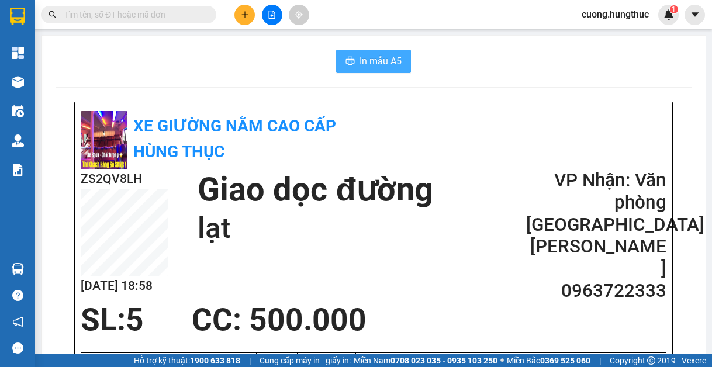
click at [385, 66] on span "In mẫu A5" at bounding box center [380, 61] width 42 height 15
click at [380, 69] on button "In mẫu A5" at bounding box center [373, 61] width 75 height 23
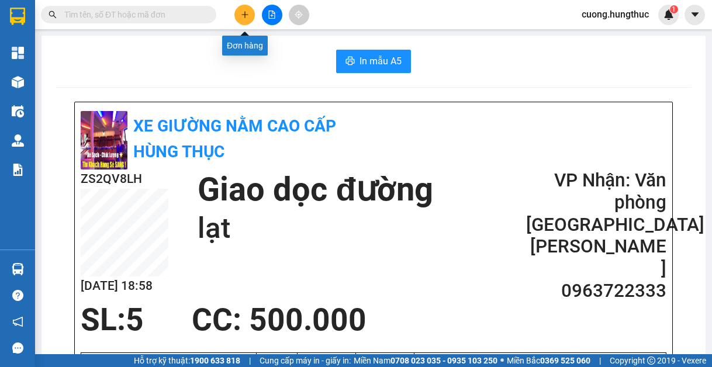
click at [243, 16] on icon "plus" at bounding box center [245, 15] width 8 height 8
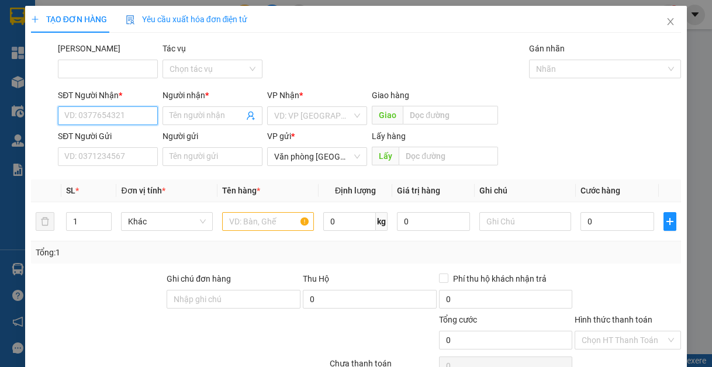
click at [120, 123] on input "SĐT Người Nhận *" at bounding box center [108, 115] width 100 height 19
type input "3"
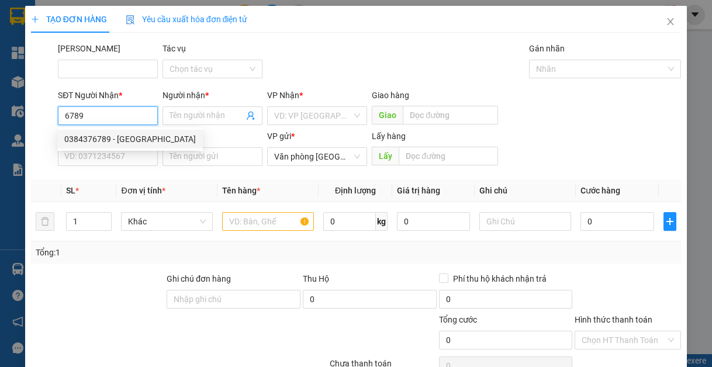
click at [110, 138] on div "0384376789 - [GEOGRAPHIC_DATA]" at bounding box center [129, 139] width 131 height 13
type input "0384376789"
type input "[PERSON_NAME]"
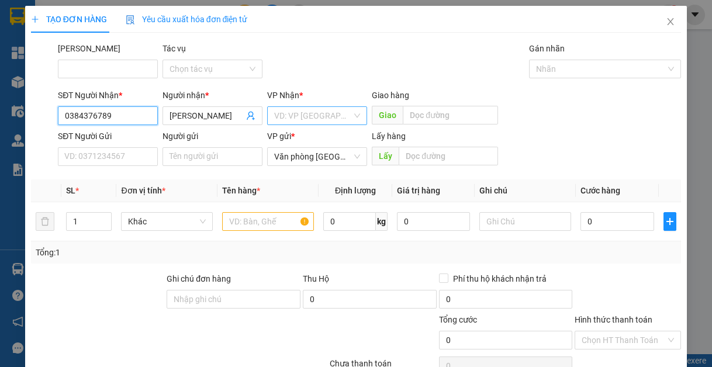
type input "0384376789"
drag, startPoint x: 323, startPoint y: 122, endPoint x: 318, endPoint y: 144, distance: 22.6
click at [323, 121] on input "search" at bounding box center [313, 116] width 78 height 18
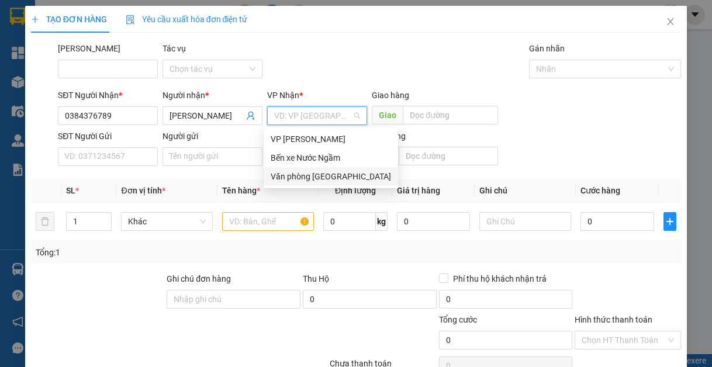
click at [314, 182] on div "Văn phòng [GEOGRAPHIC_DATA]" at bounding box center [331, 176] width 120 height 13
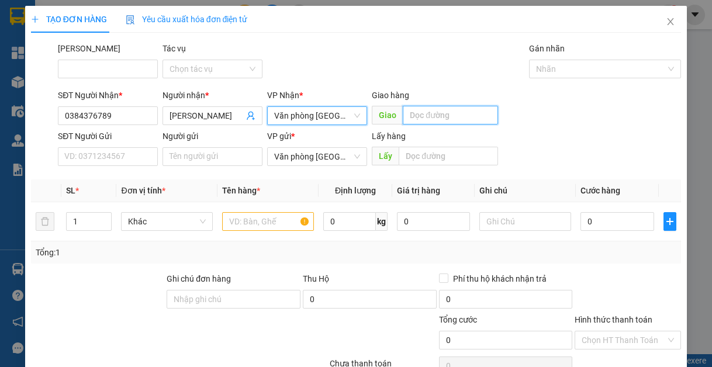
click at [421, 122] on input "text" at bounding box center [450, 115] width 95 height 19
type input "lạt"
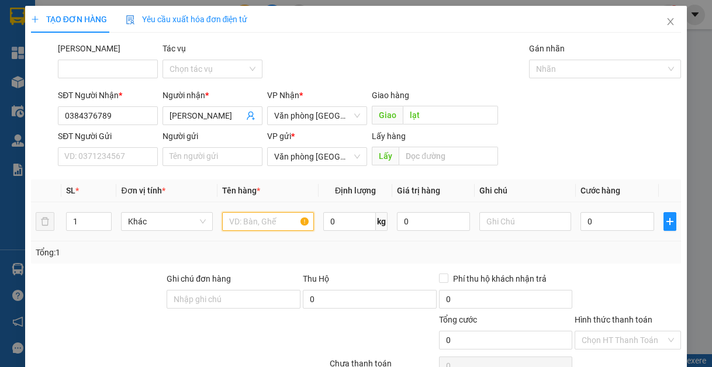
click at [276, 219] on input "text" at bounding box center [268, 221] width 92 height 19
type input "1"
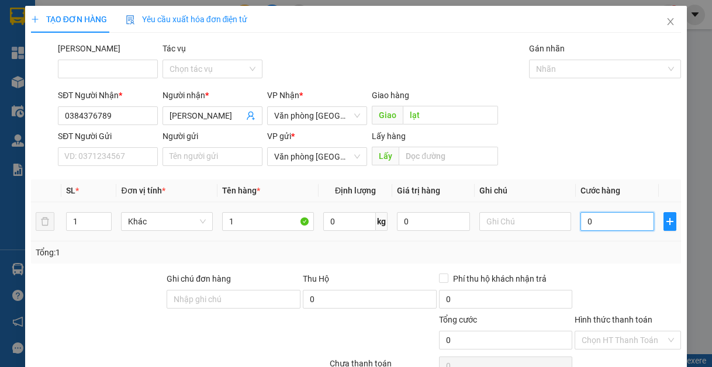
click at [619, 223] on input "0" at bounding box center [616, 221] width 73 height 19
type input "8"
type input "80"
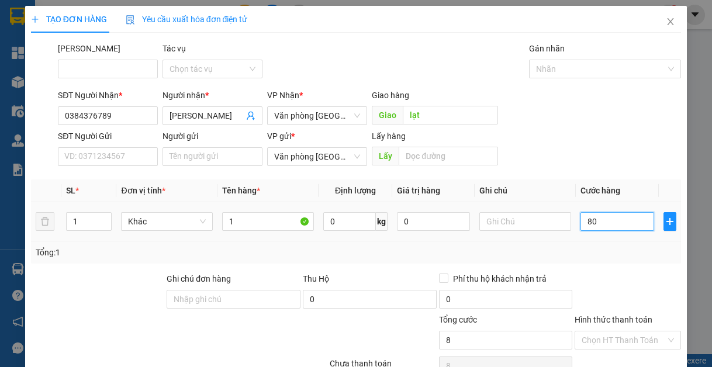
type input "80"
type input "800"
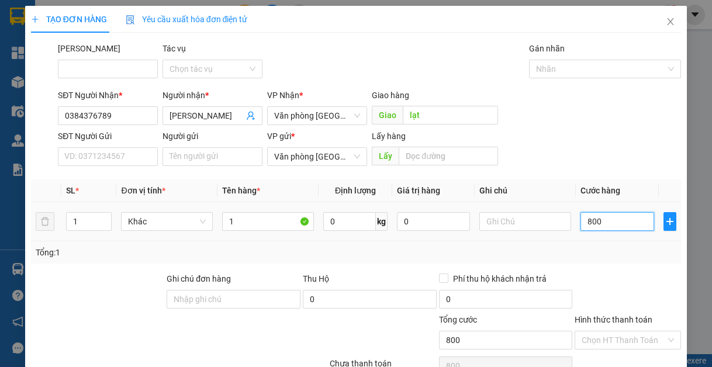
type input "8.000"
type input "80.000"
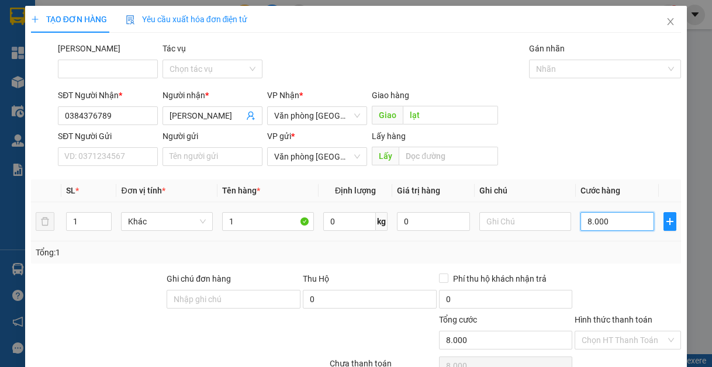
type input "80.000"
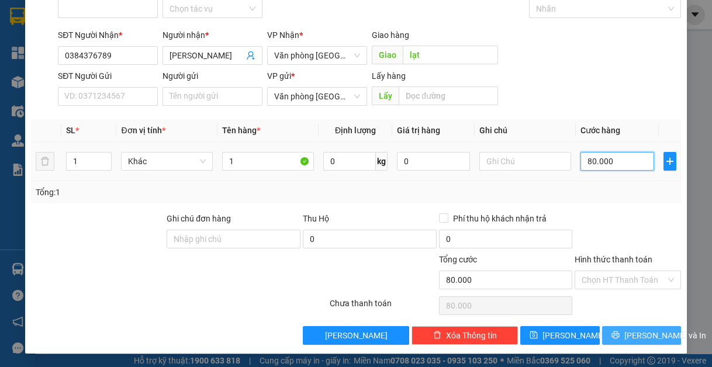
scroll to position [61, 0]
type input "80.000"
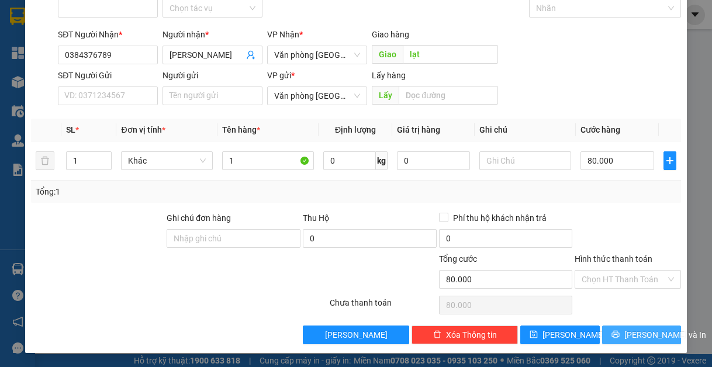
click at [615, 335] on icon "printer" at bounding box center [615, 334] width 8 height 8
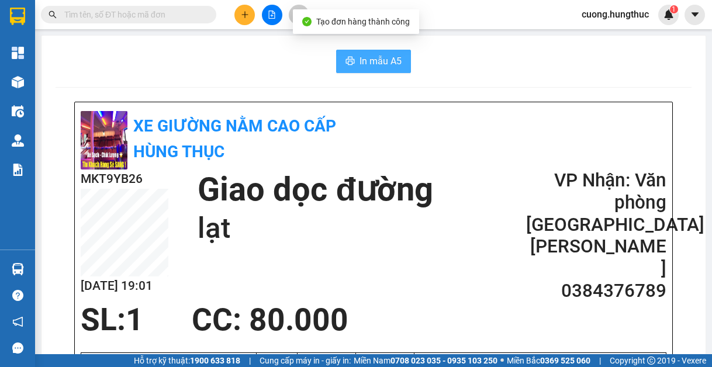
click at [396, 63] on span "In mẫu A5" at bounding box center [380, 61] width 42 height 15
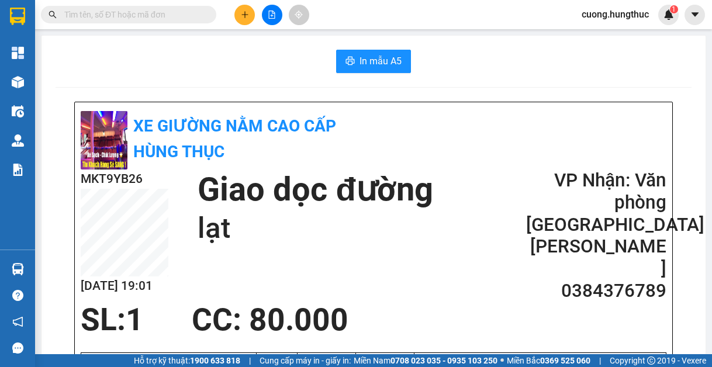
scroll to position [137, 0]
click at [241, 11] on icon "plus" at bounding box center [245, 15] width 8 height 8
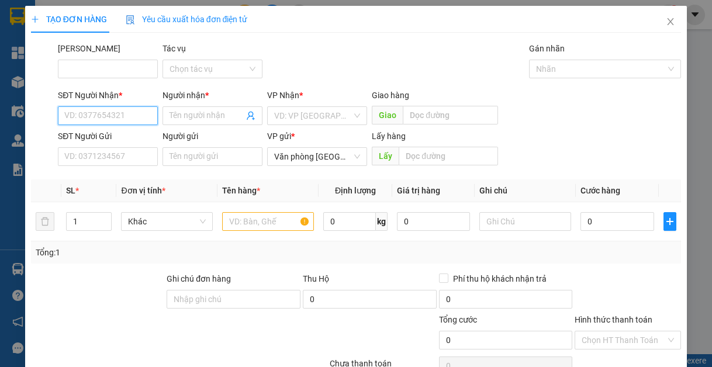
click at [148, 121] on input "SĐT Người Nhận *" at bounding box center [108, 115] width 100 height 19
click at [98, 116] on input "SĐT Người Nhận *" at bounding box center [108, 115] width 100 height 19
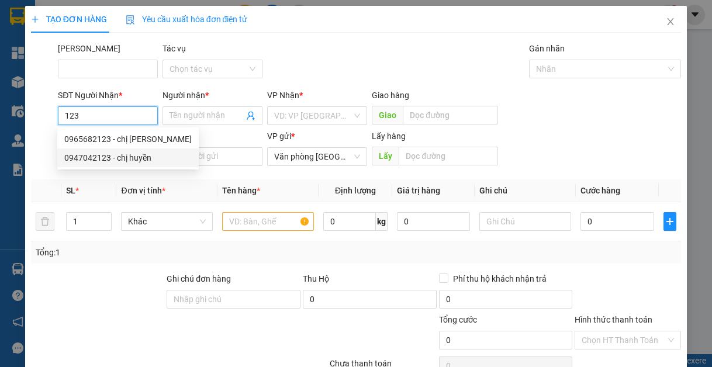
click at [82, 160] on div "0947042123 - chị huyền" at bounding box center [127, 157] width 127 height 13
type input "0947042123"
type input "chị [PERSON_NAME]"
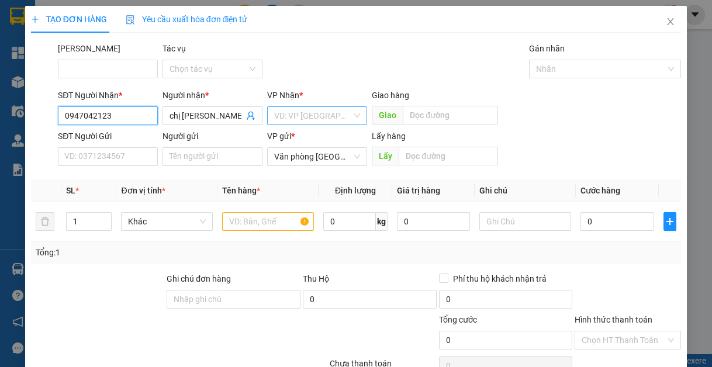
type input "0947042123"
click at [291, 119] on input "search" at bounding box center [313, 116] width 78 height 18
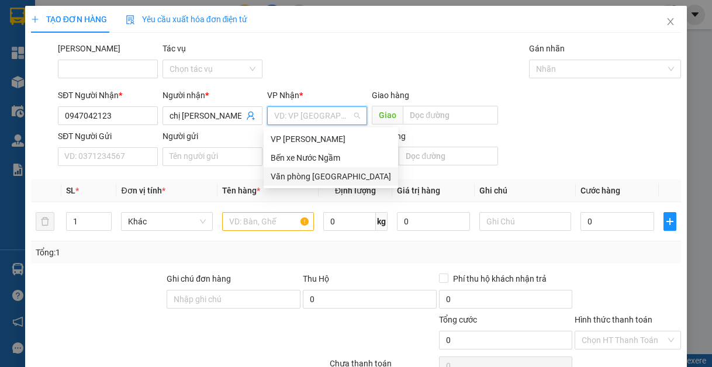
click at [323, 177] on div "Văn phòng [GEOGRAPHIC_DATA]" at bounding box center [331, 176] width 120 height 13
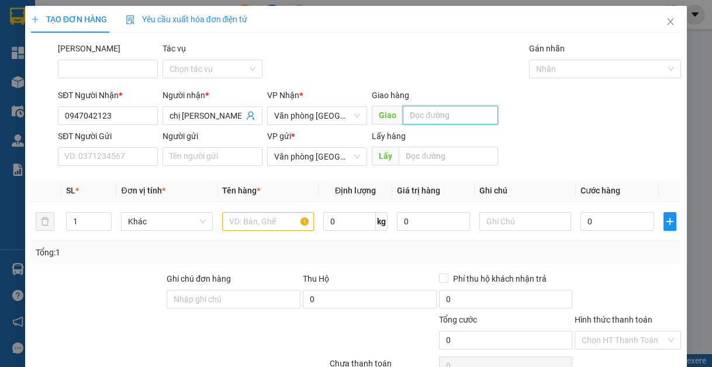
click at [445, 120] on input "text" at bounding box center [450, 115] width 95 height 19
type input "lạt"
click at [84, 225] on input "1" at bounding box center [89, 222] width 44 height 18
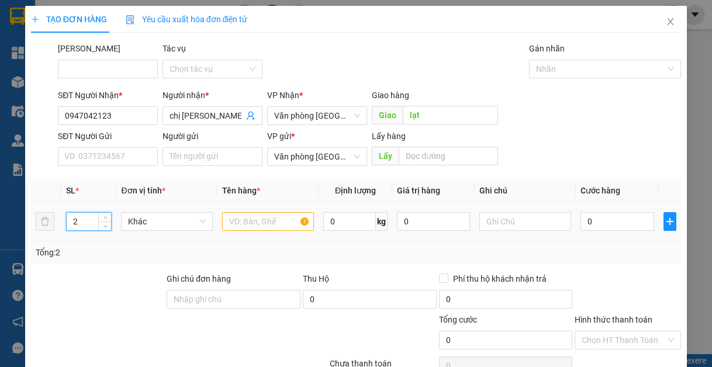
type input "2"
click at [256, 216] on input "text" at bounding box center [268, 221] width 92 height 19
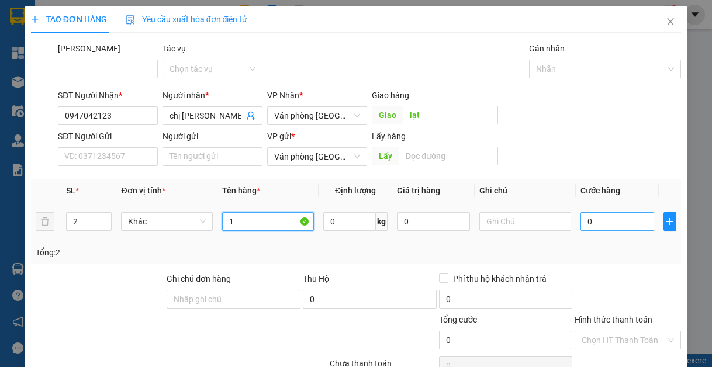
type input "1"
click at [597, 224] on input "0" at bounding box center [616, 221] width 73 height 19
type input "2"
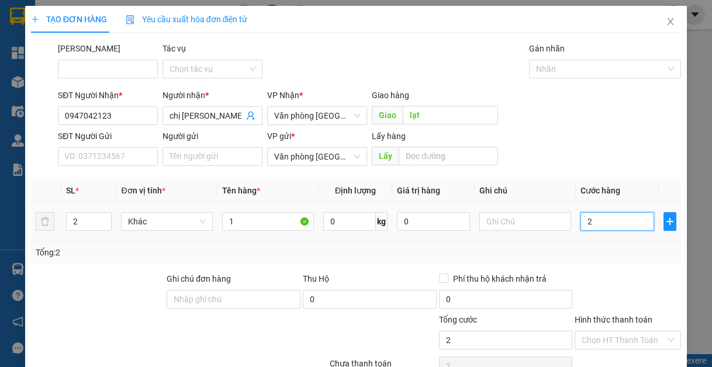
type input "20"
type input "200"
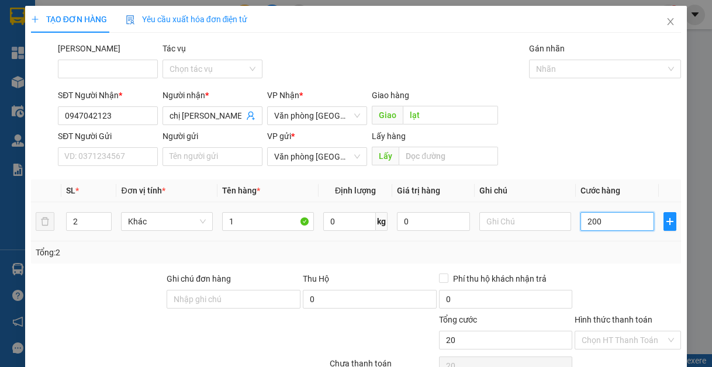
type input "200"
type input "2.000"
type input "20.000"
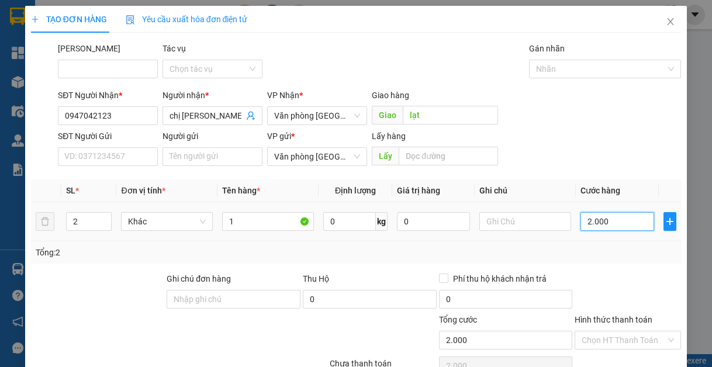
type input "20.000"
type input "200.000"
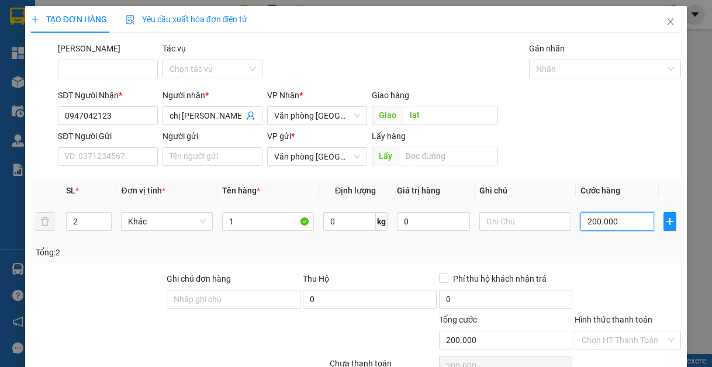
scroll to position [58, 0]
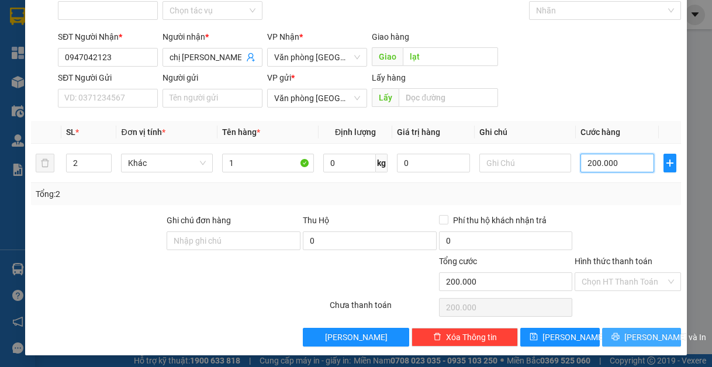
type input "200.000"
click at [602, 342] on button "[PERSON_NAME] và In" at bounding box center [641, 337] width 79 height 19
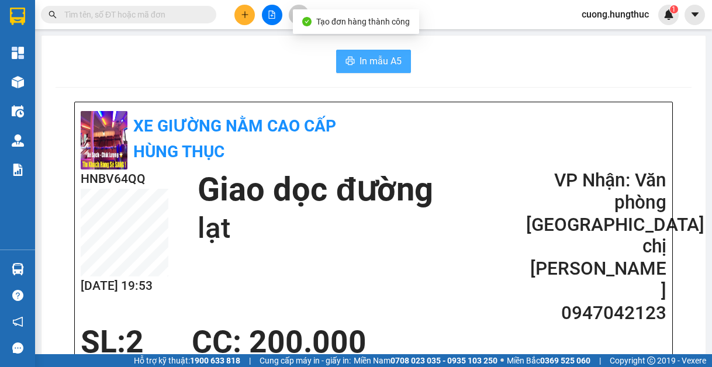
click at [368, 62] on span "In mẫu A5" at bounding box center [380, 61] width 42 height 15
